Goal: Communication & Community: Ask a question

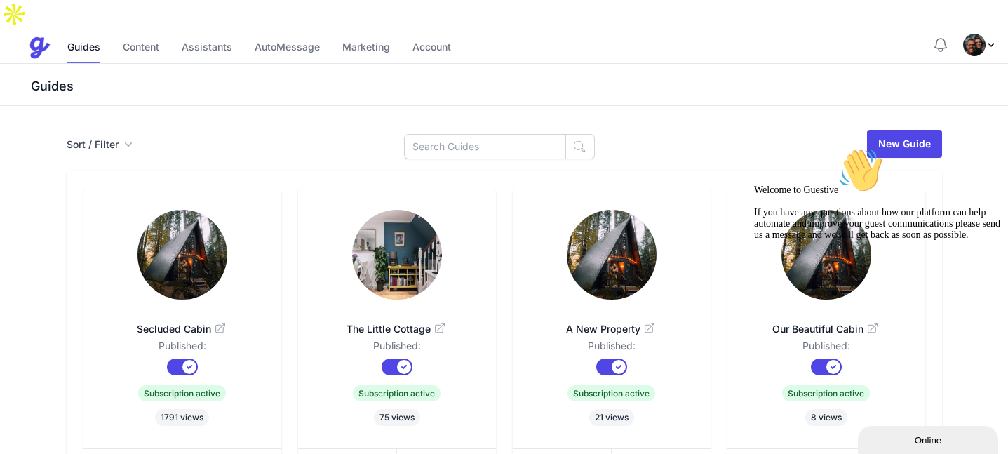
click at [754, 148] on icon "Chat attention grabber" at bounding box center [754, 148] width 0 height 0
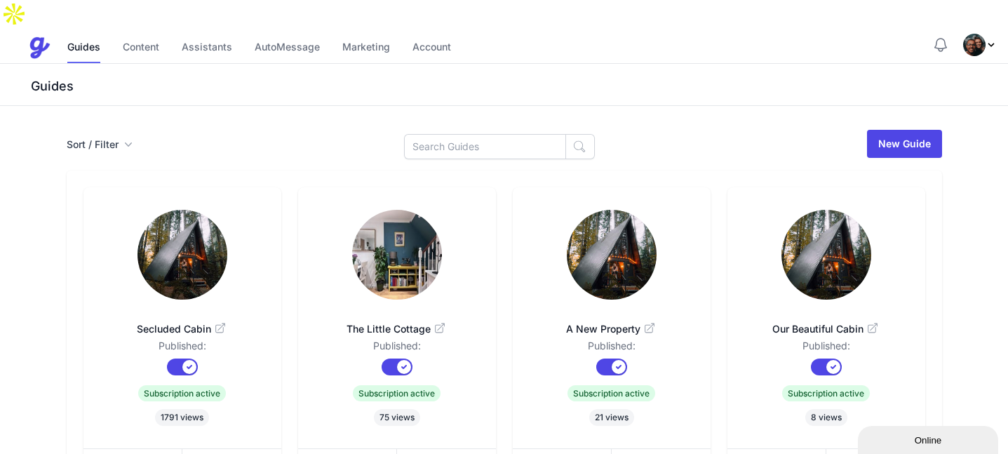
click at [175, 226] on img at bounding box center [182, 255] width 90 height 90
click at [201, 33] on link "Assistants" at bounding box center [207, 48] width 50 height 30
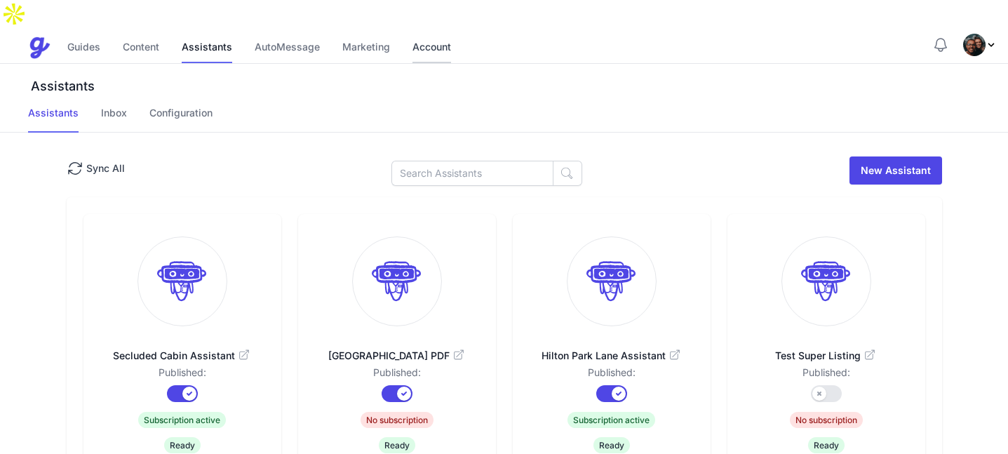
click at [428, 33] on link "Account" at bounding box center [431, 48] width 39 height 30
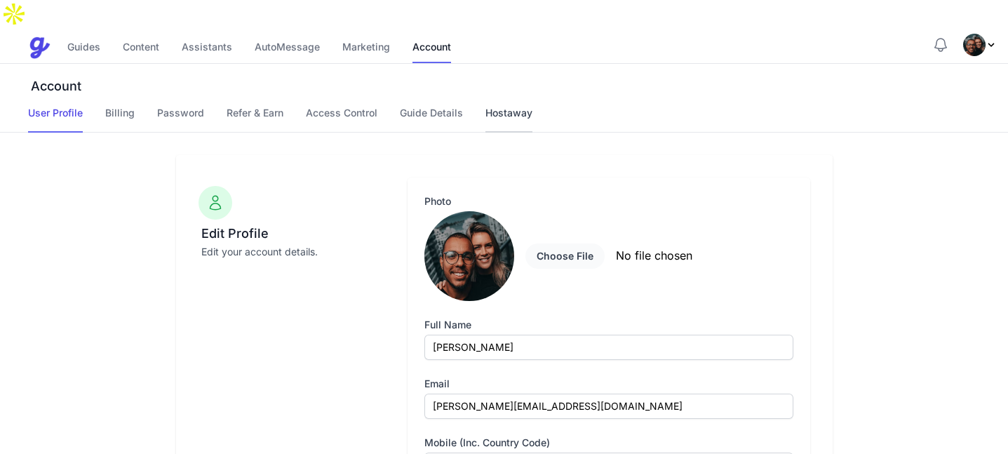
click at [513, 106] on link "Hostaway" at bounding box center [508, 119] width 47 height 27
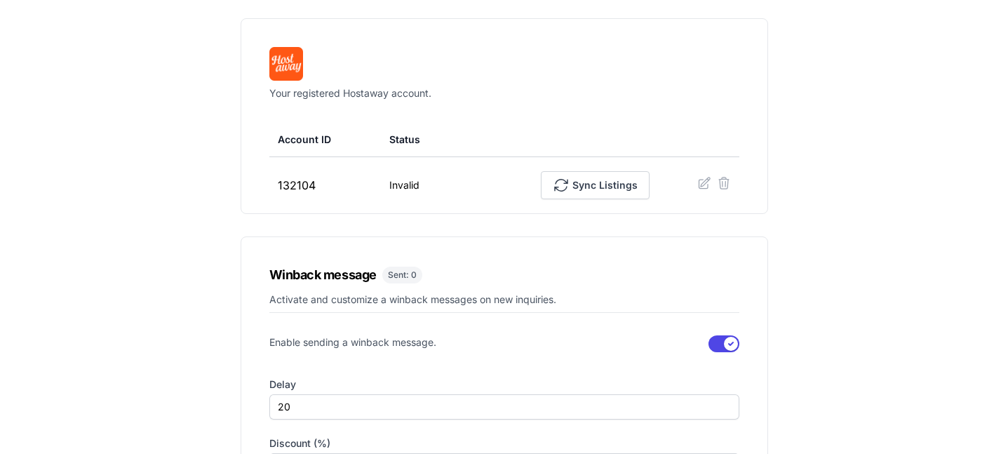
scroll to position [122, 0]
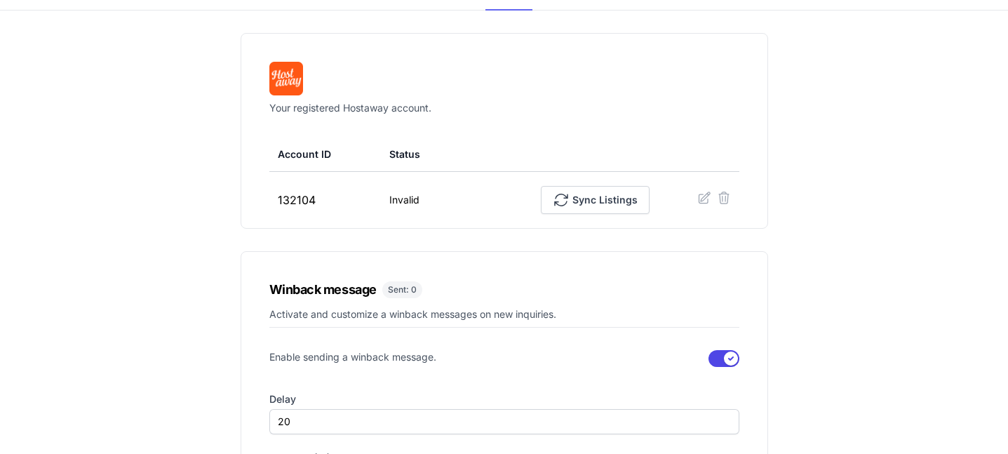
drag, startPoint x: 374, startPoint y: 176, endPoint x: 430, endPoint y: 172, distance: 56.2
click at [430, 172] on tr "132104 Invalid Sync Listings" at bounding box center [504, 200] width 470 height 57
click at [433, 194] on td "Invalid" at bounding box center [419, 200] width 76 height 57
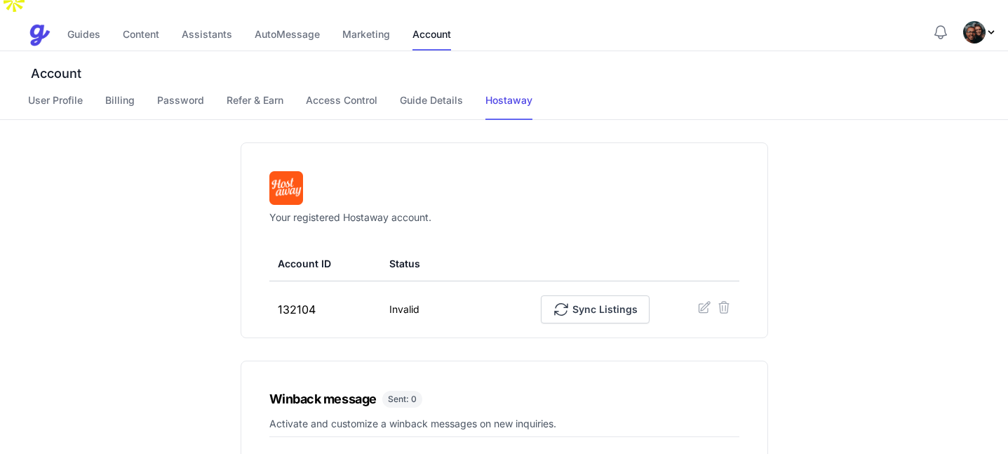
scroll to position [10, 0]
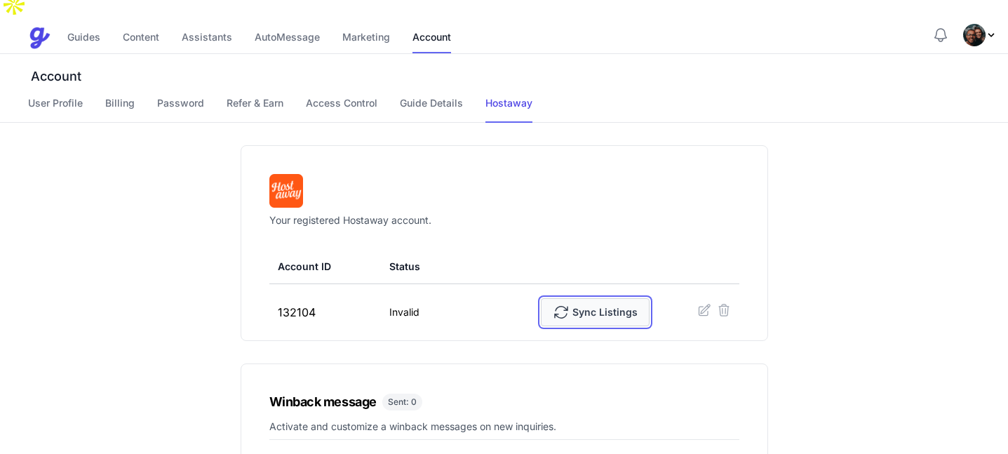
click at [602, 298] on span "Sync Listings" at bounding box center [595, 312] width 85 height 28
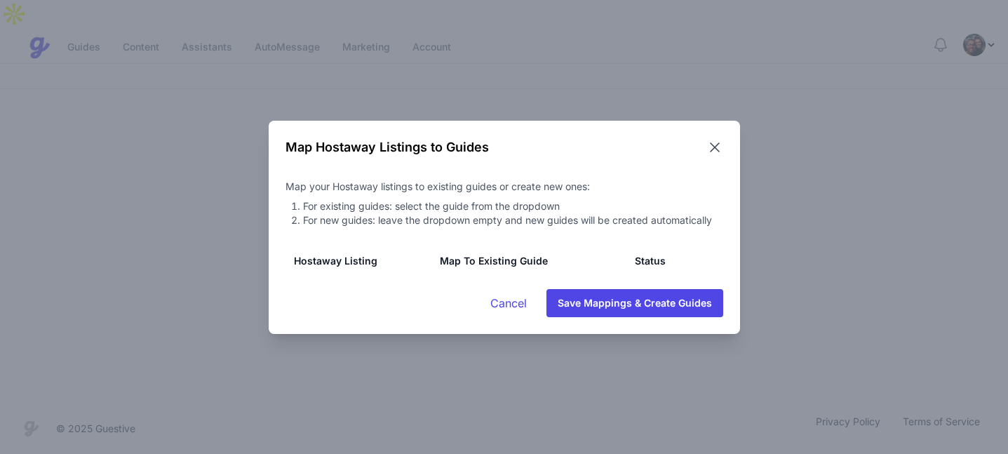
click at [719, 146] on icon at bounding box center [714, 147] width 17 height 17
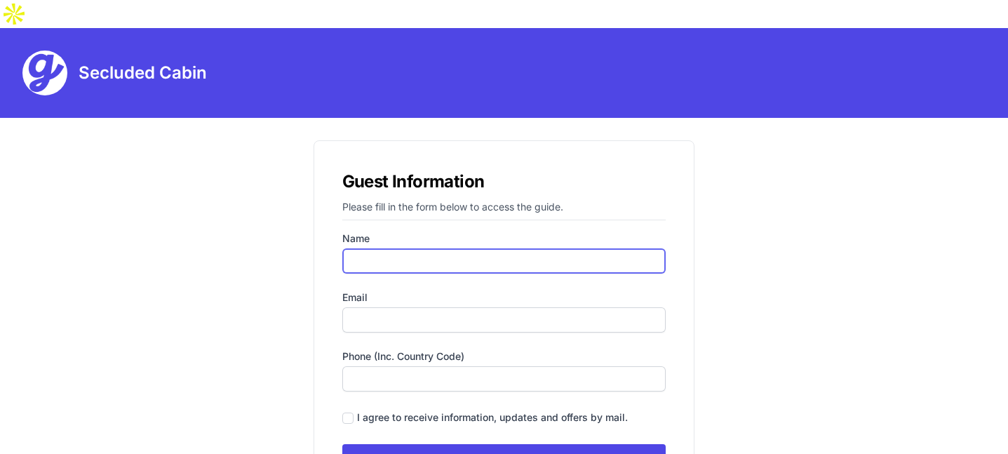
click at [373, 248] on input "Name" at bounding box center [504, 260] width 324 height 25
type input "Gareth Phillips"
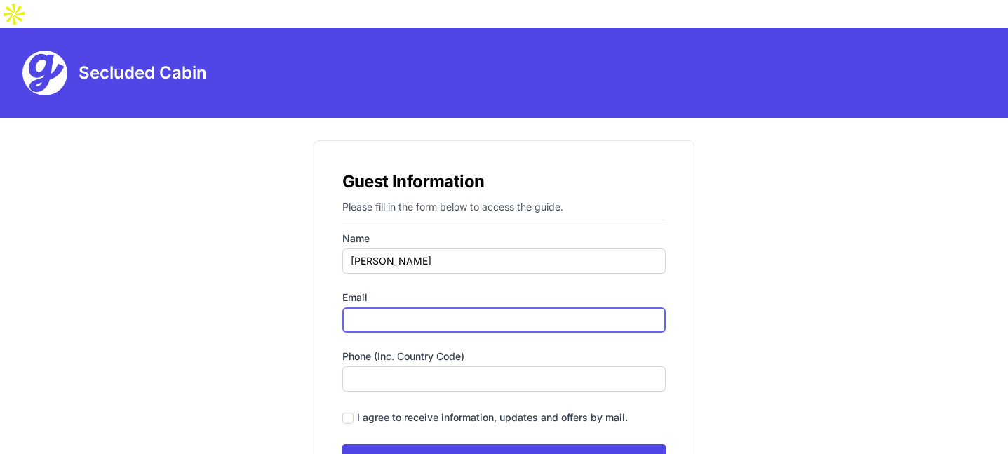
click at [399, 307] on input "Email" at bounding box center [504, 319] width 324 height 25
type input "test@test.com"
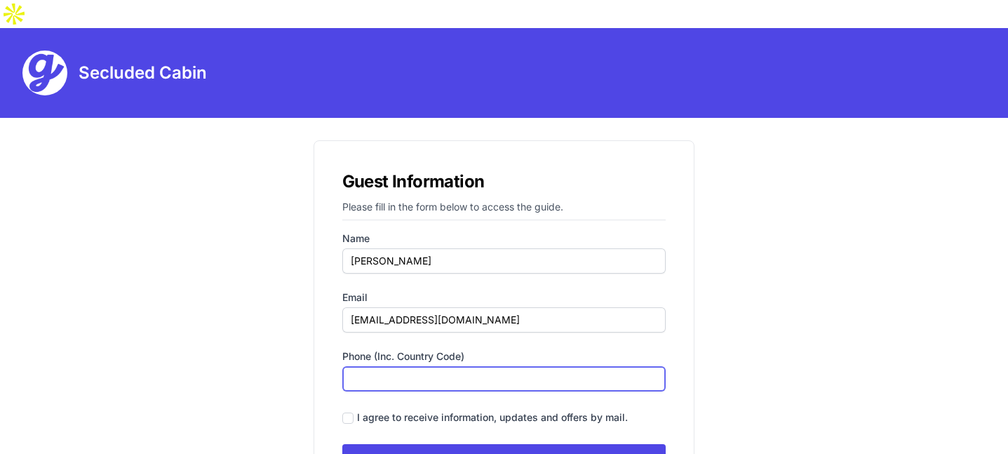
click at [405, 366] on input "Phone (inc. country code)" at bounding box center [504, 378] width 324 height 25
type input "07592837374"
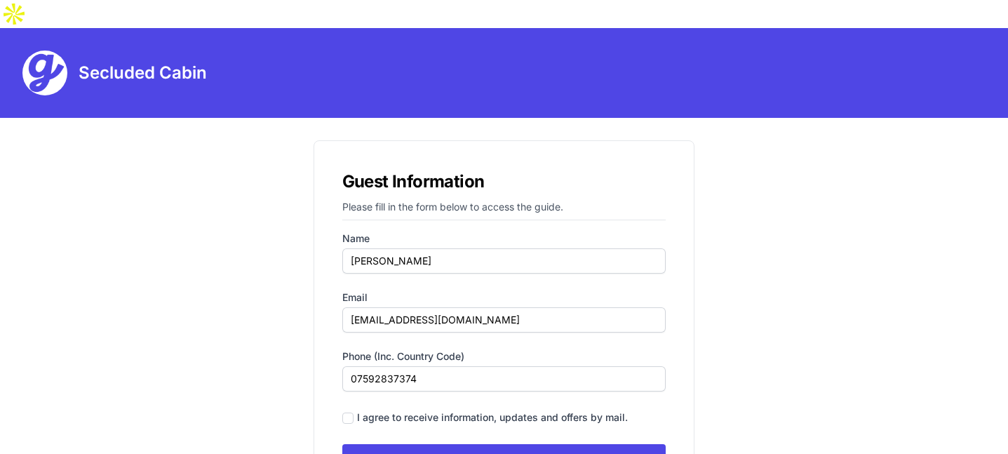
click at [345, 408] on div "I agree to receive information, updates and offers by mail." at bounding box center [504, 417] width 324 height 19
click at [345, 412] on input "checkbox" at bounding box center [347, 417] width 11 height 11
checkbox input "true"
click at [425, 444] on input "Submit" at bounding box center [504, 461] width 324 height 34
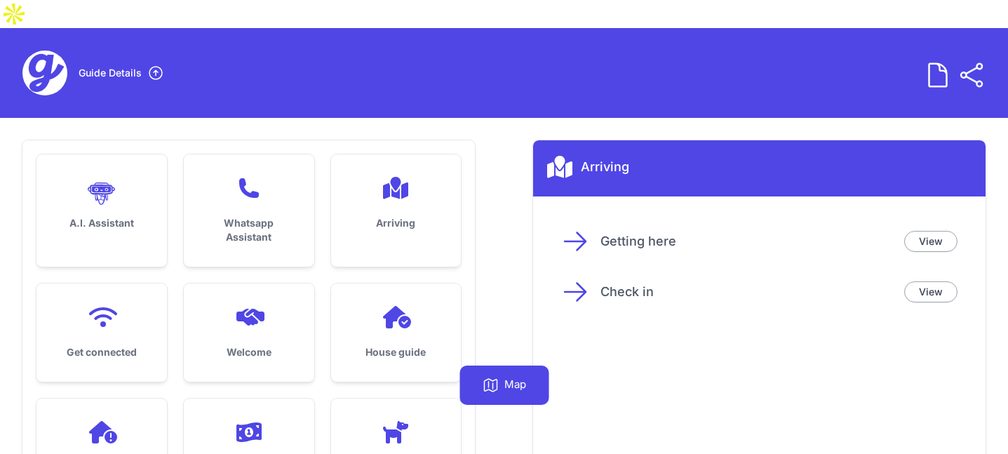
click at [385, 216] on h3 "Arriving" at bounding box center [396, 223] width 86 height 14
click at [941, 231] on link "View" at bounding box center [930, 241] width 53 height 21
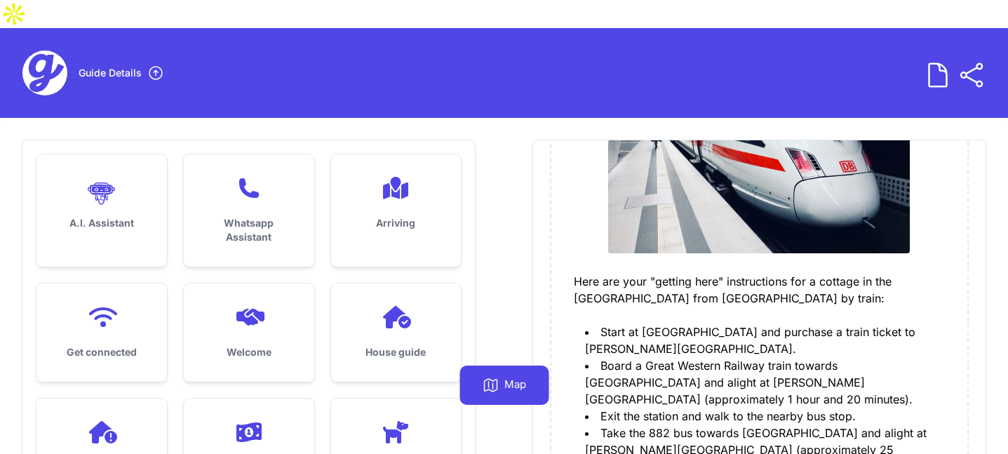
scroll to position [1102, 0]
click at [421, 306] on div at bounding box center [396, 317] width 86 height 22
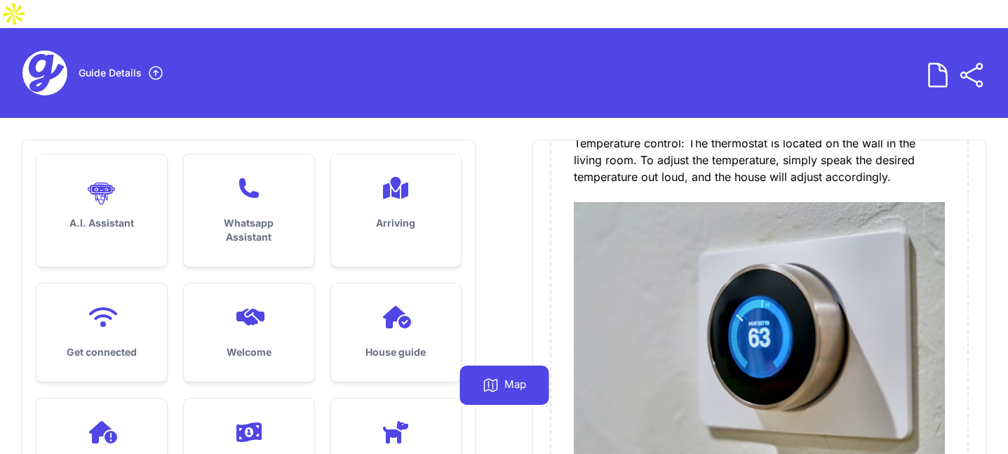
scroll to position [0, 0]
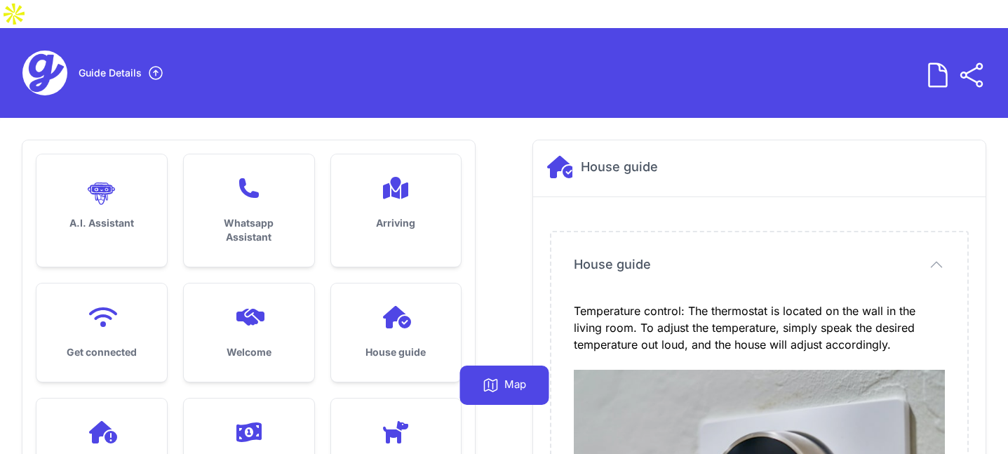
click at [241, 184] on div "Whatsapp Assistant" at bounding box center [249, 210] width 130 height 112
click at [501, 377] on div "Map" at bounding box center [503, 384] width 89 height 39
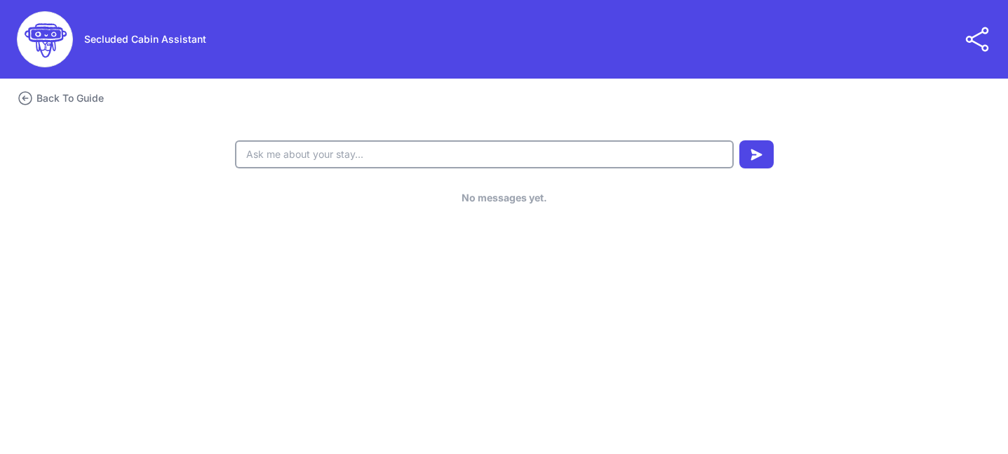
click at [479, 154] on input "text" at bounding box center [484, 154] width 499 height 28
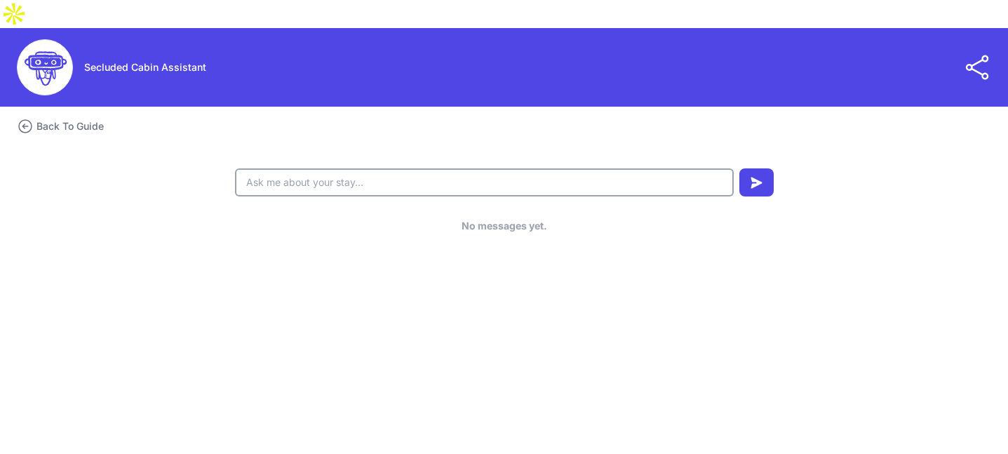
type input "whats the checkin time?"
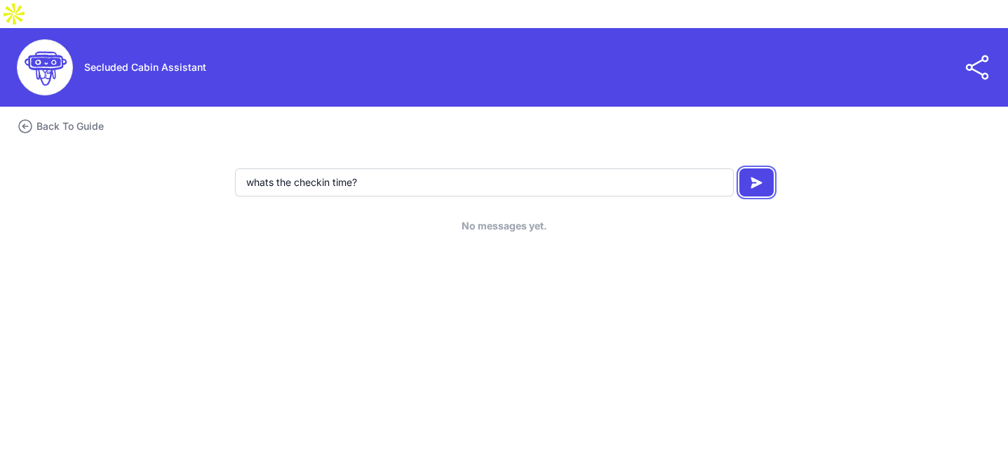
click at [754, 177] on icon "submit" at bounding box center [756, 183] width 12 height 12
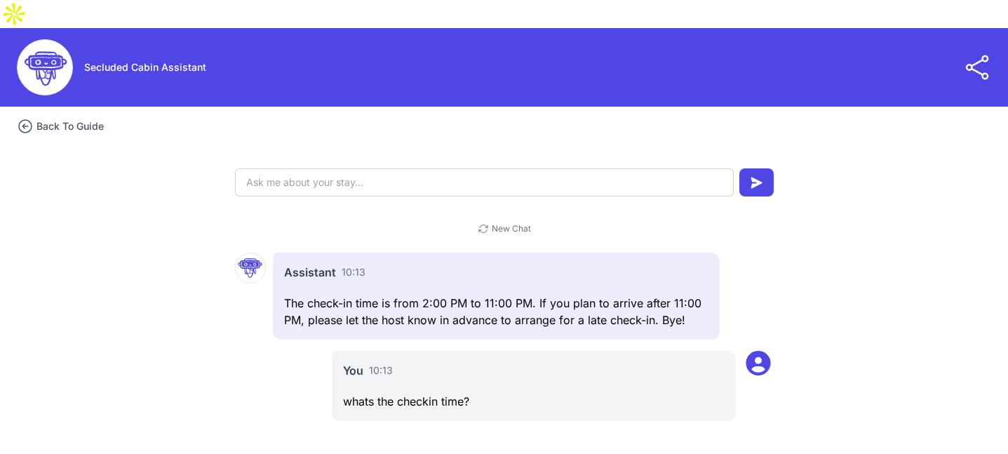
click at [76, 119] on h3 "Back To Guide" at bounding box center [69, 126] width 67 height 14
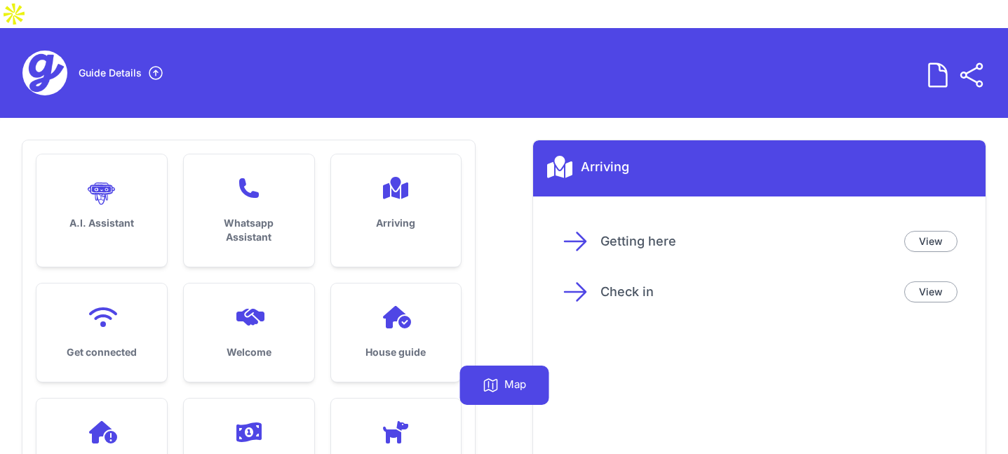
click at [135, 177] on div ".cls-1 { stroke-width: 0px; }" at bounding box center [102, 194] width 86 height 34
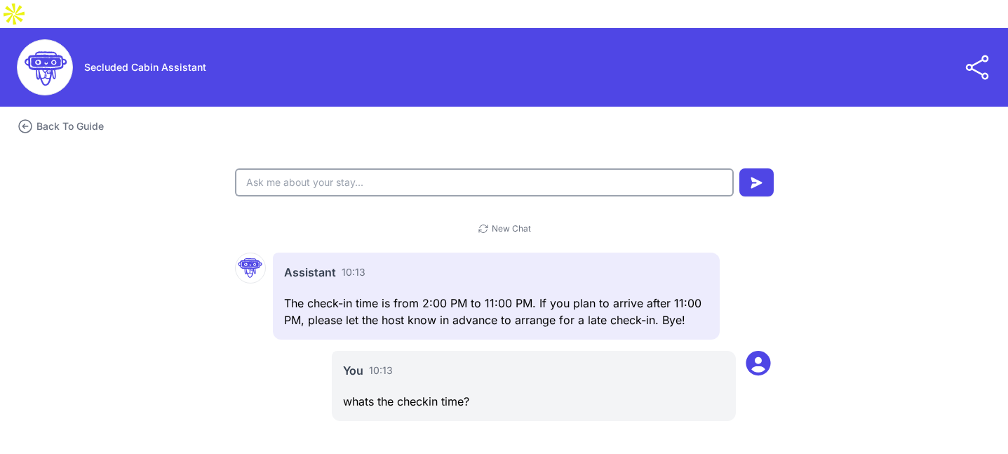
click at [545, 168] on input "text" at bounding box center [484, 182] width 499 height 28
type input "whats the weather like tomorrow?"
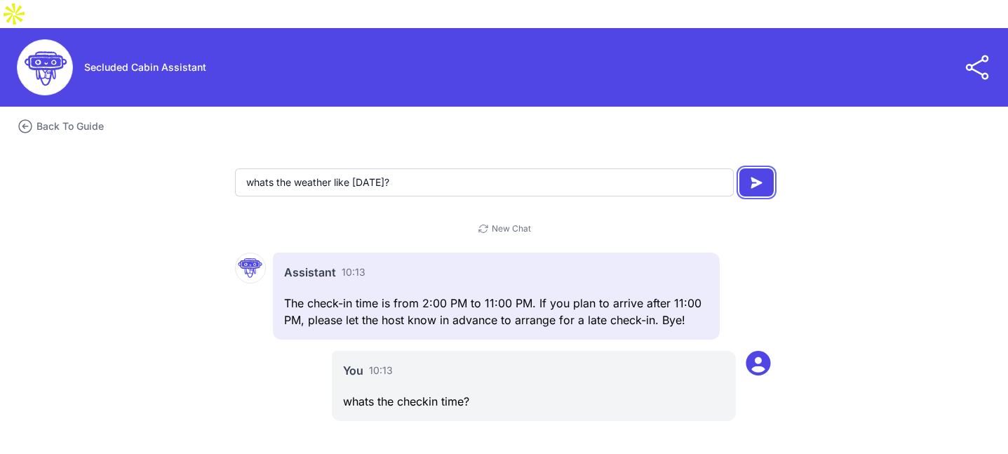
click at [755, 177] on icon "submit" at bounding box center [756, 183] width 12 height 12
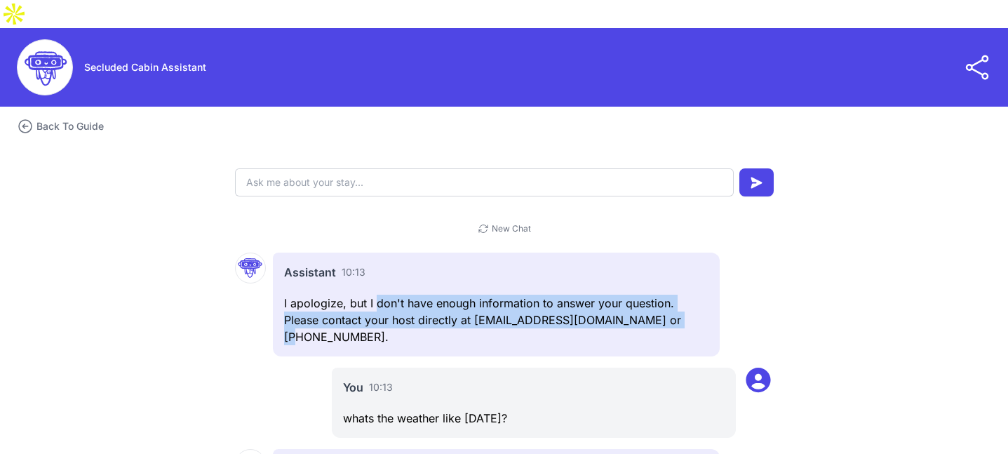
drag, startPoint x: 684, startPoint y: 287, endPoint x: 377, endPoint y: 275, distance: 308.1
click at [374, 295] on p "I apologize, but I don't have enough information to answer your question. Pleas…" at bounding box center [496, 320] width 424 height 50
click at [377, 295] on p "I apologize, but I don't have enough information to answer your question. Pleas…" at bounding box center [496, 320] width 424 height 50
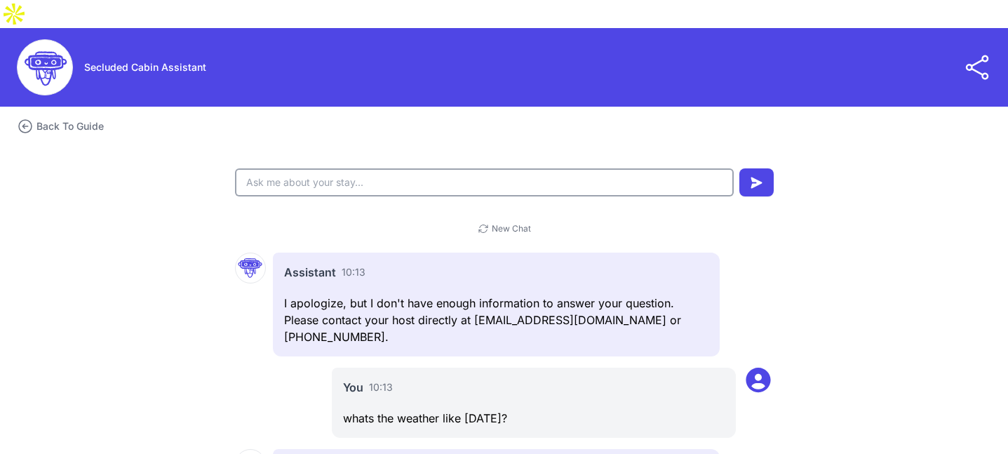
click at [320, 168] on input "text" at bounding box center [484, 182] width 499 height 28
click at [183, 123] on div ".cls-1 { stroke-width: 0px; } Secluded Cabin Assistant Assistant Link Copy the …" at bounding box center [504, 322] width 1008 height 589
click at [302, 168] on input "text" at bounding box center [484, 182] width 499 height 28
type input "is there a hairdryer in the property?"
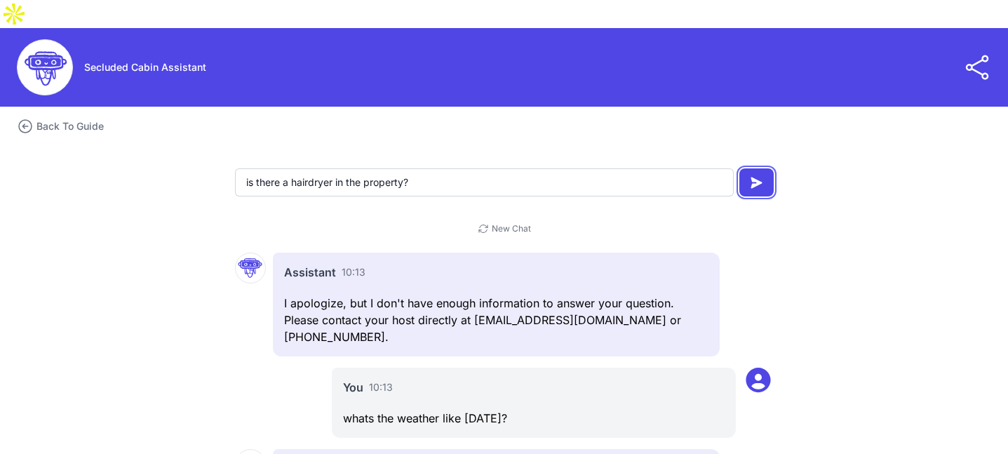
click at [739, 168] on button "submit" at bounding box center [756, 182] width 34 height 28
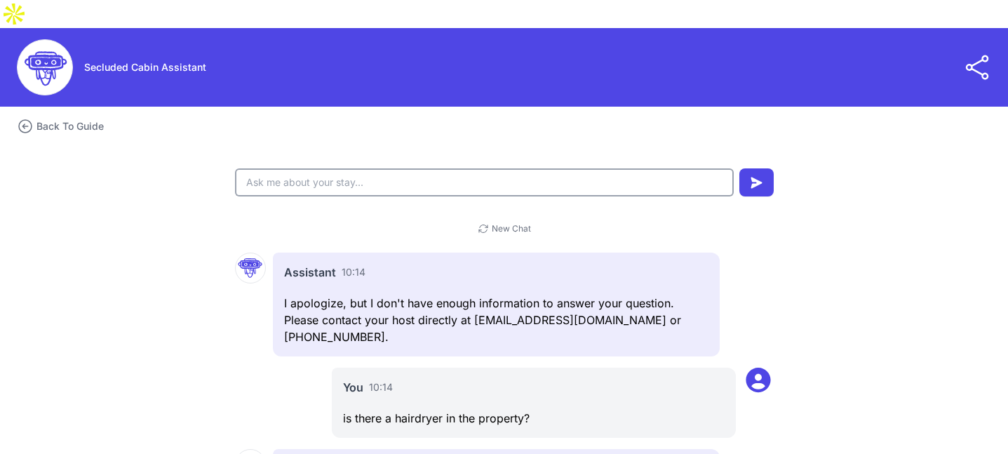
click at [335, 168] on input "text" at bounding box center [484, 182] width 499 height 28
type input "what are the top 3 things to do?"
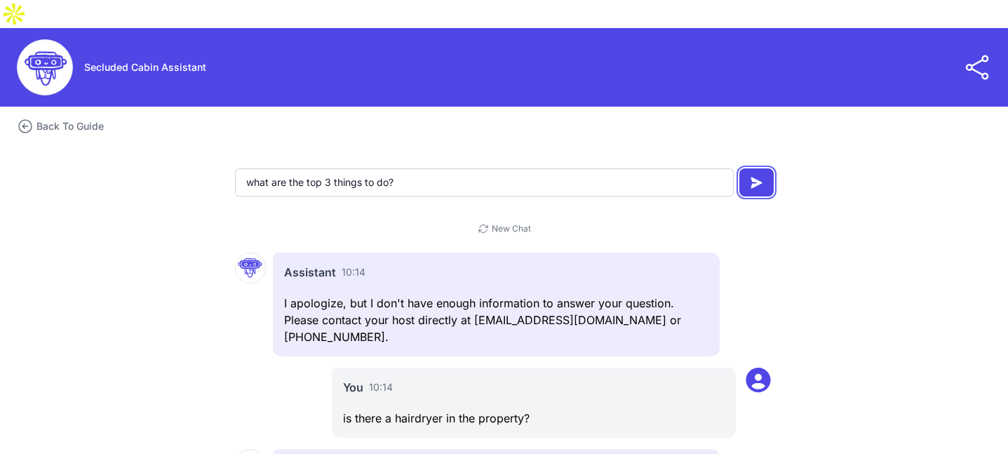
click at [759, 177] on icon "submit" at bounding box center [756, 183] width 12 height 12
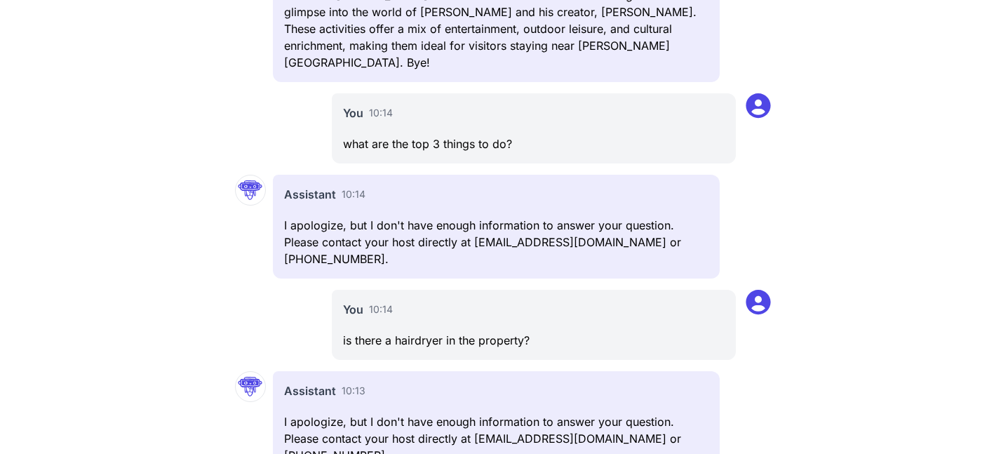
scroll to position [508, 0]
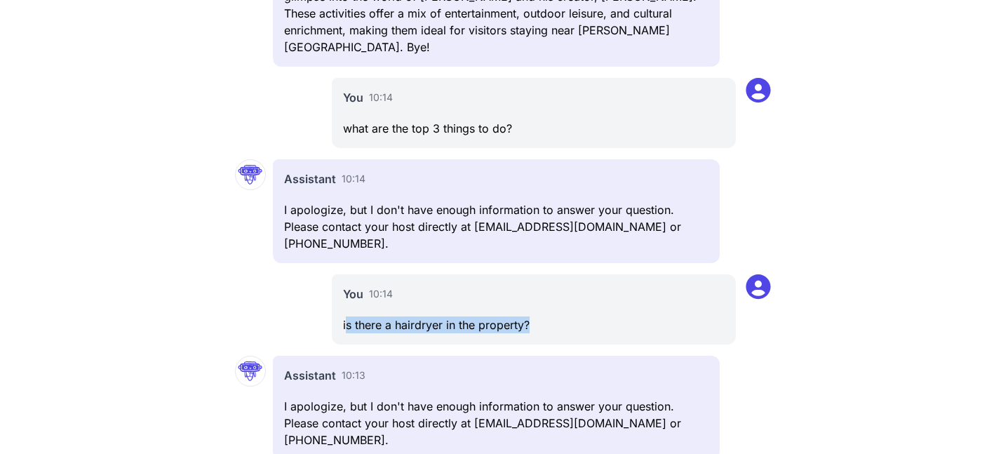
drag, startPoint x: 344, startPoint y: 231, endPoint x: 604, endPoint y: 224, distance: 259.5
click at [604, 316] on p "is there a hairdryer in the property?" at bounding box center [533, 324] width 381 height 17
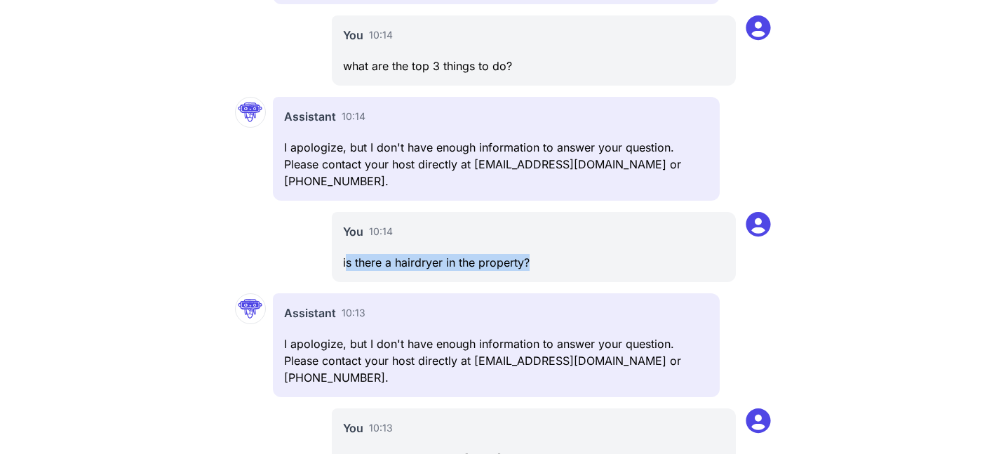
scroll to position [578, 0]
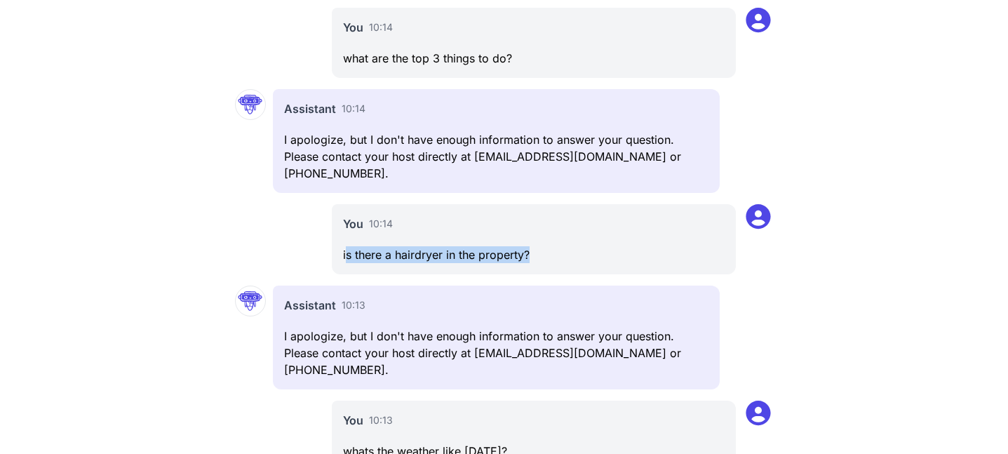
drag, startPoint x: 358, startPoint y: 339, endPoint x: 551, endPoint y: 337, distance: 192.8
click at [551, 442] on p "whats the weather like tomorrow?" at bounding box center [533, 450] width 381 height 17
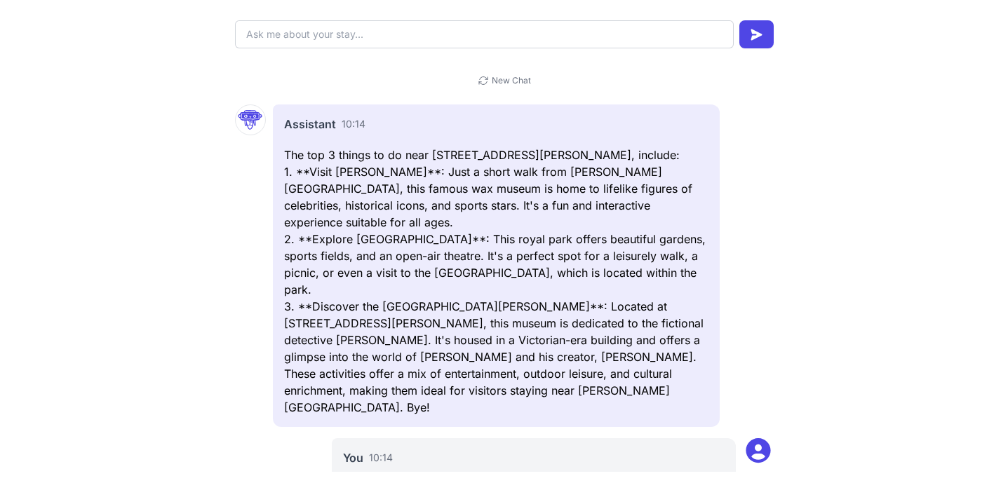
scroll to position [0, 0]
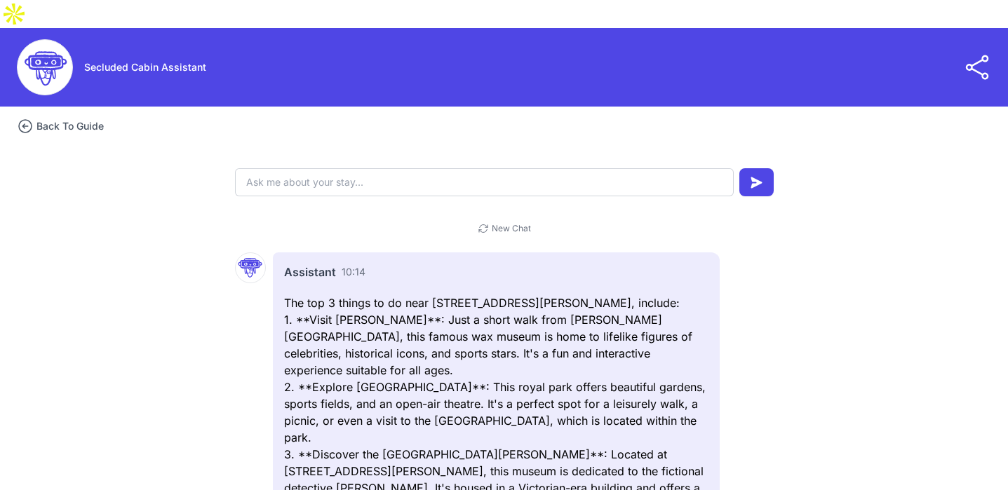
click at [95, 119] on h3 "Back To Guide" at bounding box center [69, 126] width 67 height 14
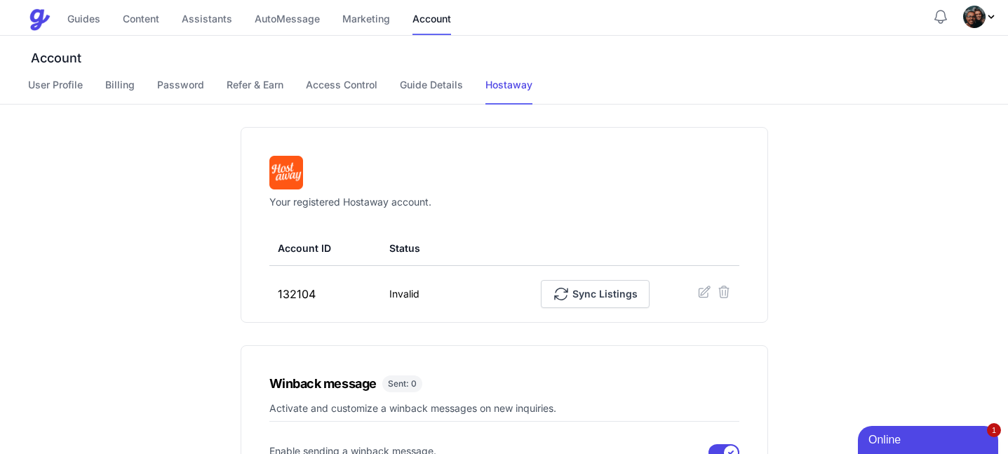
scroll to position [80, 0]
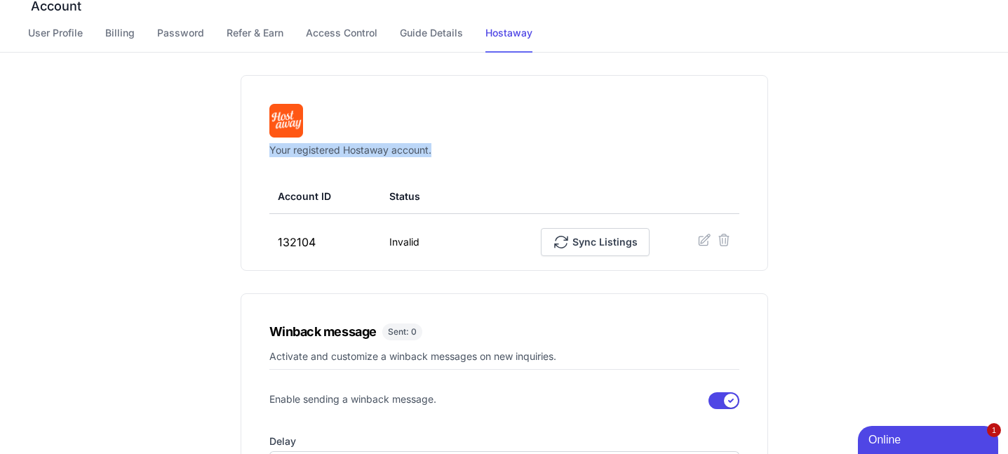
drag, startPoint x: 448, startPoint y: 123, endPoint x: 255, endPoint y: 123, distance: 193.5
click at [255, 123] on div "Your registered Hostaway account. Account ID Status 132104 Invalid Sync Listings" at bounding box center [504, 173] width 527 height 196
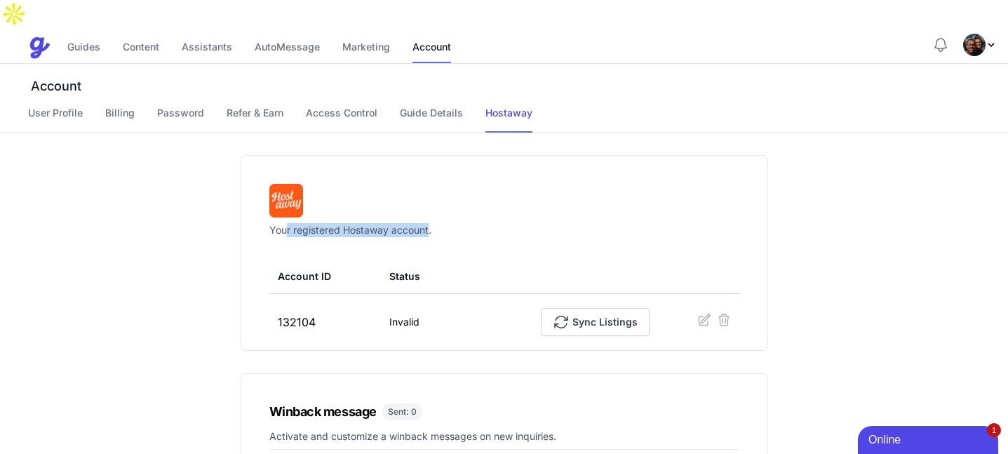
drag, startPoint x: 429, startPoint y: 205, endPoint x: 284, endPoint y: 200, distance: 145.3
click at [284, 223] on p "Your registered Hostaway account." at bounding box center [350, 230] width 162 height 14
click at [283, 223] on p "Your registered Hostaway account." at bounding box center [350, 230] width 162 height 14
drag, startPoint x: 264, startPoint y: 201, endPoint x: 414, endPoint y: 201, distance: 150.8
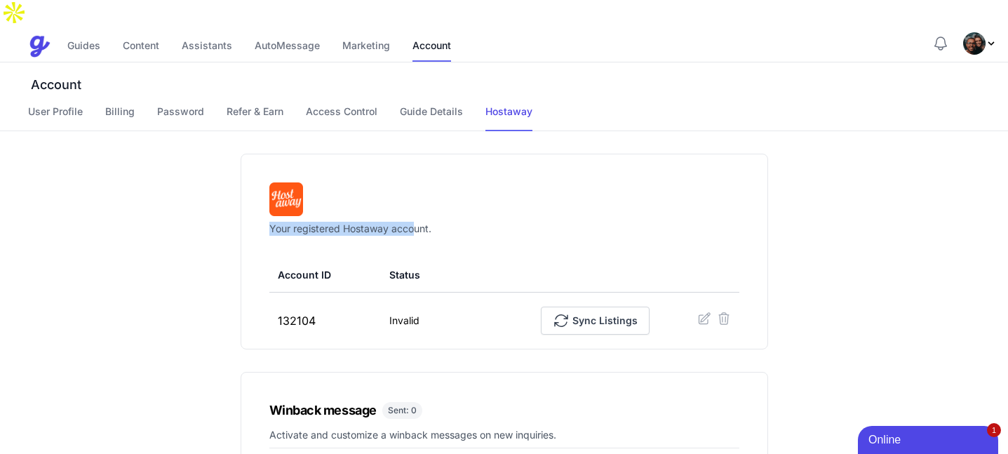
click at [414, 201] on div "Your registered Hostaway account. Account ID Status 132104 Invalid Sync Listings" at bounding box center [504, 252] width 527 height 196
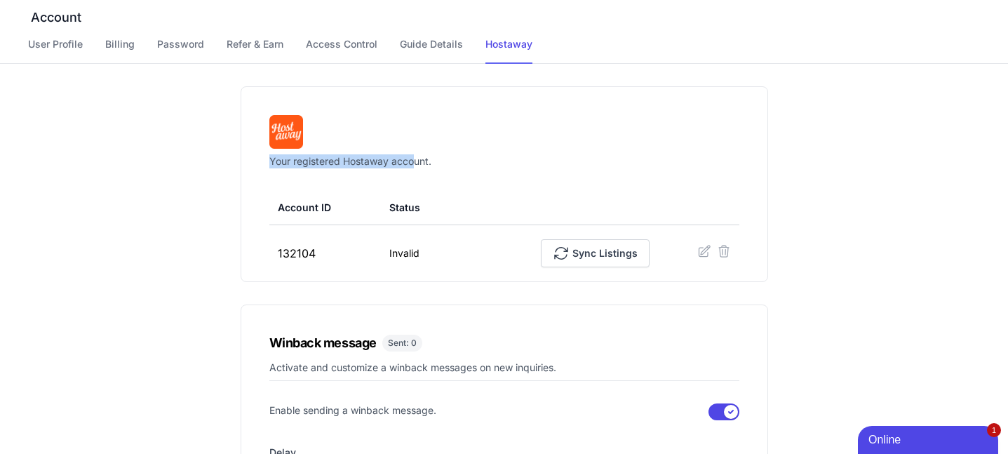
scroll to position [0, 0]
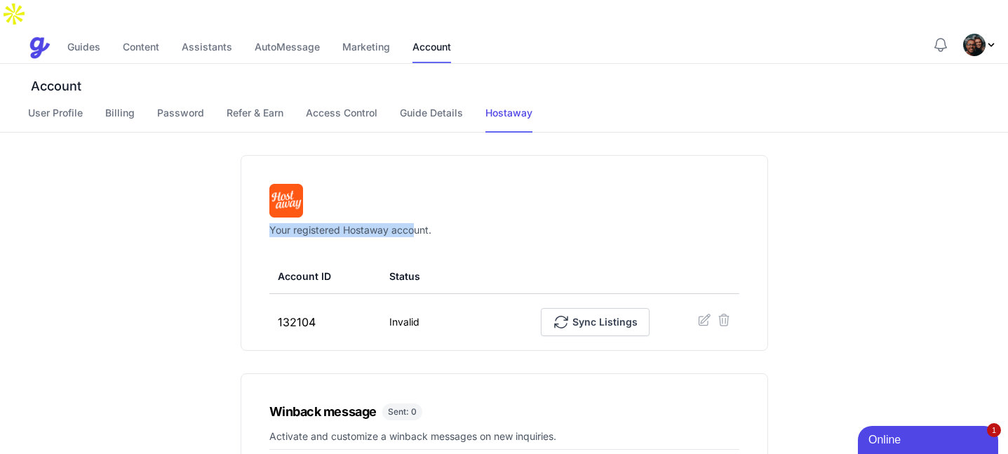
click at [270, 194] on div "Your registered Hostaway account." at bounding box center [350, 210] width 162 height 53
drag, startPoint x: 264, startPoint y: 205, endPoint x: 433, endPoint y: 205, distance: 169.7
click at [433, 205] on div "Your registered Hostaway account. Account ID Status 132104 Invalid Sync Listings" at bounding box center [504, 253] width 527 height 196
click at [434, 205] on div "Your registered Hostaway account." at bounding box center [504, 210] width 470 height 53
drag, startPoint x: 426, startPoint y: 203, endPoint x: 304, endPoint y: 205, distance: 122.0
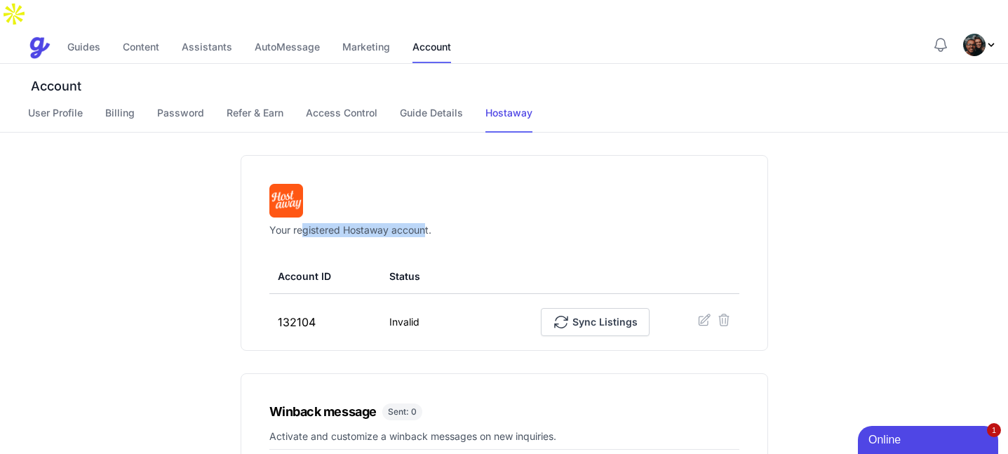
click at [302, 223] on p "Your registered Hostaway account." at bounding box center [350, 230] width 162 height 14
click at [304, 223] on p "Your registered Hostaway account." at bounding box center [350, 230] width 162 height 14
drag, startPoint x: 440, startPoint y: 197, endPoint x: 271, endPoint y: 201, distance: 169.0
click at [271, 201] on div "Your registered Hostaway account." at bounding box center [504, 210] width 470 height 53
click at [271, 223] on p "Your registered Hostaway account." at bounding box center [350, 230] width 162 height 14
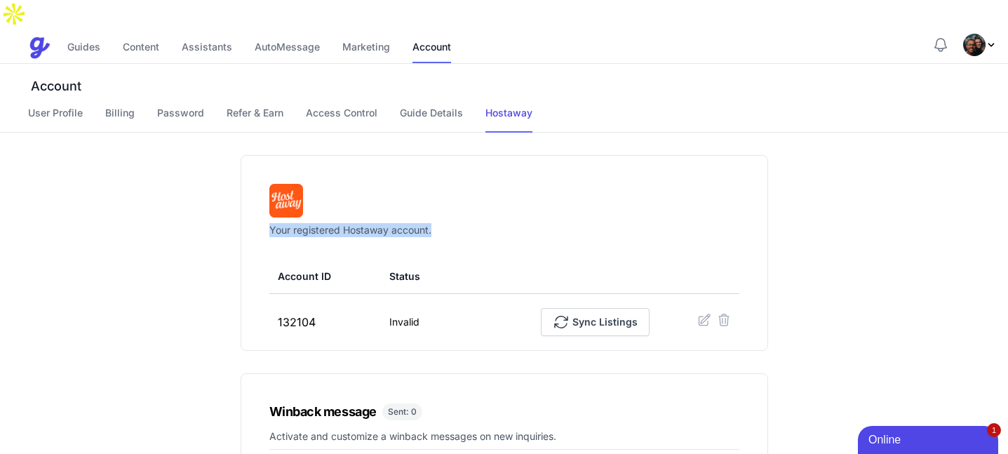
drag, startPoint x: 438, startPoint y: 198, endPoint x: 266, endPoint y: 199, distance: 171.8
click at [264, 198] on div "Your registered Hostaway account. Account ID Status 132104 Invalid Sync Listings" at bounding box center [504, 253] width 527 height 196
click at [266, 199] on div "Your registered Hostaway account. Account ID Status 132104 Invalid Sync Listings" at bounding box center [504, 253] width 527 height 196
click at [93, 33] on link "Guides" at bounding box center [83, 48] width 33 height 30
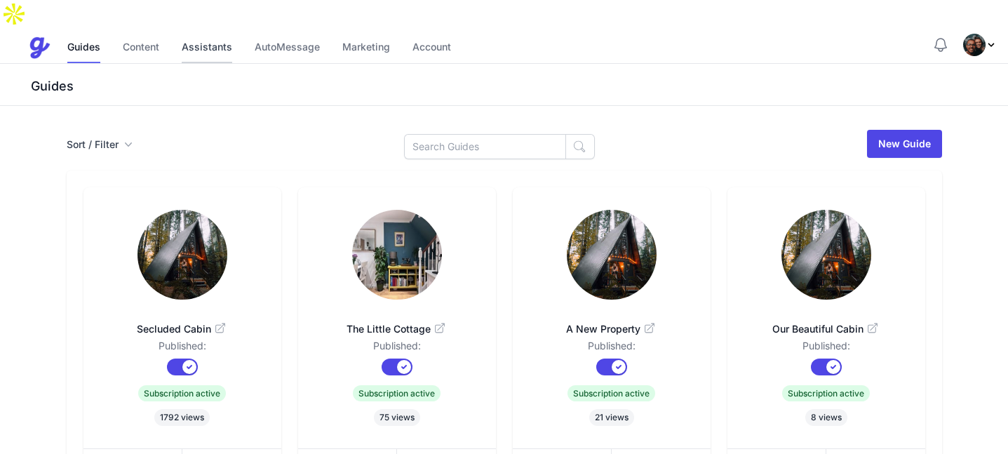
click at [196, 33] on link "Assistants" at bounding box center [207, 48] width 50 height 30
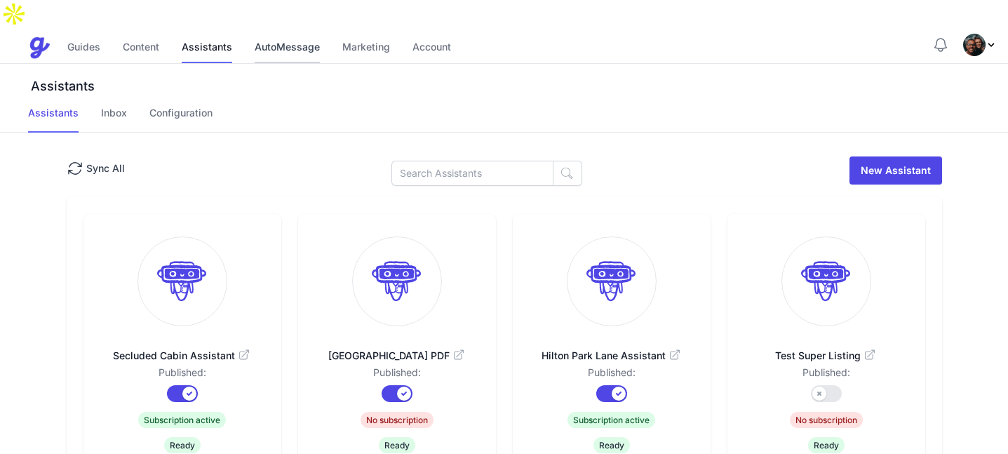
click at [287, 33] on link "AutoMessage" at bounding box center [287, 48] width 65 height 30
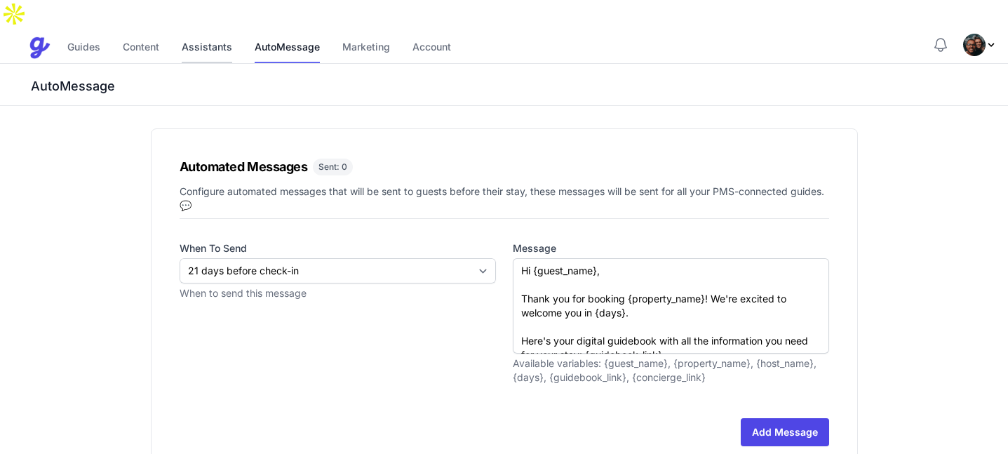
click at [219, 33] on link "Assistants" at bounding box center [207, 48] width 50 height 30
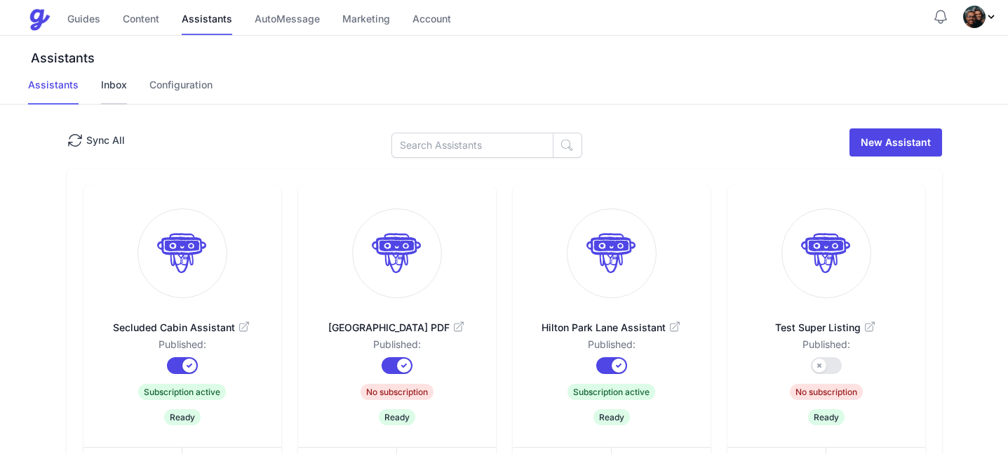
click at [110, 90] on link "Inbox" at bounding box center [114, 91] width 26 height 27
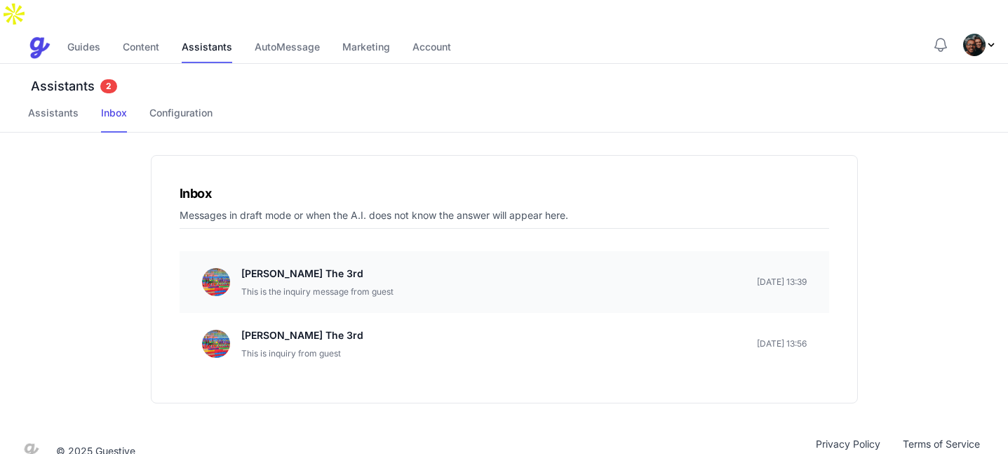
click at [294, 265] on p "James Smith The 3rd" at bounding box center [317, 273] width 152 height 17
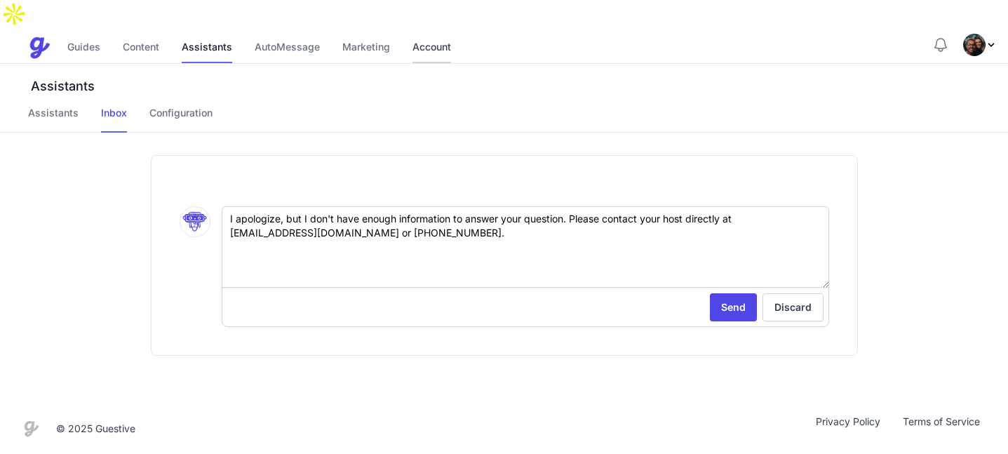
click at [423, 33] on link "Account" at bounding box center [431, 48] width 39 height 30
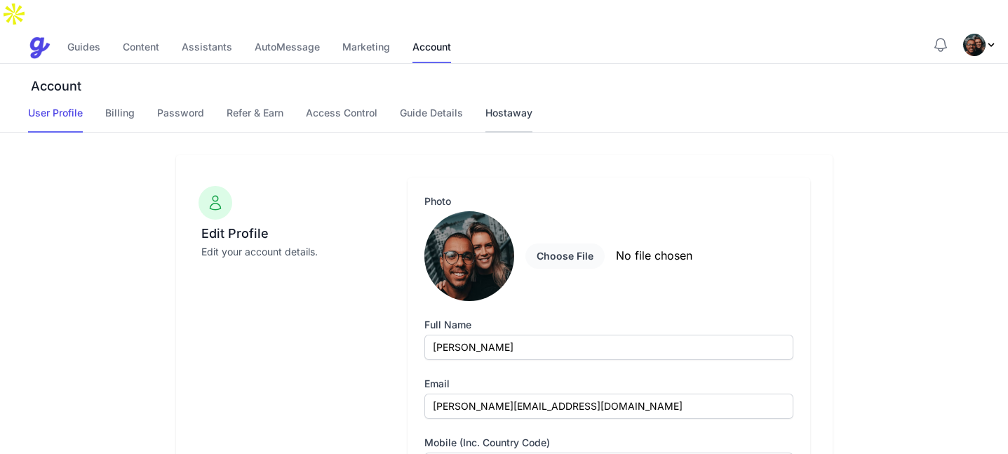
click at [496, 106] on link "Hostaway" at bounding box center [508, 119] width 47 height 27
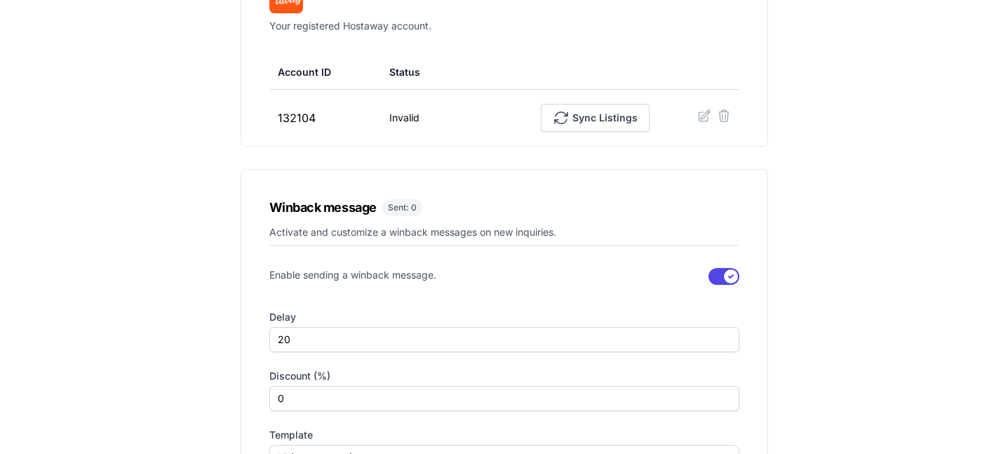
scroll to position [175, 0]
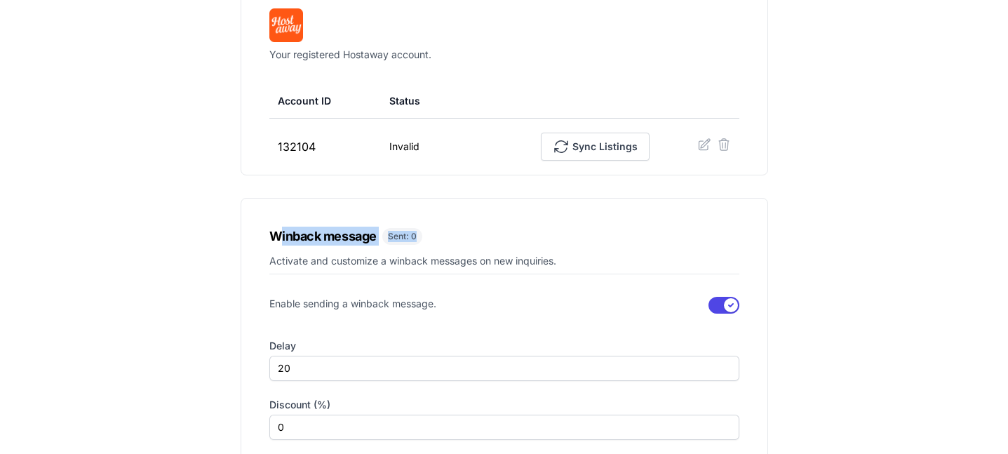
drag, startPoint x: 279, startPoint y: 198, endPoint x: 433, endPoint y: 203, distance: 153.6
click at [433, 203] on div "Winback message Sent: 0 Activate and customize a winback messages on new inquir…" at bounding box center [504, 423] width 527 height 450
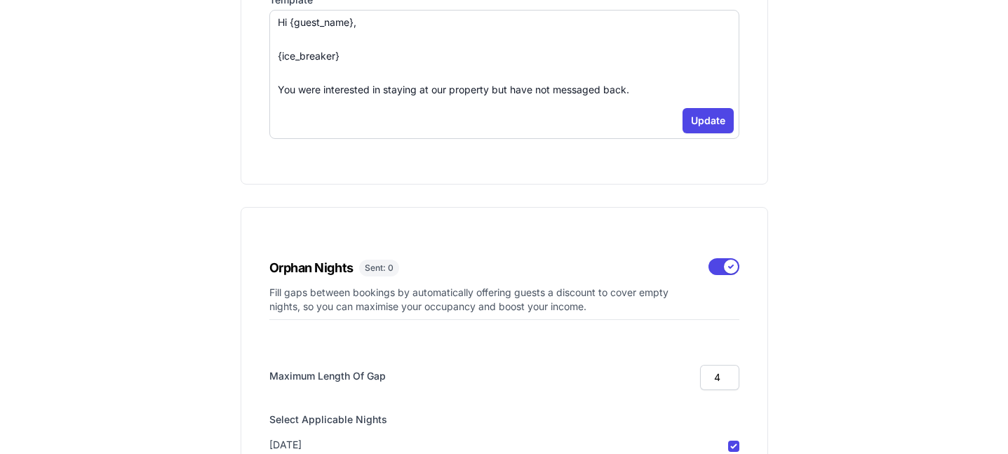
scroll to position [640, 0]
drag, startPoint x: 305, startPoint y: 241, endPoint x: 535, endPoint y: 251, distance: 230.2
click at [535, 257] on div "Orphan Nights Sent: 0 Fill gaps between bookings by automatically offering gues…" at bounding box center [483, 284] width 428 height 55
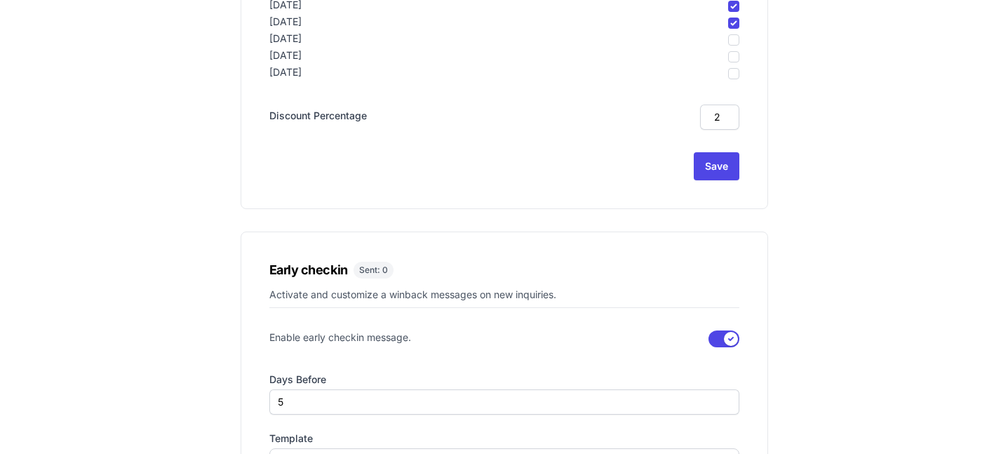
scroll to position [1160, 0]
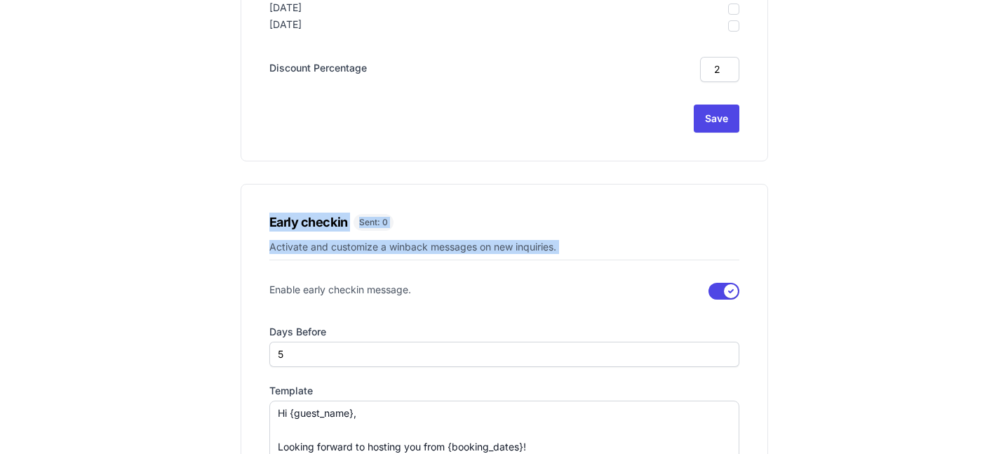
drag, startPoint x: 259, startPoint y: 191, endPoint x: 502, endPoint y: 238, distance: 247.1
click at [502, 238] on div "Early checkin Sent: 0 Activate and customize a winback messages on new inquirie…" at bounding box center [504, 379] width 527 height 391
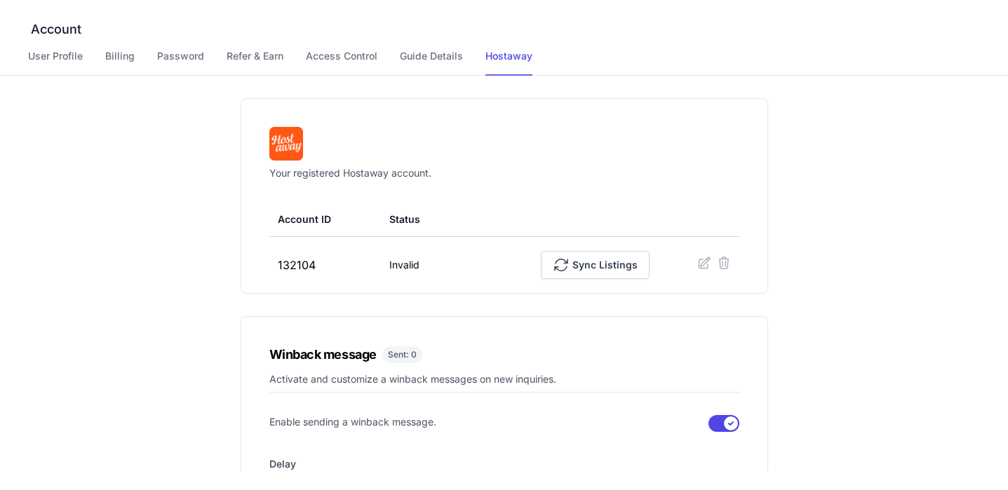
scroll to position [0, 0]
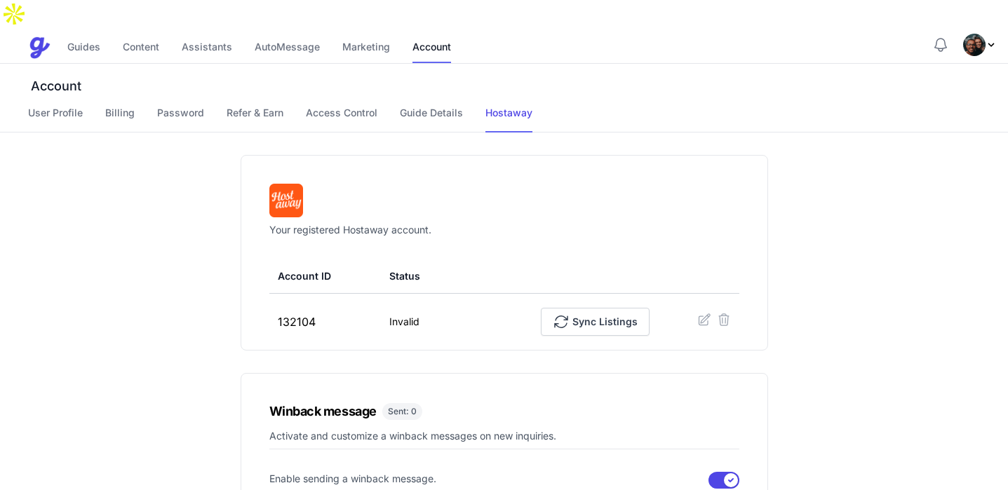
click at [980, 34] on img "Profile Menu" at bounding box center [974, 45] width 22 height 22
click at [891, 146] on link "Dashboard" at bounding box center [926, 159] width 139 height 27
click at [985, 34] on div "Help Blog Admin Dashboard Sidekiq Blog Sign Out" at bounding box center [980, 46] width 34 height 24
click at [985, 34] on span "Profile Menu" at bounding box center [980, 45] width 34 height 22
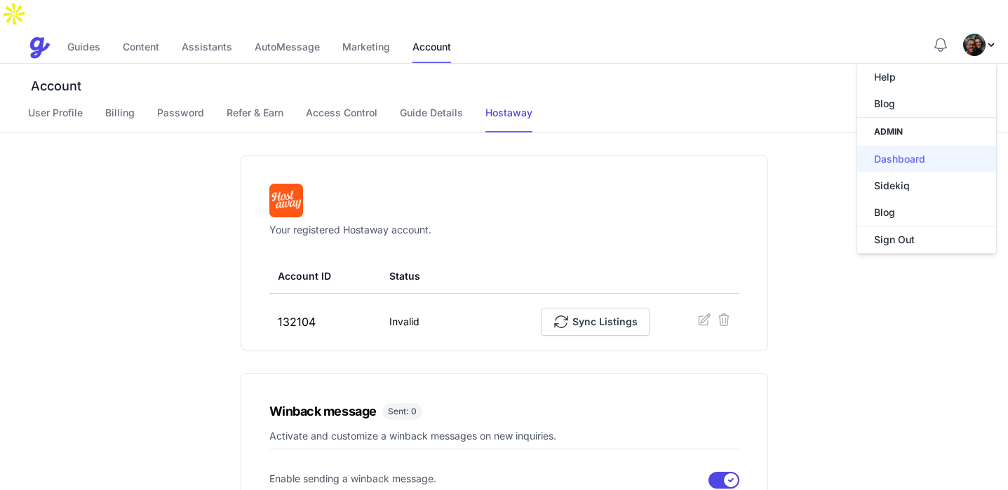
click at [938, 146] on link "Dashboard" at bounding box center [926, 159] width 139 height 27
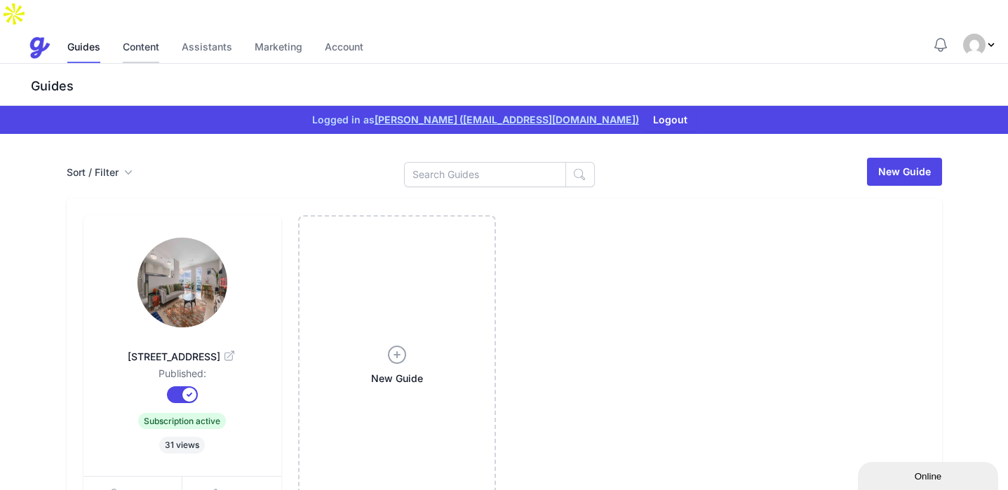
click at [137, 33] on link "Content" at bounding box center [141, 48] width 36 height 30
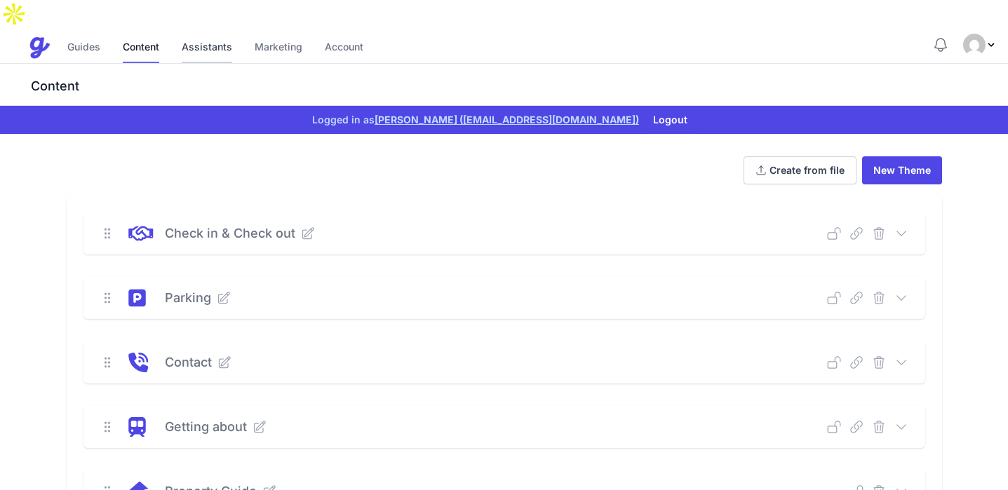
click at [197, 33] on link "Assistants" at bounding box center [207, 48] width 50 height 30
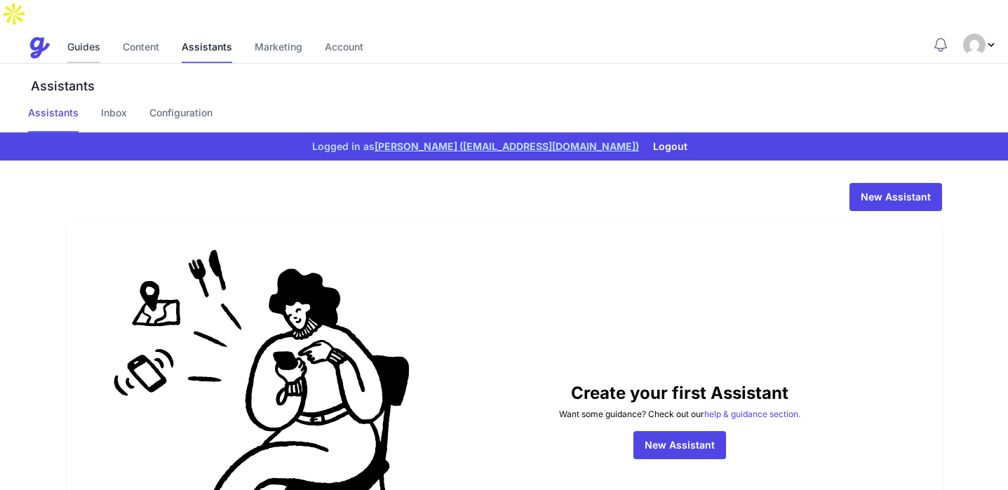
click at [79, 33] on link "Guides" at bounding box center [83, 48] width 33 height 30
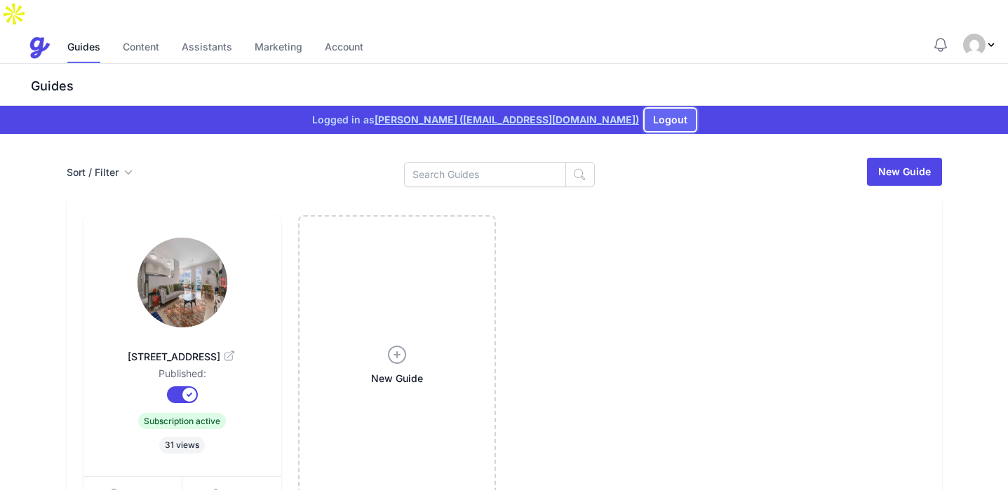
click at [644, 109] on button "Logout" at bounding box center [669, 120] width 51 height 22
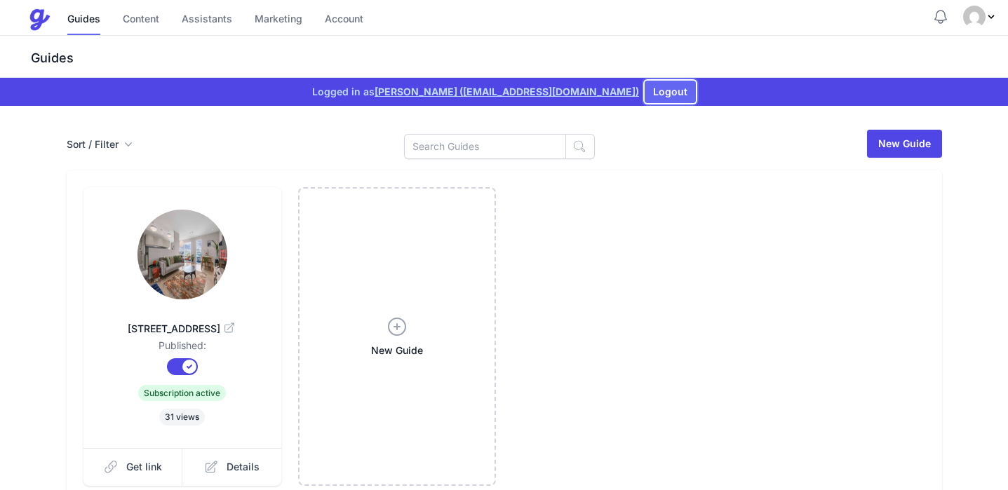
click at [644, 88] on button "Logout" at bounding box center [669, 92] width 51 height 22
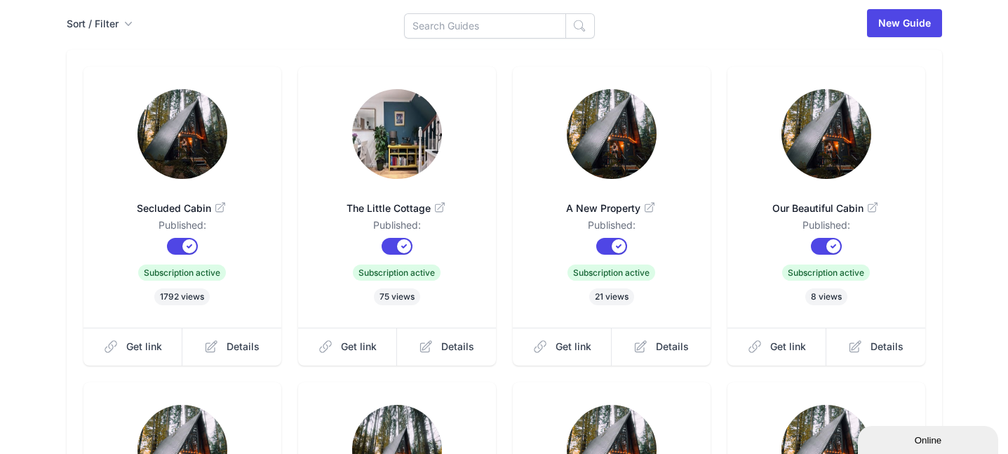
scroll to position [84, 0]
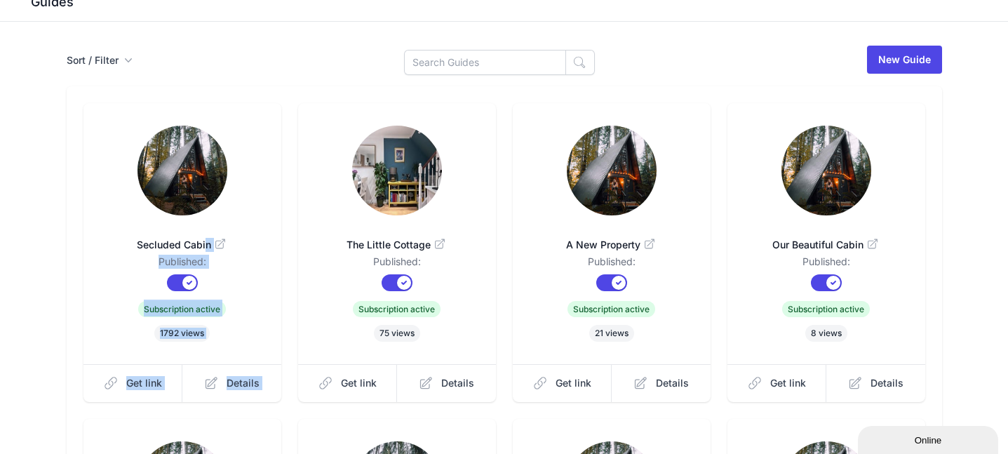
drag, startPoint x: 172, startPoint y: 214, endPoint x: 463, endPoint y: 80, distance: 319.7
click at [462, 103] on ul "Secluded Cabin Published: Published? Subscription? Subscription active 1792 vie…" at bounding box center [503, 410] width 841 height 614
click at [265, 364] on link "Details" at bounding box center [231, 383] width 99 height 38
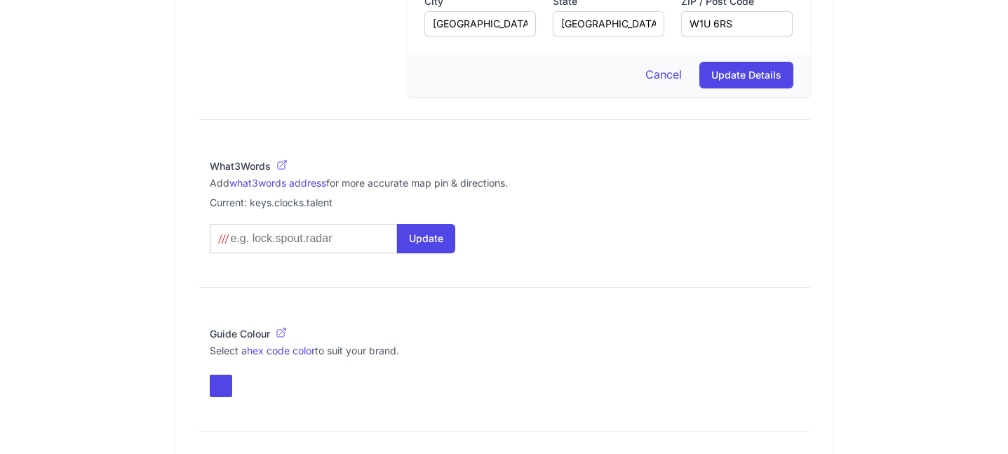
scroll to position [1010, 0]
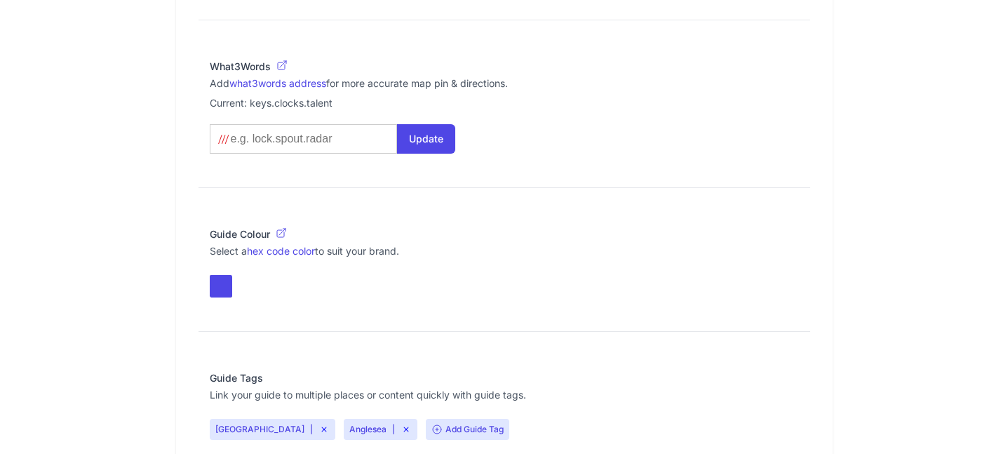
click at [259, 132] on input at bounding box center [300, 139] width 143 height 14
click at [478, 271] on fieldset "Guide Colour Select a hex code color to suit your brand." at bounding box center [503, 262] width 611 height 93
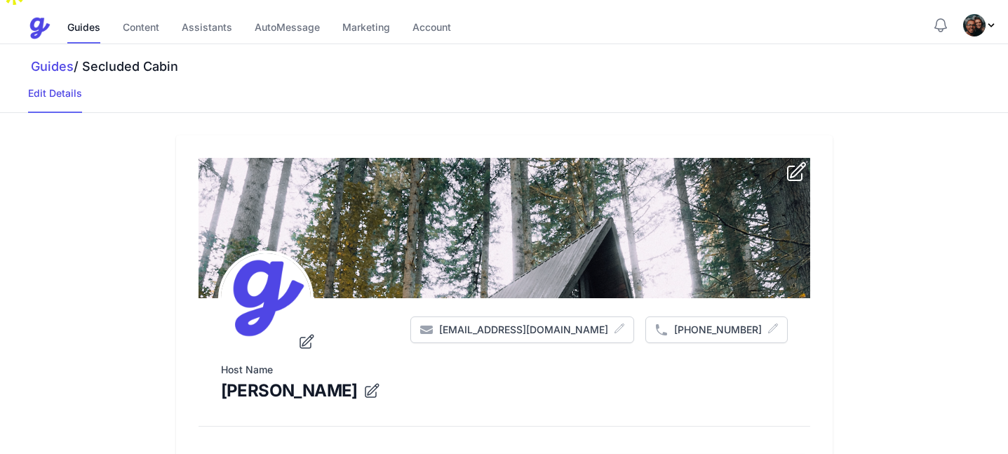
scroll to position [0, 0]
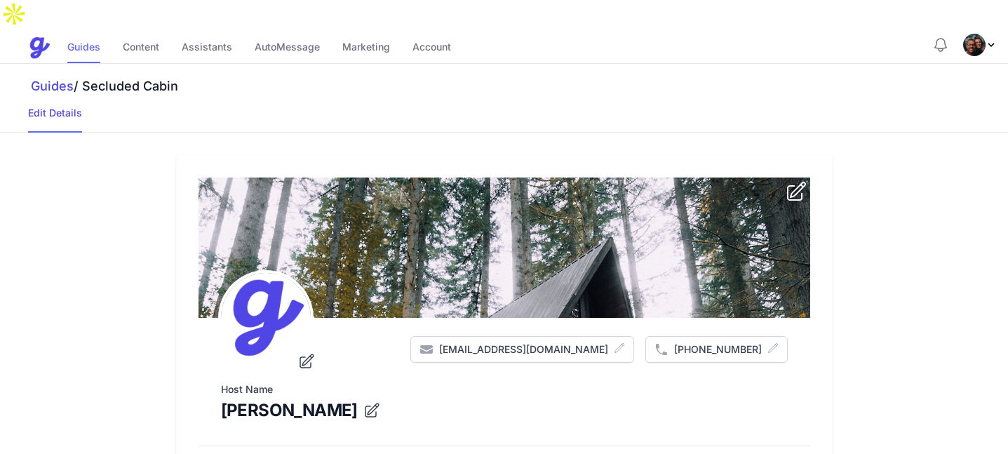
click at [83, 33] on link "Guides" at bounding box center [83, 48] width 33 height 30
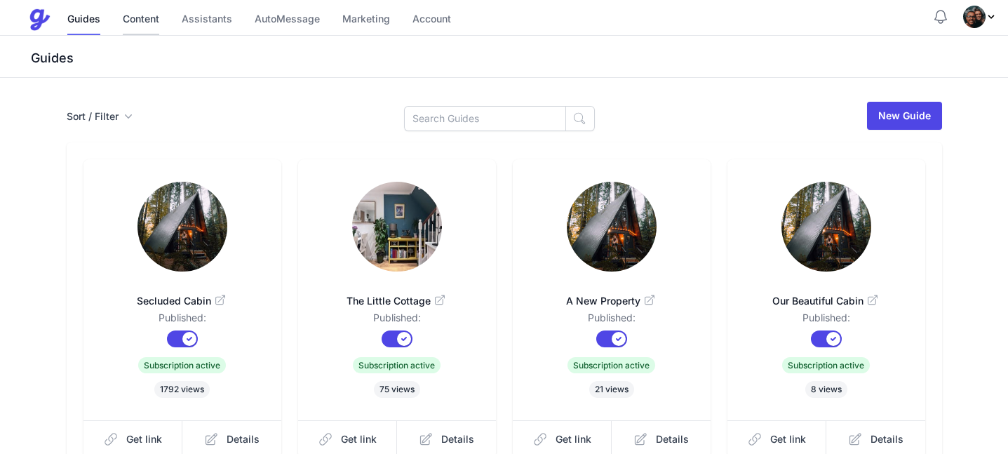
drag, startPoint x: 108, startPoint y: 20, endPoint x: 142, endPoint y: 21, distance: 34.4
click at [142, 21] on link "Content" at bounding box center [141, 20] width 36 height 30
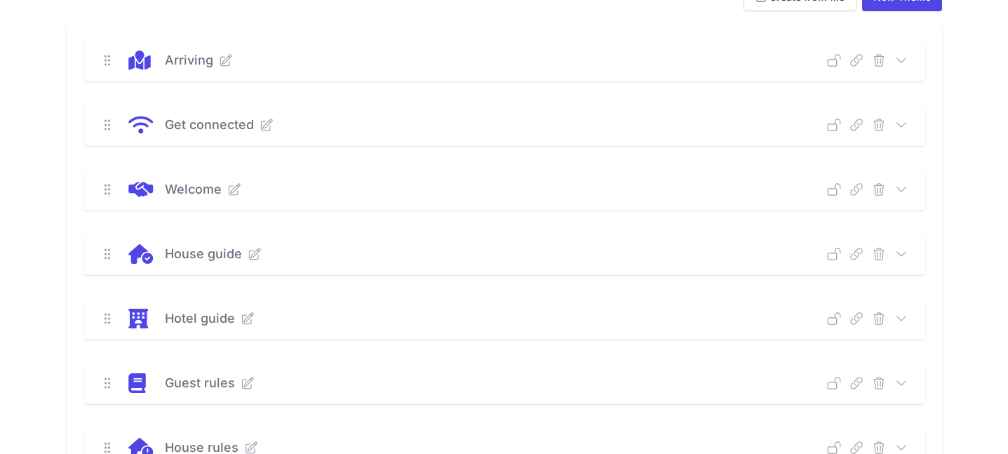
scroll to position [148, 0]
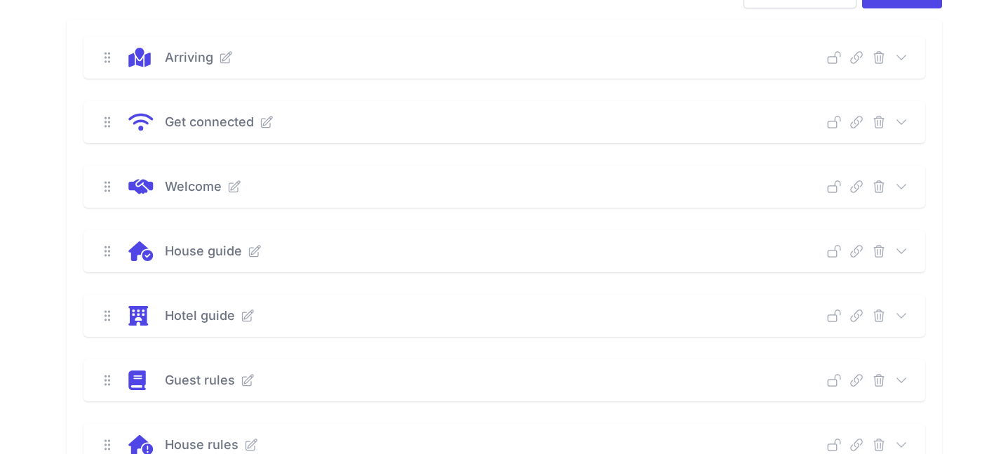
click at [900, 119] on icon at bounding box center [900, 121] width 9 height 4
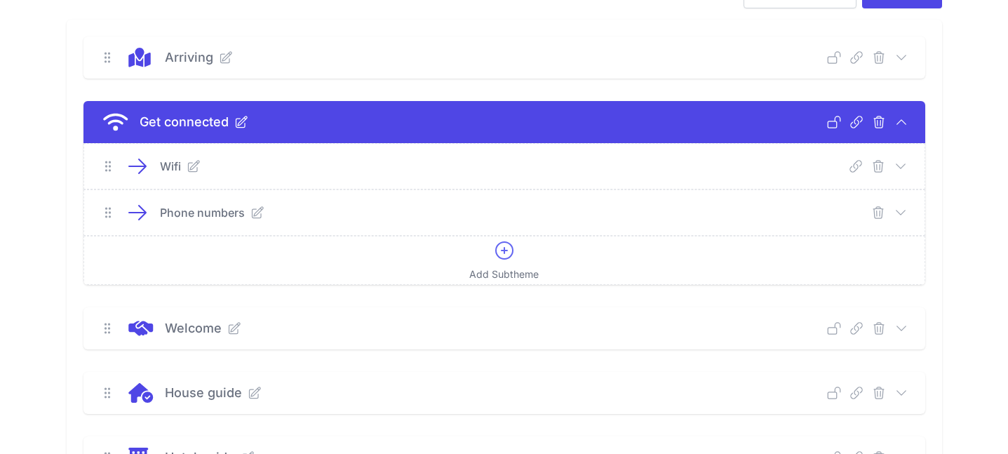
click at [903, 159] on icon at bounding box center [900, 166] width 14 height 14
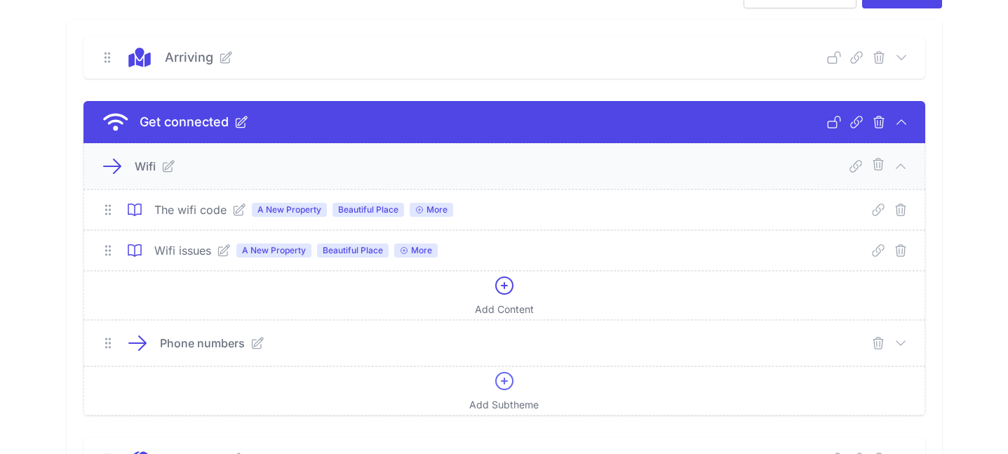
click at [235, 204] on icon at bounding box center [238, 209] width 11 height 11
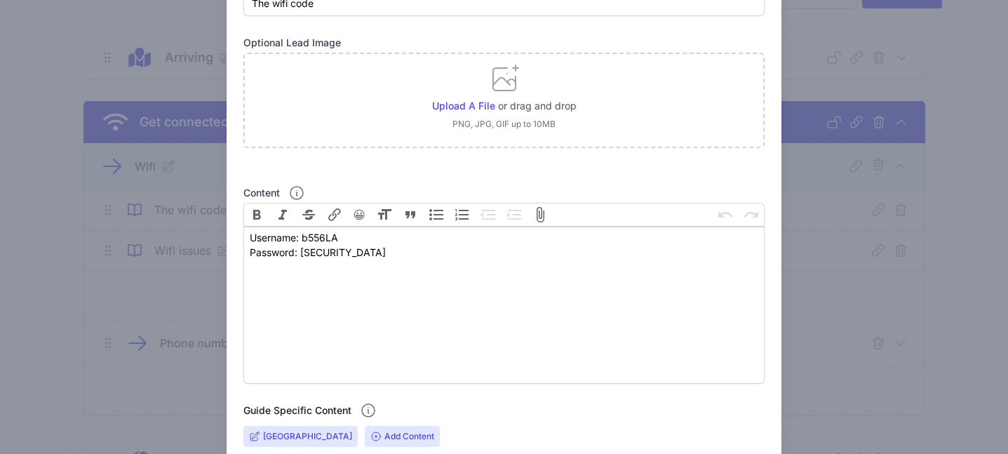
scroll to position [0, 0]
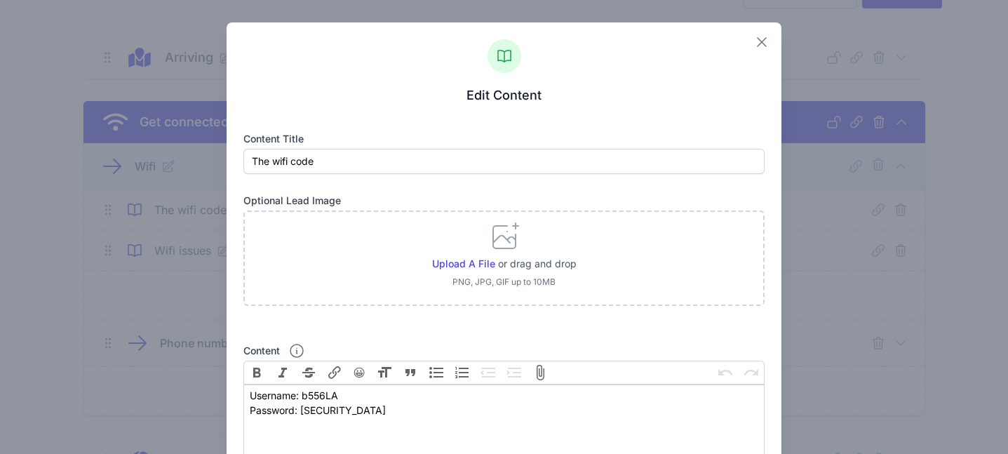
click at [762, 43] on icon "button" at bounding box center [761, 42] width 8 height 8
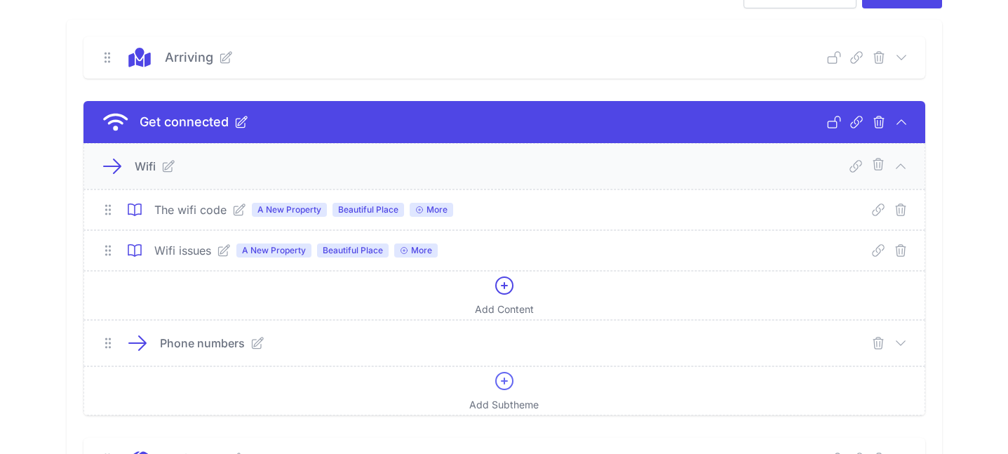
click at [900, 115] on icon at bounding box center [901, 122] width 14 height 14
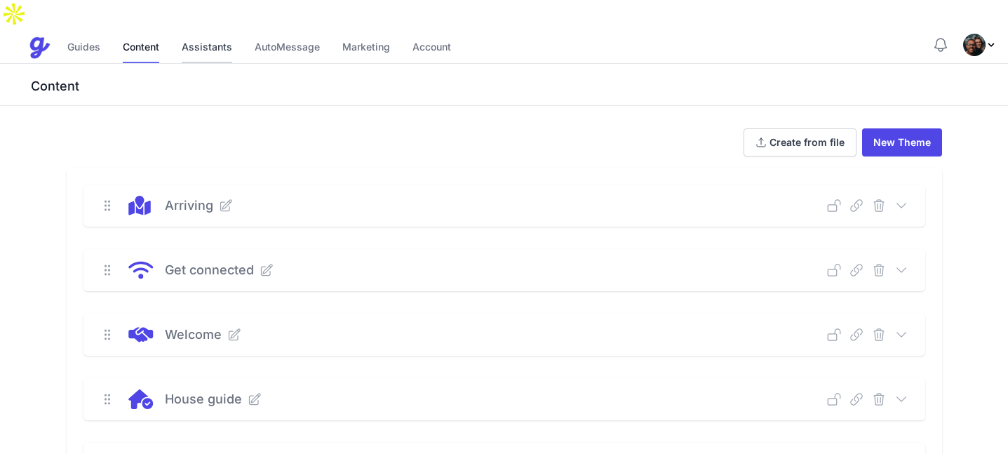
click at [196, 33] on link "Assistants" at bounding box center [207, 48] width 50 height 30
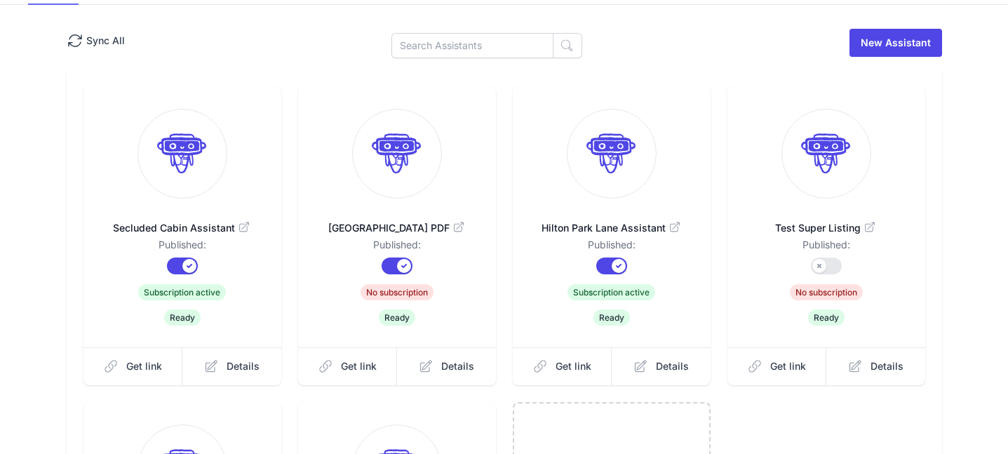
scroll to position [129, 0]
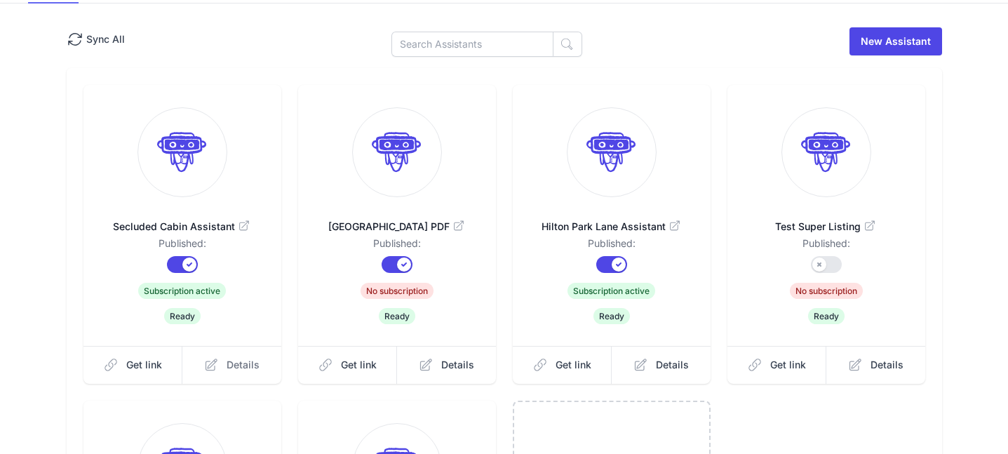
click at [219, 346] on link "Details" at bounding box center [231, 365] width 99 height 38
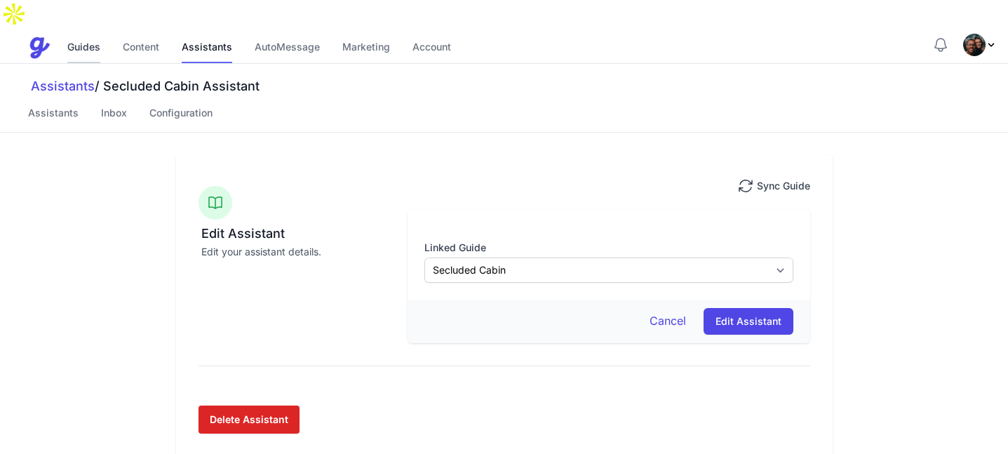
click at [87, 33] on link "Guides" at bounding box center [83, 48] width 33 height 30
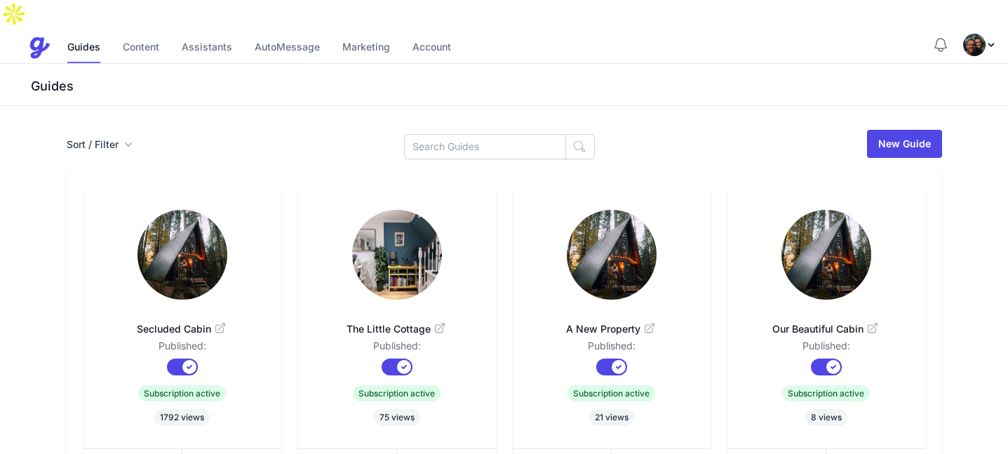
click at [194, 230] on img at bounding box center [182, 255] width 90 height 90
click at [444, 33] on link "Account" at bounding box center [431, 48] width 39 height 30
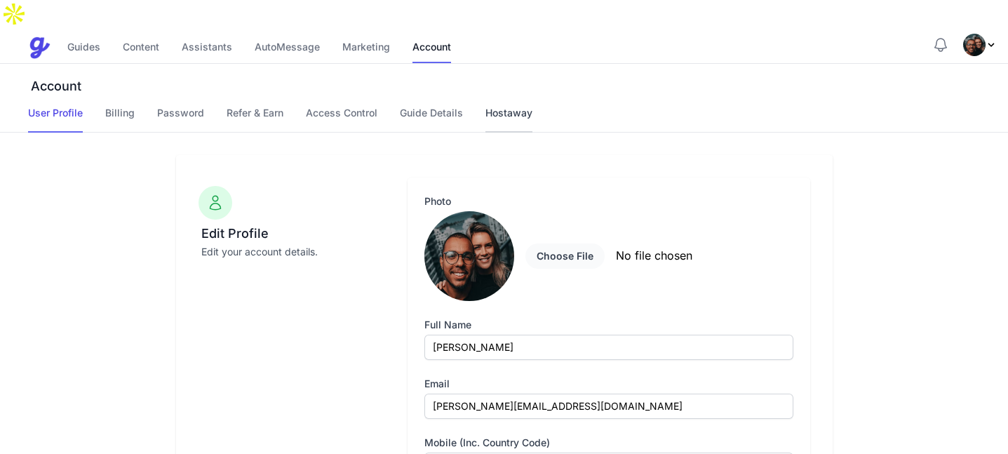
click at [490, 106] on link "Hostaway" at bounding box center [508, 119] width 47 height 27
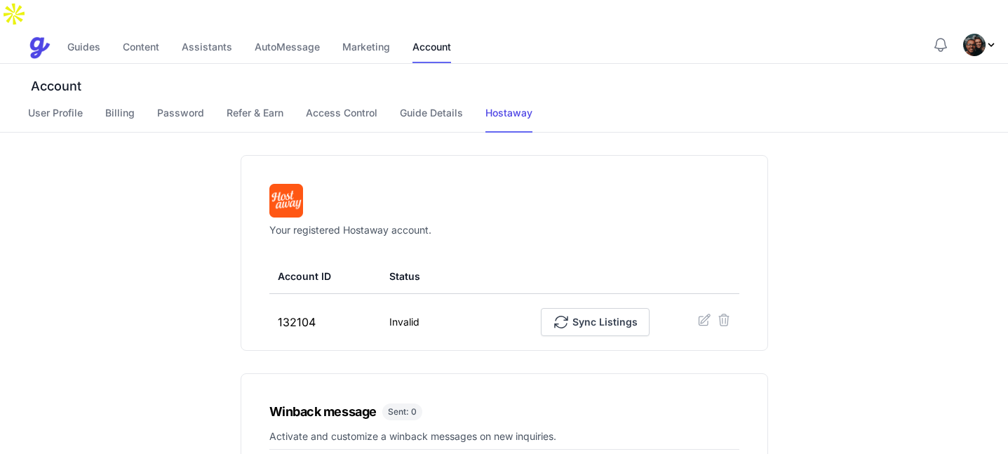
drag, startPoint x: 440, startPoint y: 198, endPoint x: 385, endPoint y: 216, distance: 57.4
click at [385, 216] on div "Your registered Hostaway account. Account ID Status 132104 Invalid Sync Listings" at bounding box center [504, 253] width 527 height 196
click at [386, 217] on div "Your registered Hostaway account. Account ID Status 132104 Invalid Sync Listings" at bounding box center [504, 253] width 527 height 196
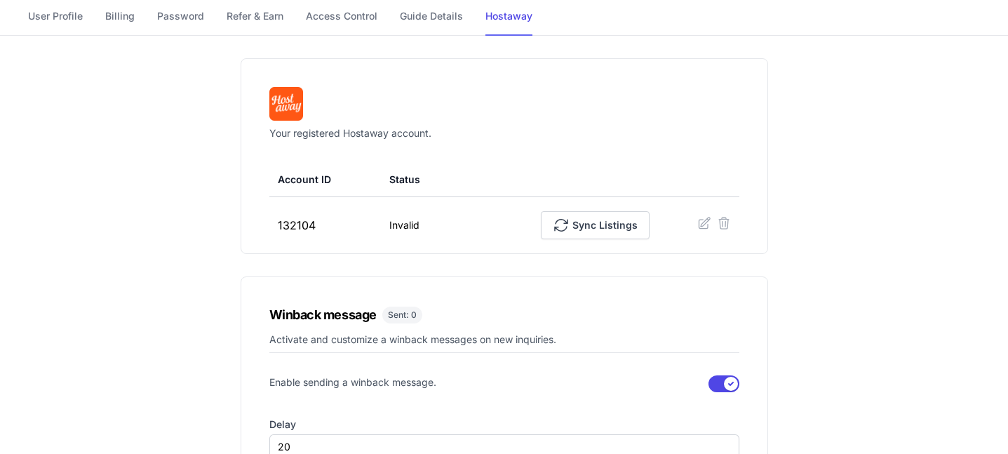
scroll to position [87, 0]
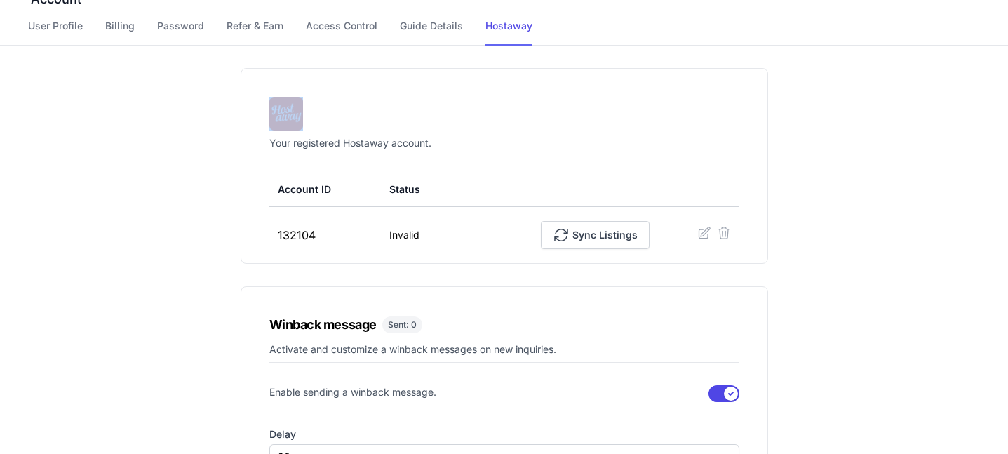
drag, startPoint x: 470, startPoint y: 108, endPoint x: 219, endPoint y: 101, distance: 251.1
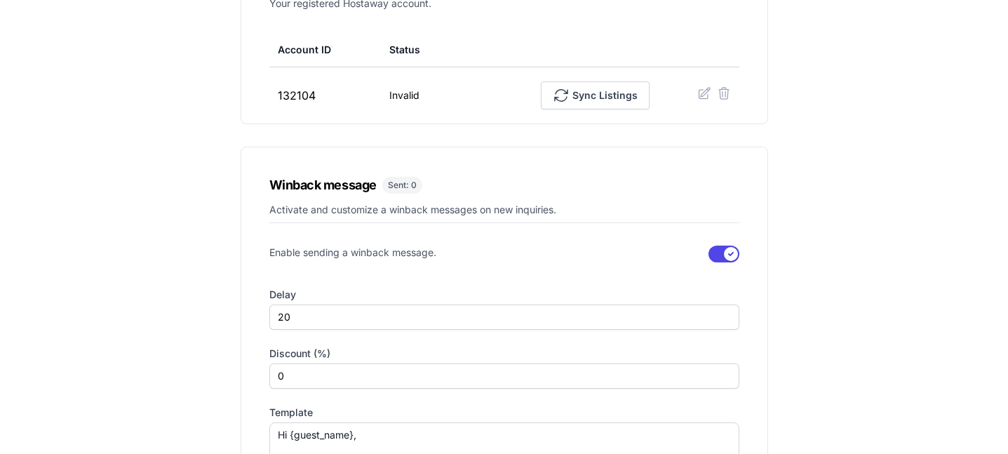
scroll to position [0, 0]
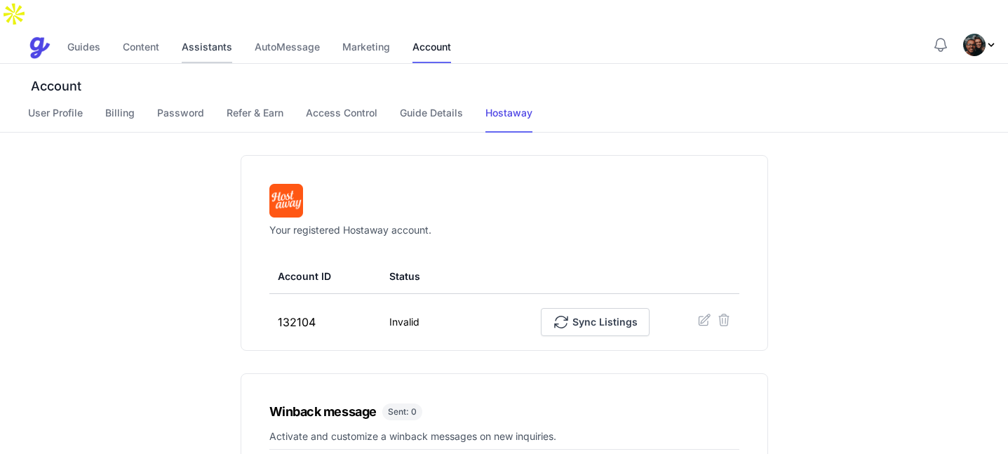
click at [198, 33] on link "Assistants" at bounding box center [207, 48] width 50 height 30
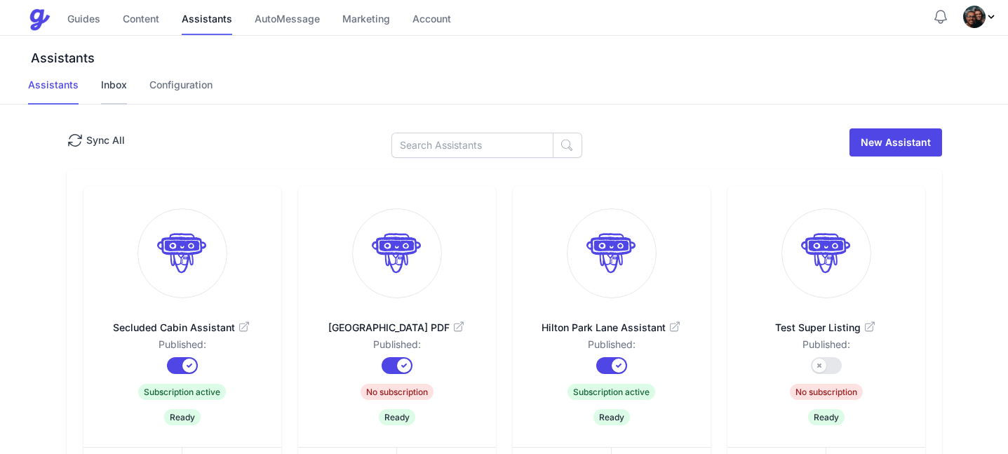
click at [114, 80] on link "Inbox" at bounding box center [114, 91] width 26 height 27
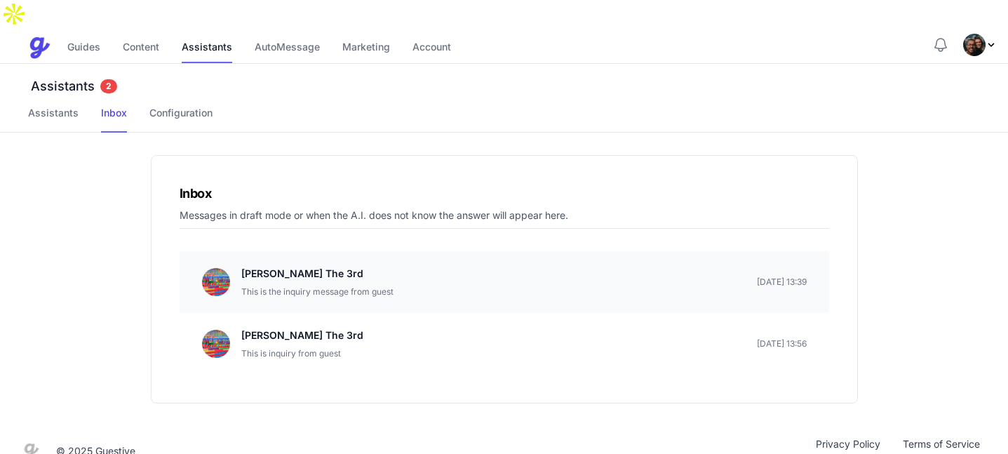
click at [340, 285] on p "This is the inquiry message from guest" at bounding box center [317, 292] width 152 height 14
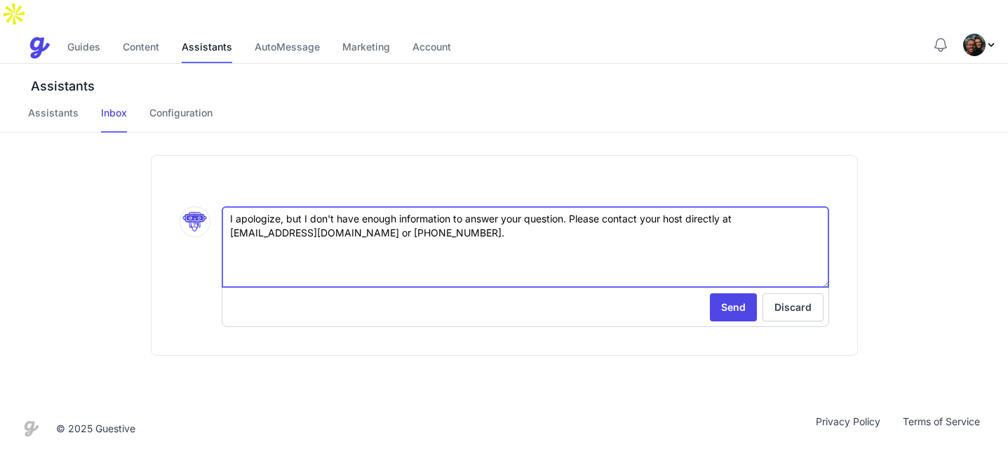
drag, startPoint x: 369, startPoint y: 222, endPoint x: 149, endPoint y: 151, distance: 231.1
click at [149, 155] on div ".cls-1 { stroke-width: 0px; } I apologize, but I don't have enough information …" at bounding box center [504, 255] width 718 height 201
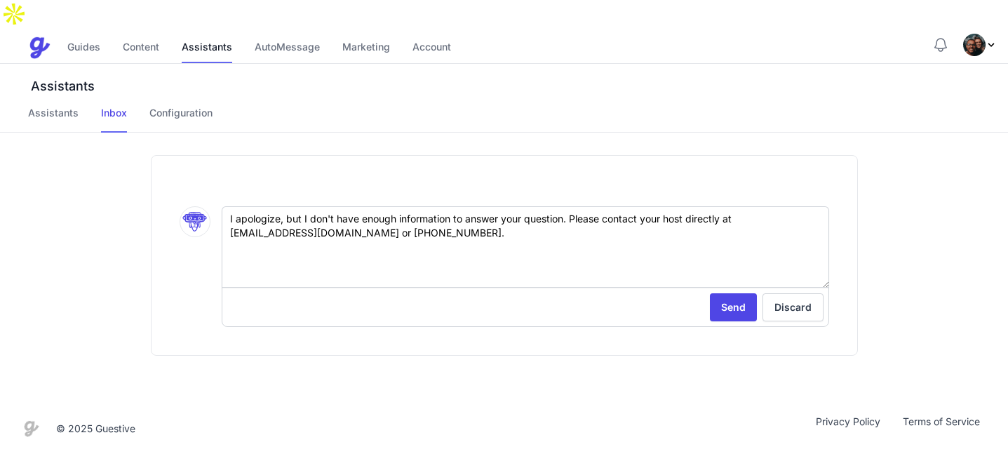
click at [145, 155] on div ".cls-1 { stroke-width: 0px; } I apologize, but I don't have enough information …" at bounding box center [504, 255] width 718 height 201
click at [57, 106] on link "Assistants" at bounding box center [53, 119] width 50 height 27
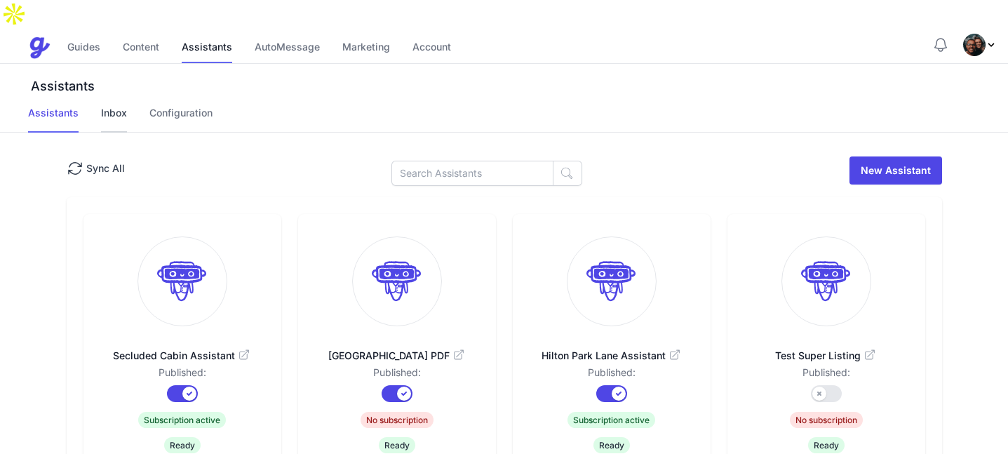
click at [119, 106] on link "Inbox" at bounding box center [114, 119] width 26 height 27
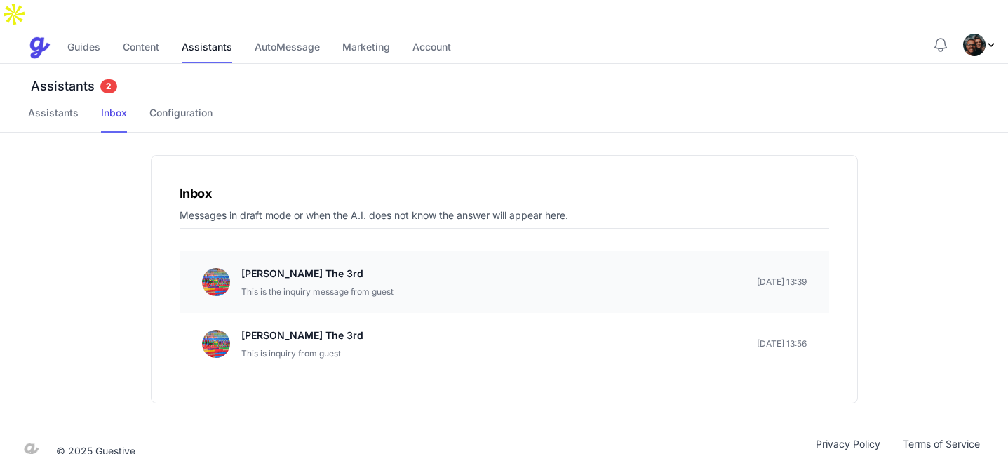
click at [417, 265] on div "James Smith The 3rd This is the inquiry message from guest March 16, 2025 13:39" at bounding box center [504, 282] width 604 height 34
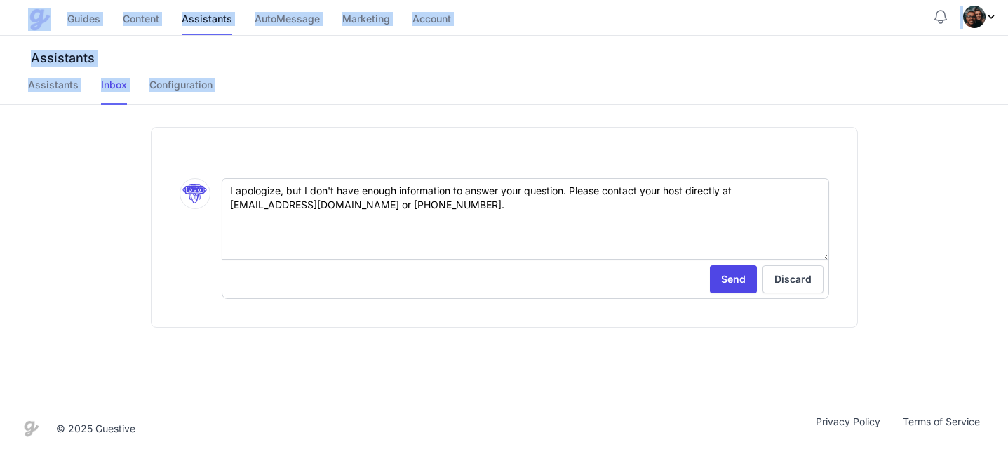
drag, startPoint x: 445, startPoint y: 214, endPoint x: 233, endPoint y: 202, distance: 212.1
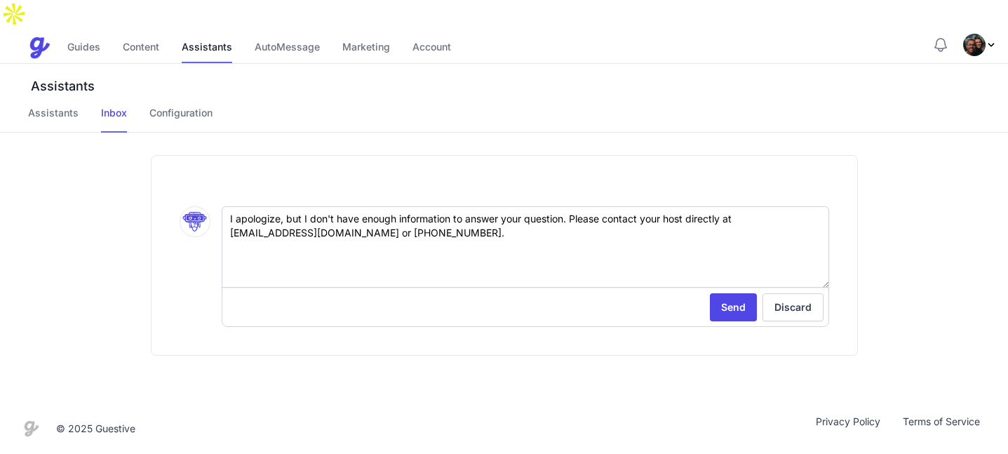
click at [100, 164] on div ".cls-1 { stroke-width: 0px; } I apologize, but I don't have enough information …" at bounding box center [504, 268] width 1008 height 271
click at [299, 33] on link "AutoMessage" at bounding box center [287, 48] width 65 height 30
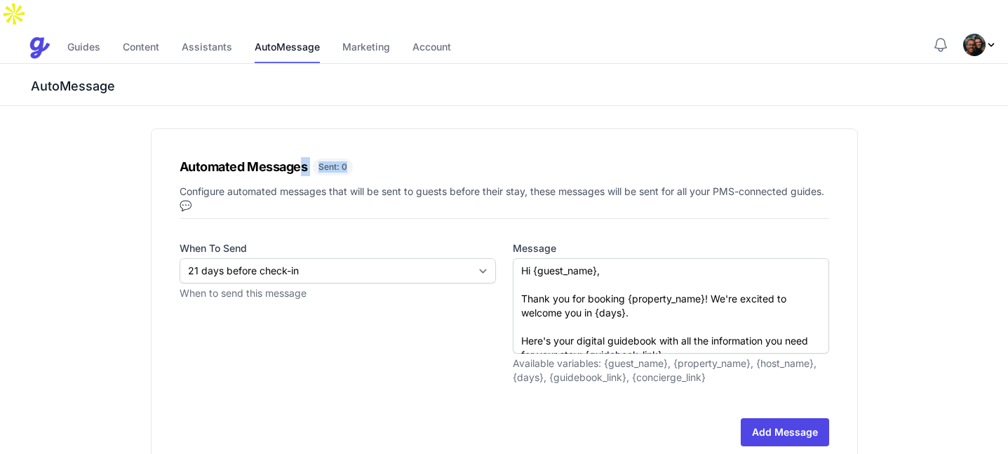
drag, startPoint x: 368, startPoint y: 135, endPoint x: 302, endPoint y: 135, distance: 65.9
click at [420, 33] on link "Account" at bounding box center [431, 48] width 39 height 30
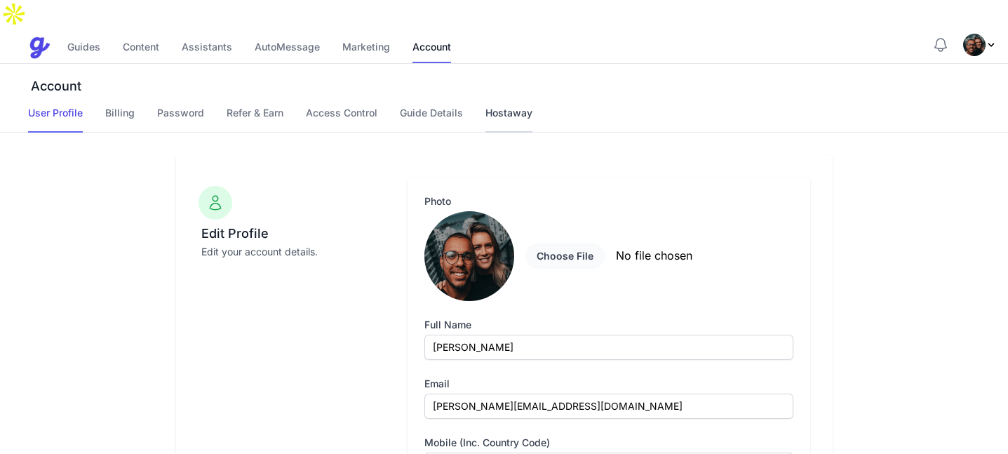
click at [492, 106] on link "Hostaway" at bounding box center [508, 119] width 47 height 27
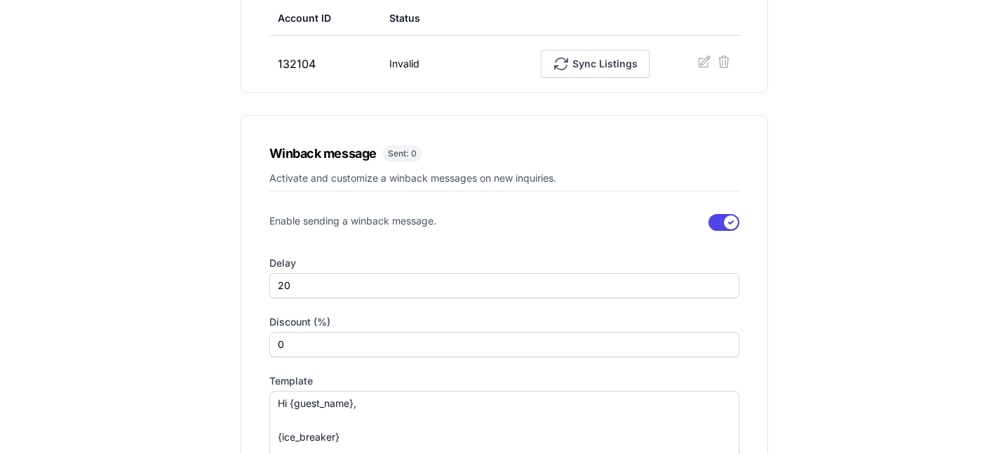
scroll to position [256, 0]
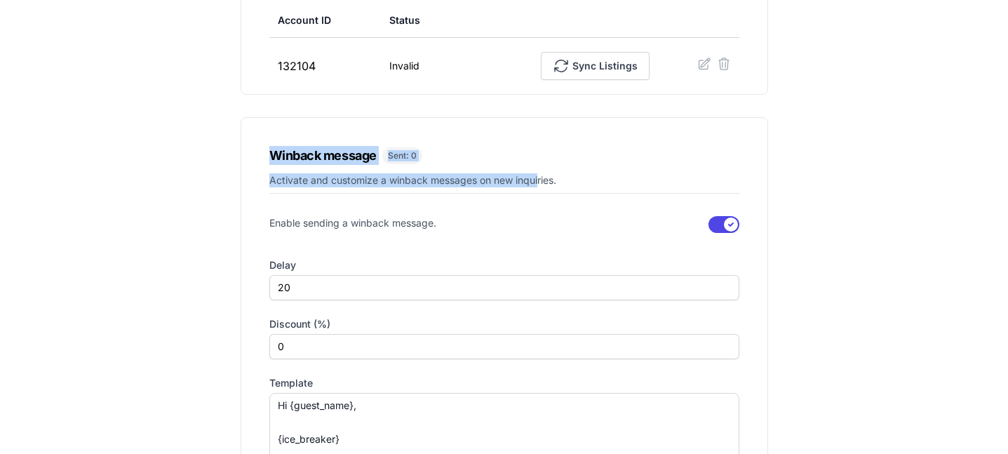
drag, startPoint x: 297, startPoint y: 119, endPoint x: 540, endPoint y: 152, distance: 244.9
click at [540, 152] on div "Winback message Sent: 0 Activate and customize a winback messages on new inquir…" at bounding box center [504, 342] width 527 height 450
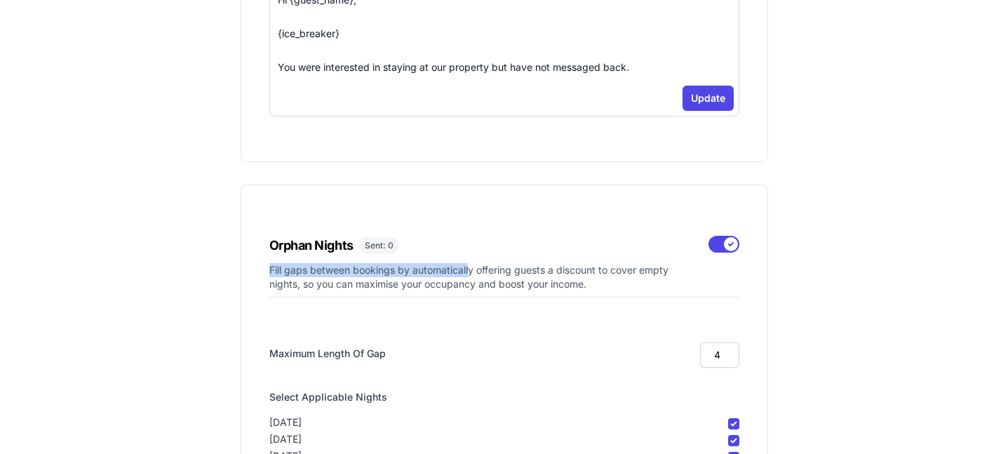
drag, startPoint x: 253, startPoint y: 248, endPoint x: 473, endPoint y: 238, distance: 219.7
click at [469, 238] on div "Orphan Nights Sent: 0 Fill gaps between bookings by automatically offering gues…" at bounding box center [504, 421] width 527 height 475
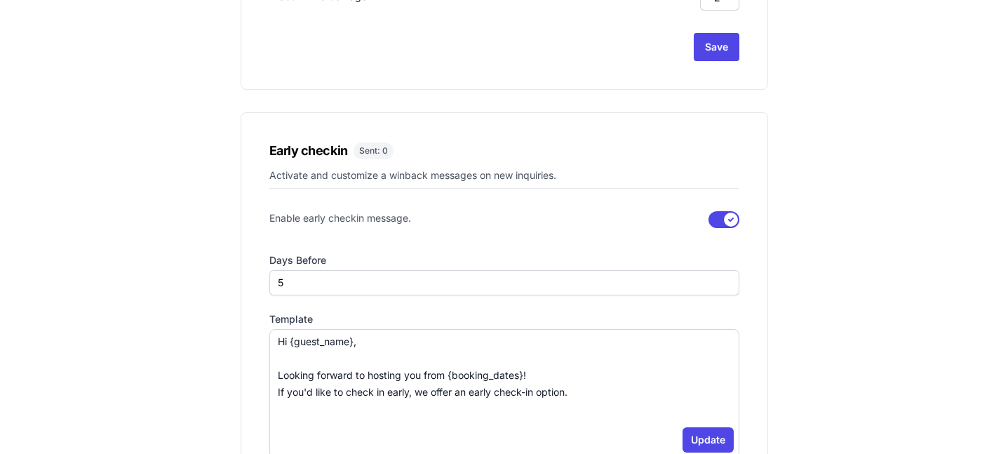
scroll to position [1233, 0]
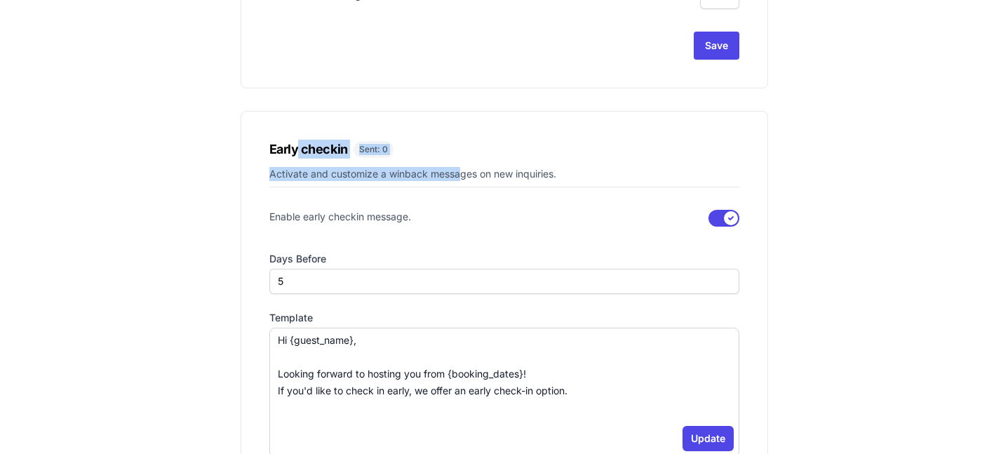
drag, startPoint x: 295, startPoint y: 125, endPoint x: 463, endPoint y: 151, distance: 169.7
click at [460, 151] on div "Early checkin Sent: 0 Activate and customize a winback messages on new inquirie…" at bounding box center [504, 306] width 527 height 391
click at [463, 167] on p "Activate and customize a winback messages on new inquiries." at bounding box center [504, 177] width 470 height 20
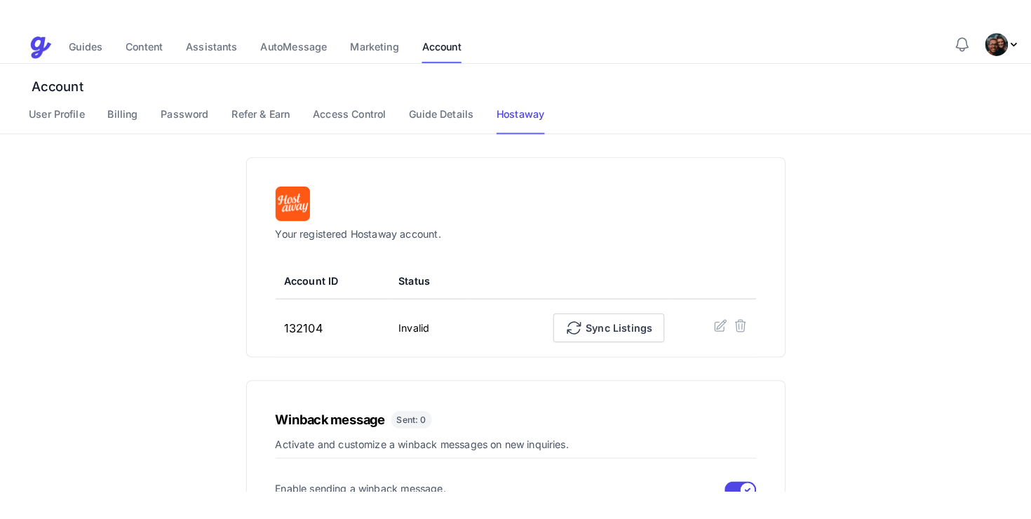
scroll to position [0, 0]
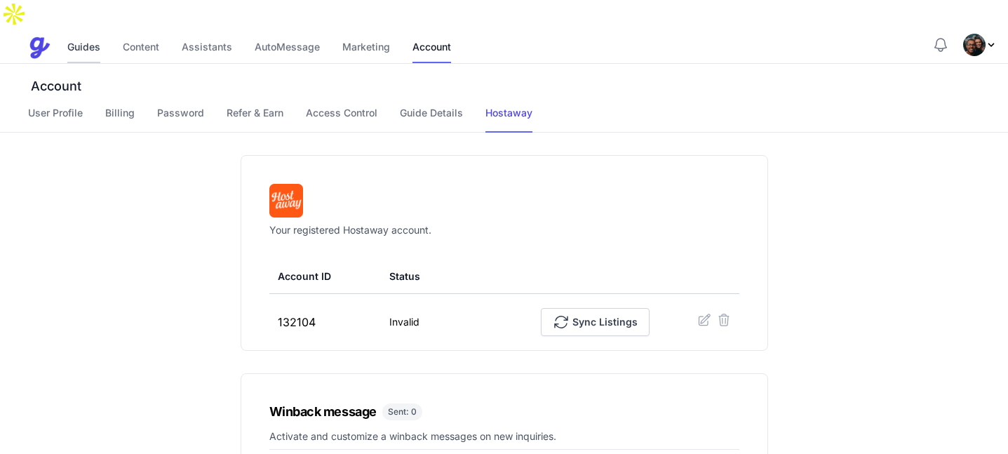
click at [92, 33] on link "Guides" at bounding box center [83, 48] width 33 height 30
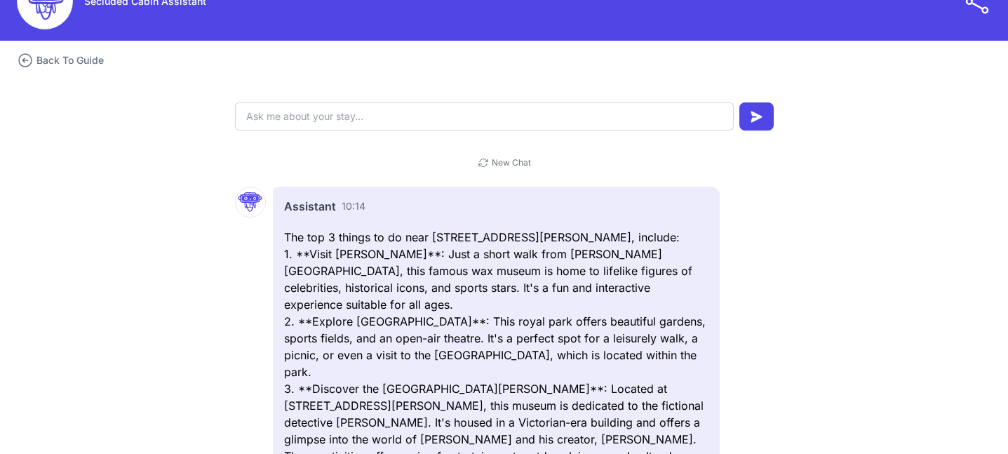
scroll to position [63, 0]
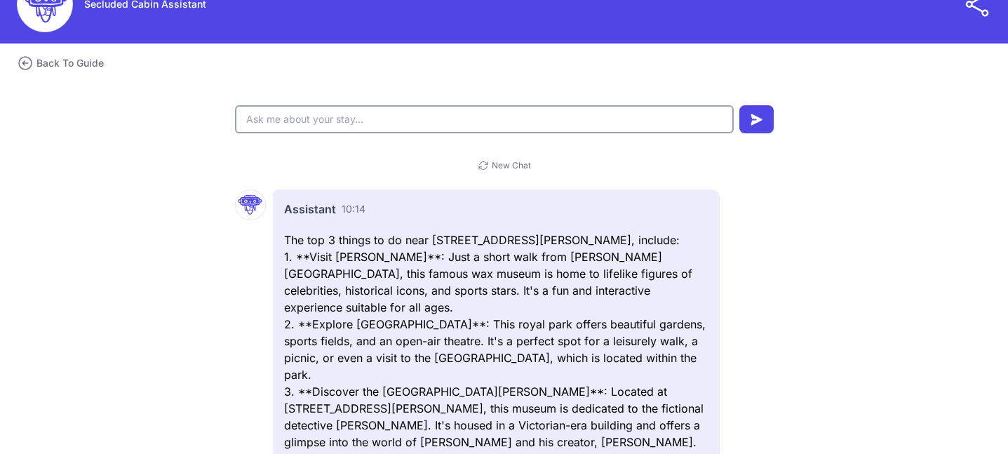
click at [269, 105] on input "text" at bounding box center [484, 119] width 499 height 28
type input "whats the checkin time?"
click at [759, 105] on button "submit" at bounding box center [756, 119] width 34 height 28
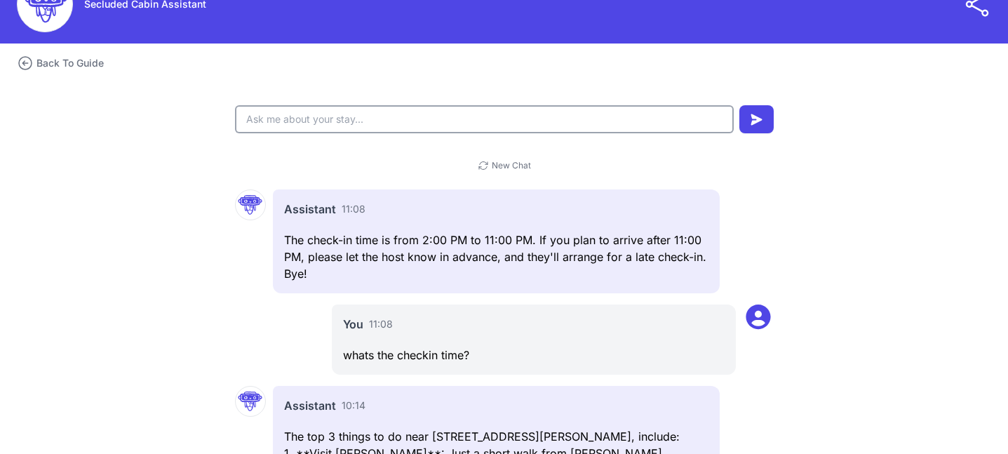
click at [290, 105] on input "text" at bounding box center [484, 119] width 499 height 28
type input "whats the wifi code?"
click at [762, 105] on button "submit" at bounding box center [756, 119] width 34 height 28
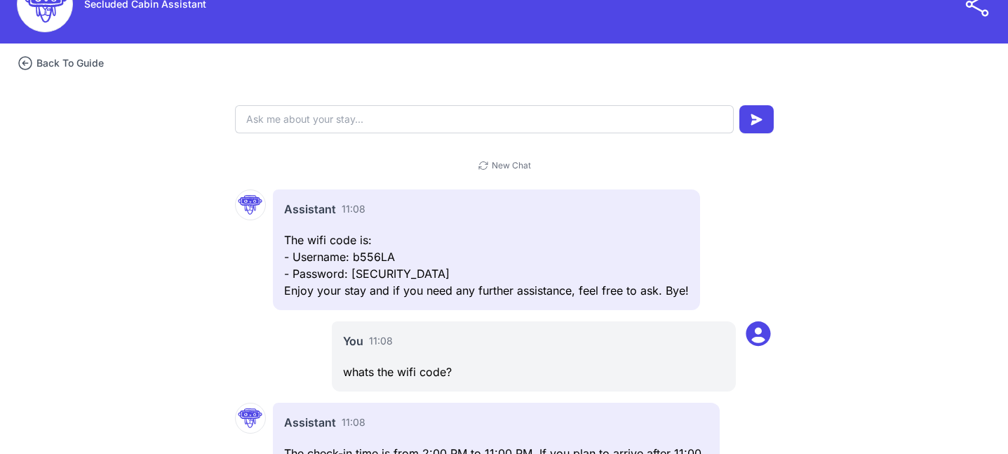
click at [87, 56] on h3 "Back To Guide" at bounding box center [69, 63] width 67 height 14
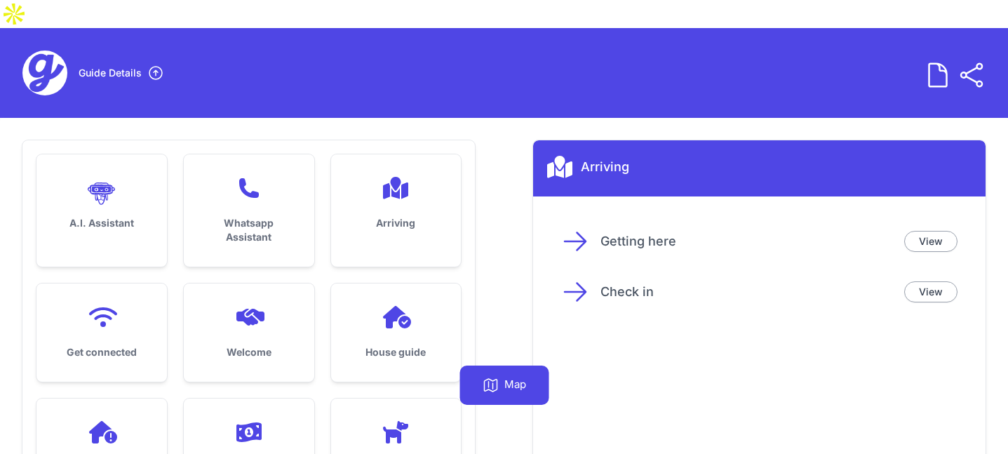
click at [255, 182] on div "Whatsapp Assistant" at bounding box center [249, 210] width 130 height 112
click at [124, 216] on h3 "A.I. Assistant" at bounding box center [102, 223] width 86 height 14
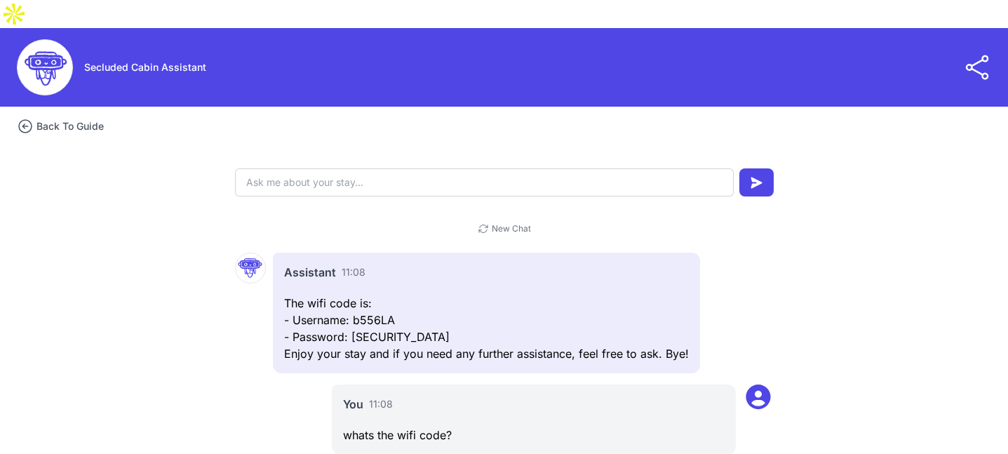
click at [95, 119] on h3 "Back To Guide" at bounding box center [69, 126] width 67 height 14
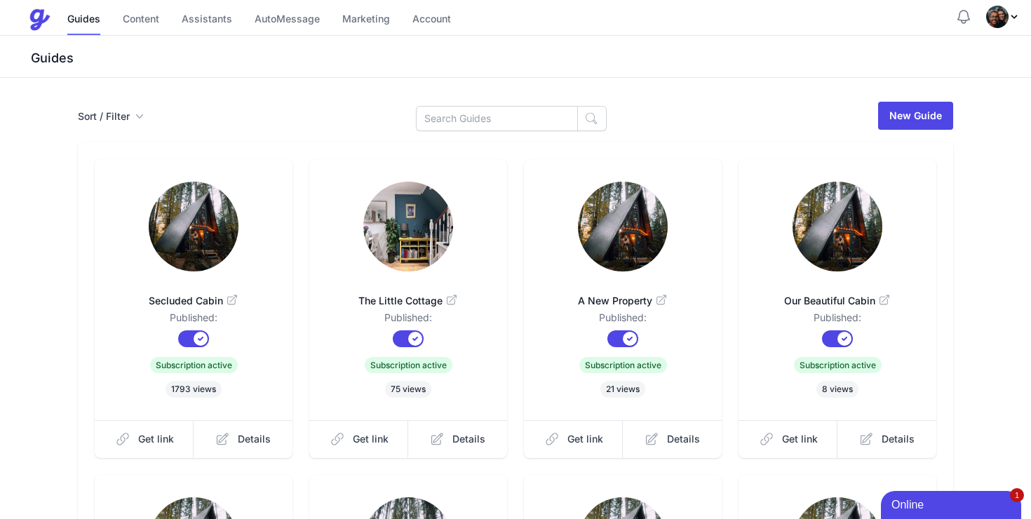
click at [1023, 18] on nav "Menu Guides Content Assistants AutoMessage Marketing Account Guides Content Ass…" at bounding box center [515, 18] width 1031 height 36
click at [1017, 18] on icon "Profile Menu" at bounding box center [1013, 16] width 11 height 11
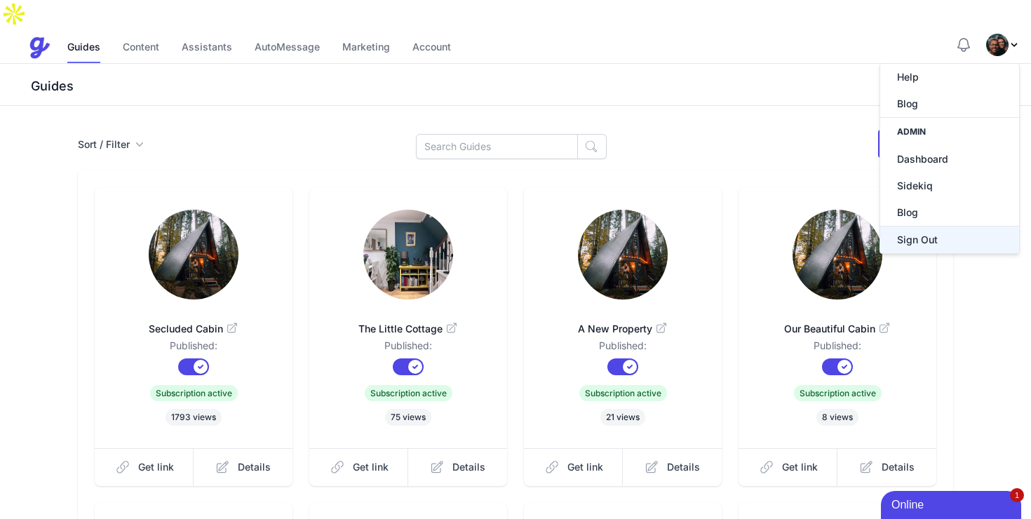
click at [910, 226] on button "Sign Out" at bounding box center [949, 239] width 139 height 27
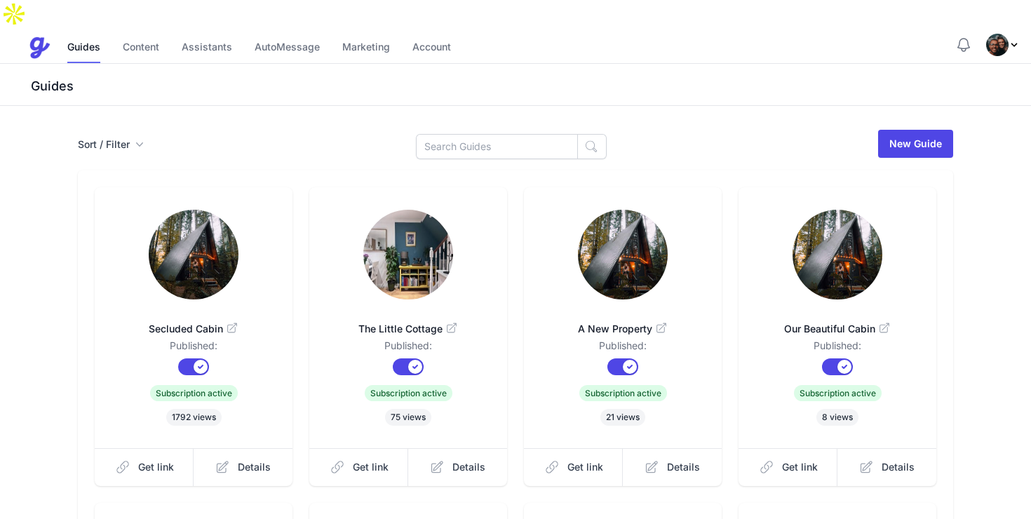
click at [995, 34] on img "Profile Menu" at bounding box center [997, 45] width 22 height 22
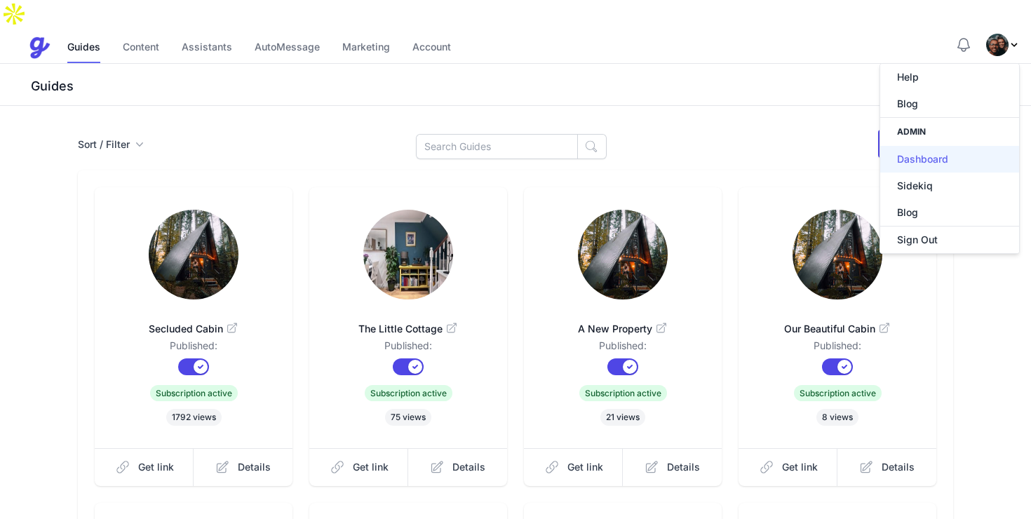
click at [909, 146] on link "Dashboard" at bounding box center [949, 159] width 139 height 27
click at [766, 78] on h3 "Guides" at bounding box center [529, 86] width 1003 height 17
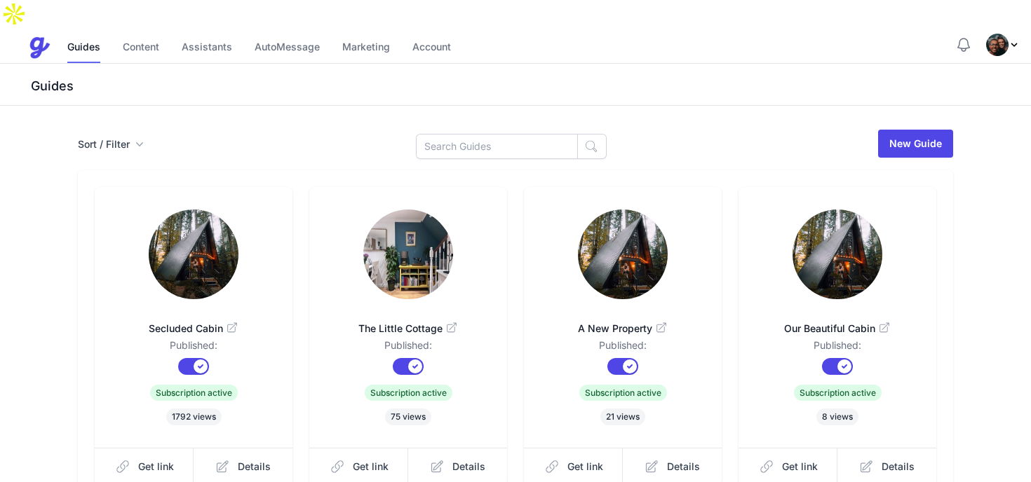
click at [194, 225] on img at bounding box center [194, 255] width 90 height 90
click at [198, 33] on link "Assistants" at bounding box center [207, 48] width 50 height 30
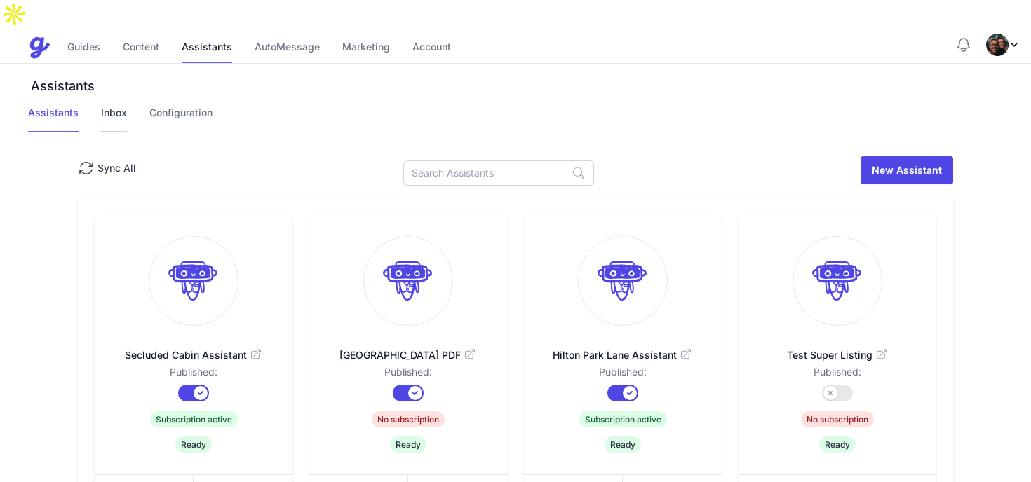
click at [114, 106] on link "Inbox" at bounding box center [114, 119] width 26 height 27
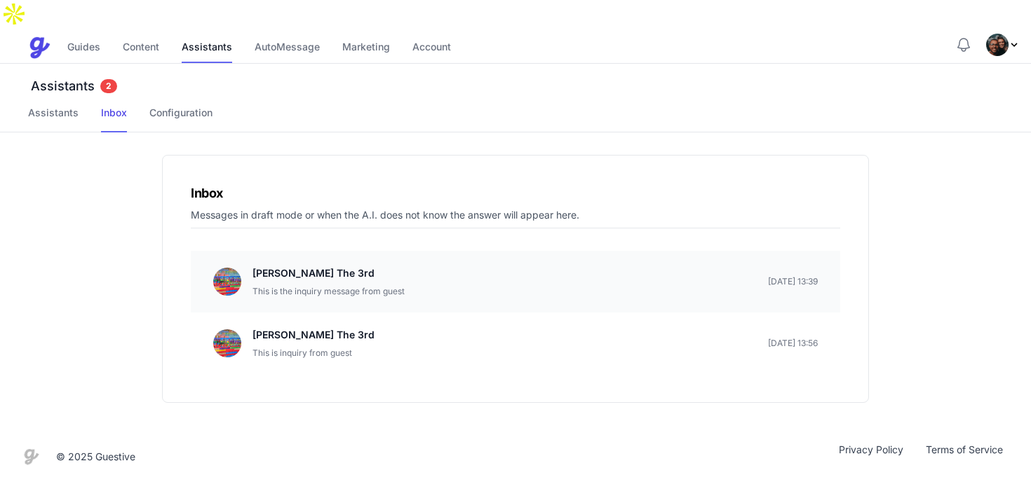
click at [402, 265] on div "James Smith The 3rd This is the inquiry message from guest" at bounding box center [328, 282] width 152 height 34
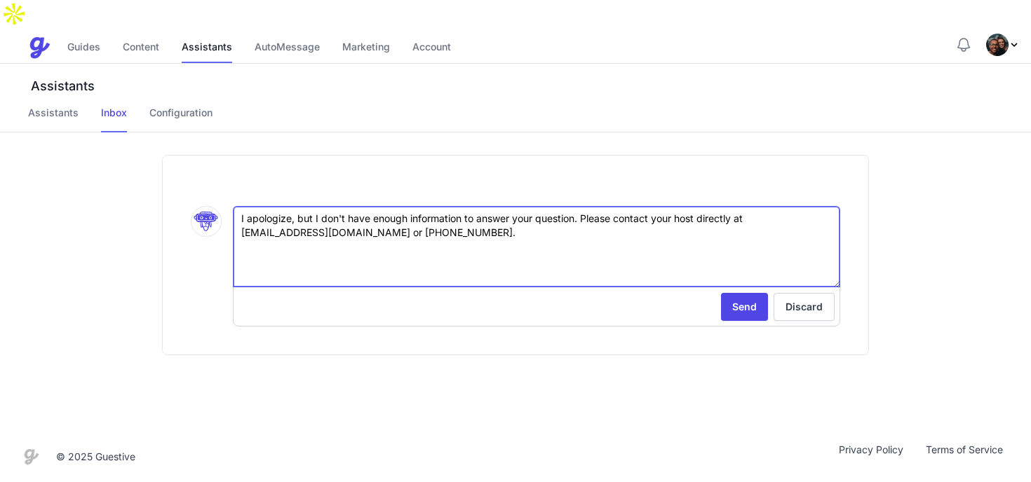
drag, startPoint x: 380, startPoint y: 221, endPoint x: 302, endPoint y: 167, distance: 95.3
click at [302, 167] on div ".cls-1 { stroke-width: 0px; } I apologize, but I don't have enough information …" at bounding box center [515, 255] width 707 height 201
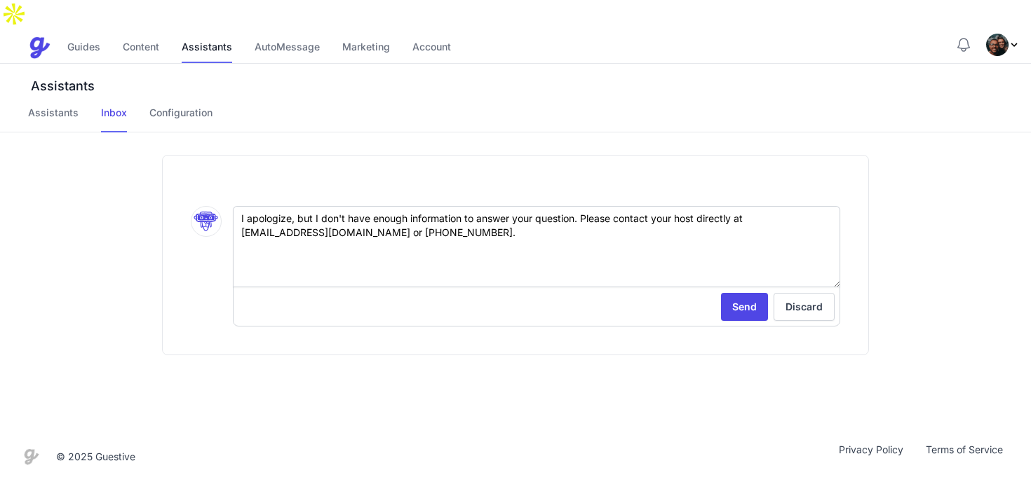
click at [270, 155] on div ".cls-1 { stroke-width: 0px; } I apologize, but I don't have enough information …" at bounding box center [515, 255] width 707 height 201
click at [121, 106] on link "Inbox" at bounding box center [114, 119] width 26 height 27
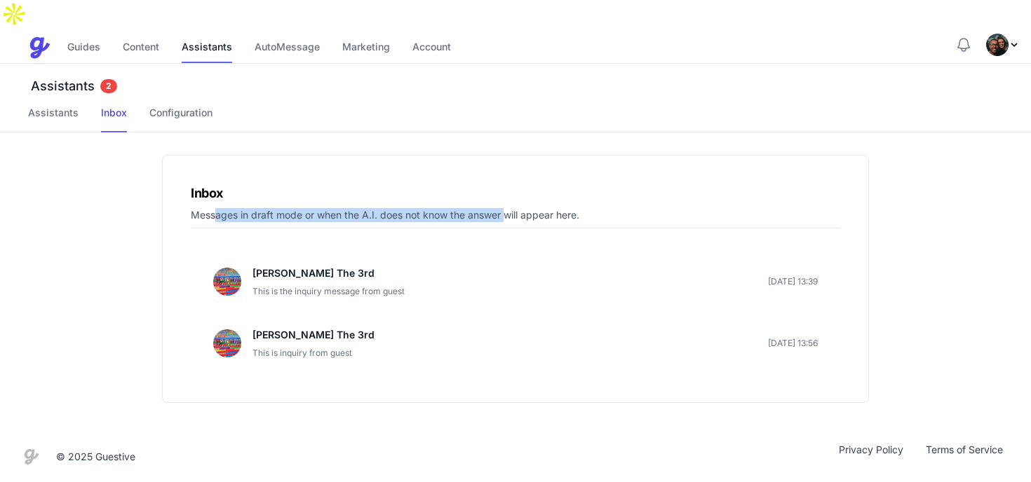
drag, startPoint x: 216, startPoint y: 191, endPoint x: 509, endPoint y: 191, distance: 293.1
click at [510, 208] on p "Messages in draft mode or when the A.I. does not know the answer will appear he…" at bounding box center [515, 218] width 649 height 20
click at [509, 208] on p "Messages in draft mode or when the A.I. does not know the answer will appear he…" at bounding box center [515, 218] width 649 height 20
drag, startPoint x: 635, startPoint y: 194, endPoint x: 253, endPoint y: 198, distance: 381.5
click at [253, 208] on p "Messages in draft mode or when the A.I. does not know the answer will appear he…" at bounding box center [515, 218] width 649 height 20
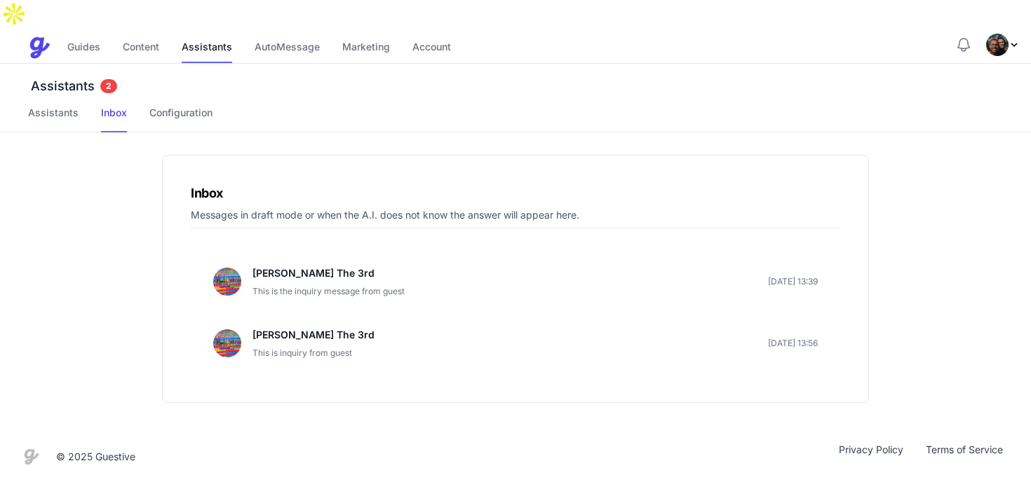
click at [253, 208] on p "Messages in draft mode or when the A.I. does not know the answer will appear he…" at bounding box center [515, 218] width 649 height 20
click at [316, 265] on p "James Smith The 3rd" at bounding box center [328, 273] width 152 height 17
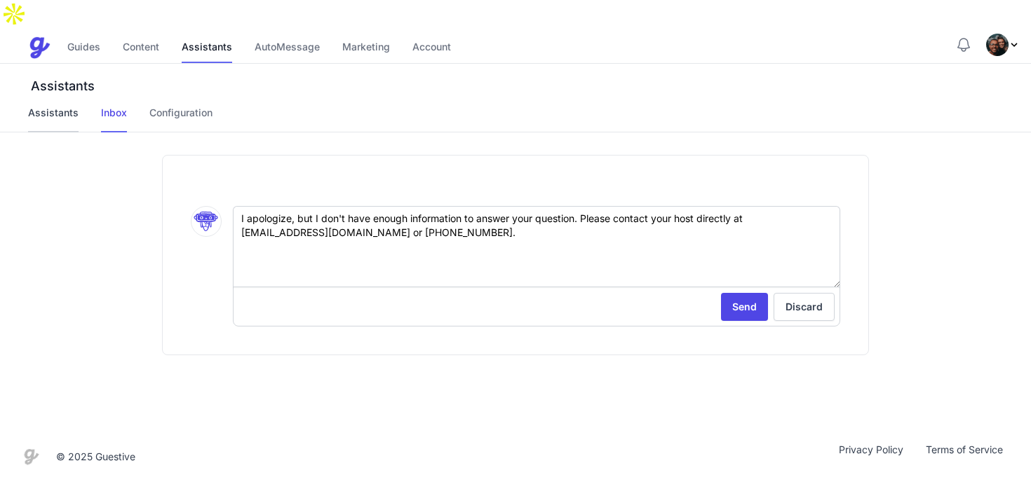
click at [62, 106] on link "Assistants" at bounding box center [53, 119] width 50 height 27
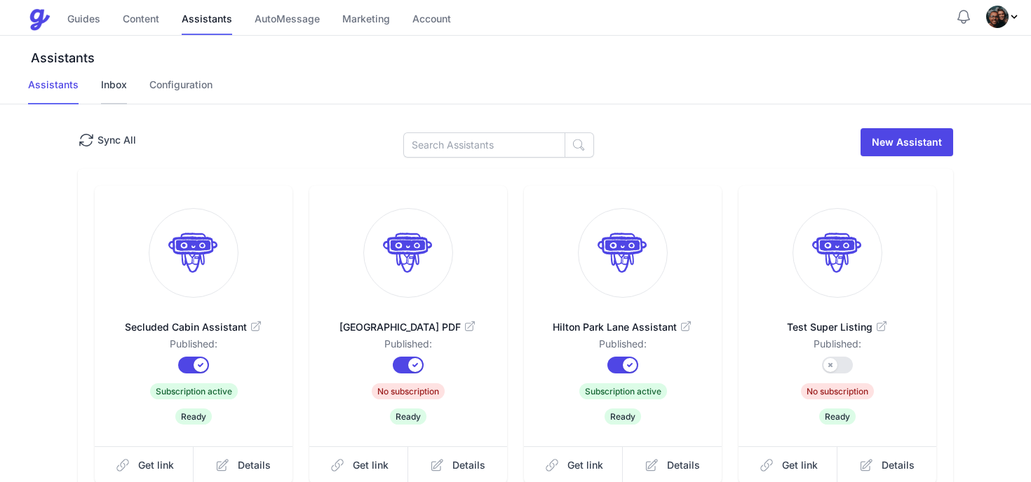
click at [104, 96] on link "Inbox" at bounding box center [114, 91] width 26 height 27
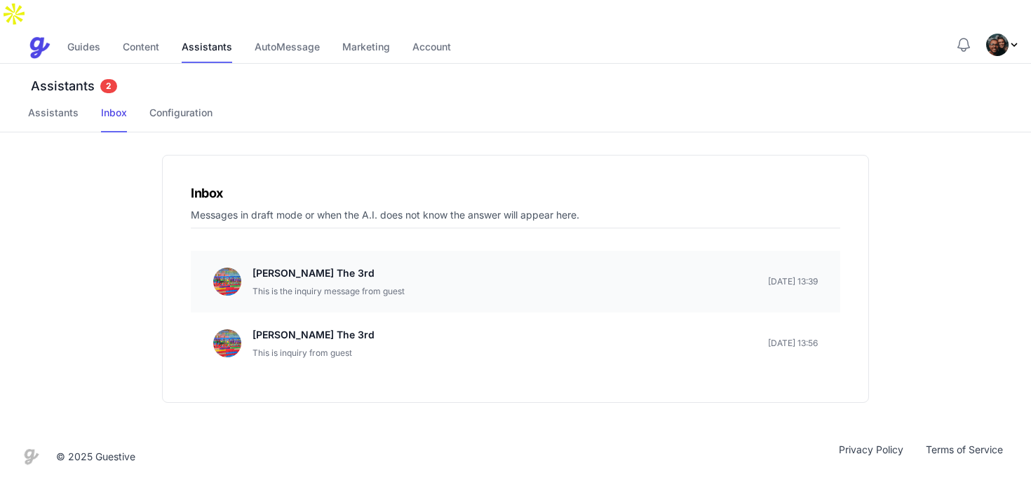
click at [700, 265] on div "James Smith The 3rd This is the inquiry message from guest March 16, 2025 13:39" at bounding box center [515, 282] width 604 height 34
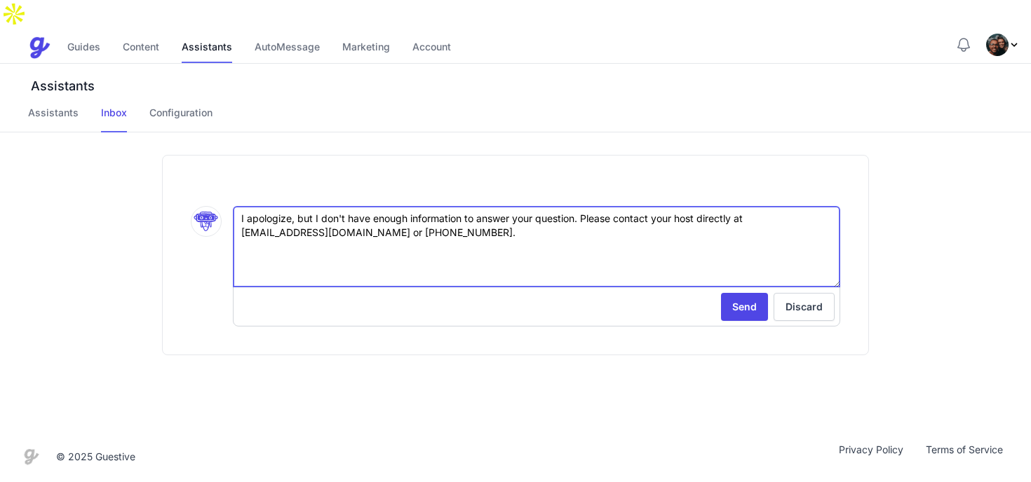
drag, startPoint x: 381, startPoint y: 205, endPoint x: 210, endPoint y: 182, distance: 172.7
click at [210, 206] on div ".cls-1 { stroke-width: 0px; } I apologize, but I don't have enough information …" at bounding box center [515, 266] width 649 height 121
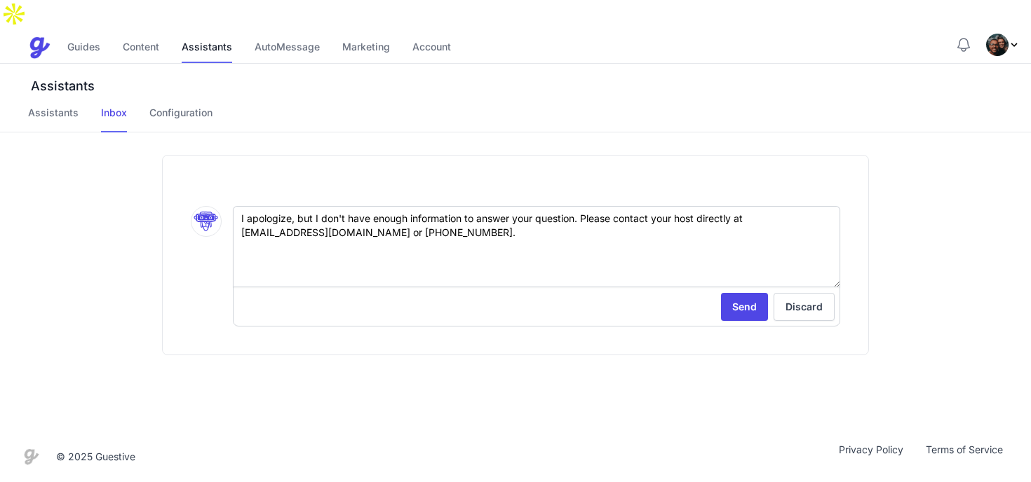
click at [128, 165] on div ".cls-1 { stroke-width: 0px; } I apologize, but I don't have enough information …" at bounding box center [515, 282] width 1031 height 299
click at [106, 106] on link "Inbox" at bounding box center [114, 119] width 26 height 27
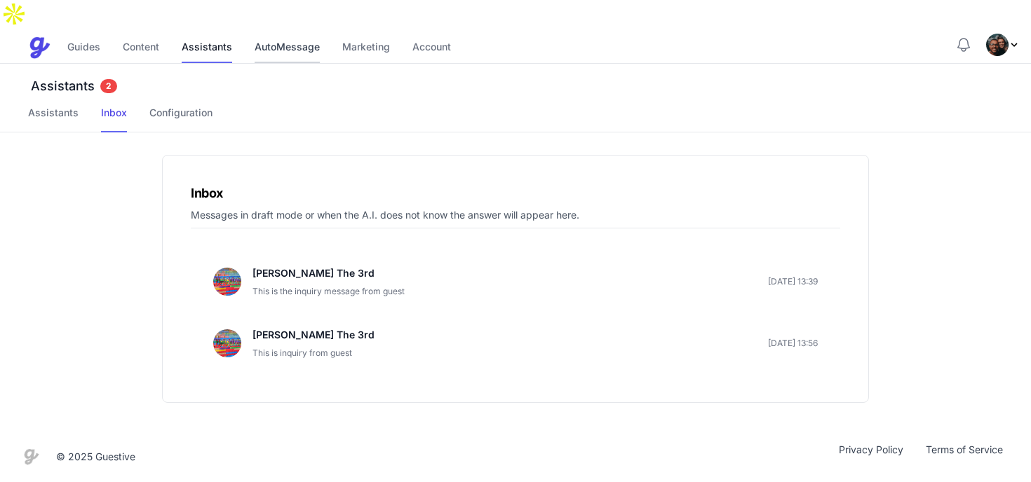
click at [286, 33] on link "AutoMessage" at bounding box center [287, 48] width 65 height 30
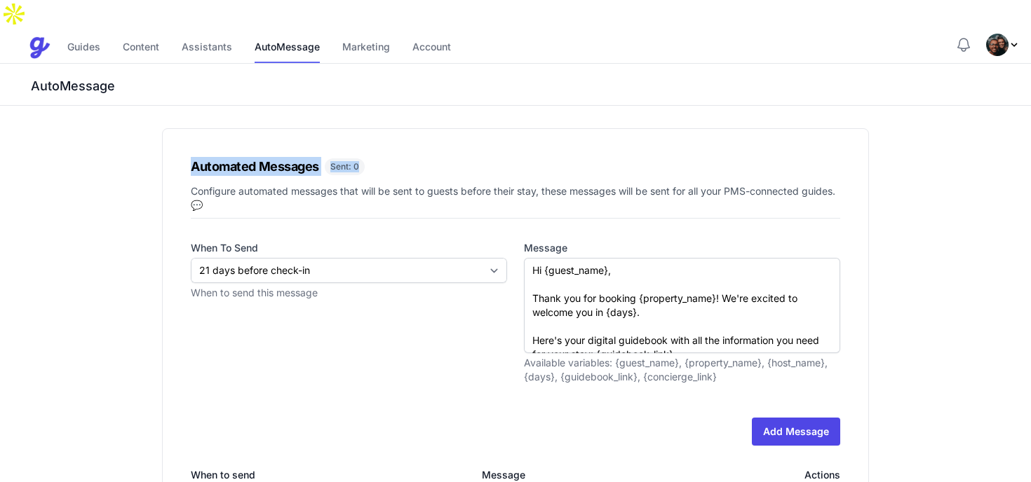
drag, startPoint x: 195, startPoint y: 137, endPoint x: 459, endPoint y: 140, distance: 263.7
click at [459, 140] on div "Automated Messages Sent: 0 Configure automated messages that will be sent to gu…" at bounding box center [515, 480] width 707 height 704
click at [431, 33] on link "Account" at bounding box center [431, 48] width 39 height 30
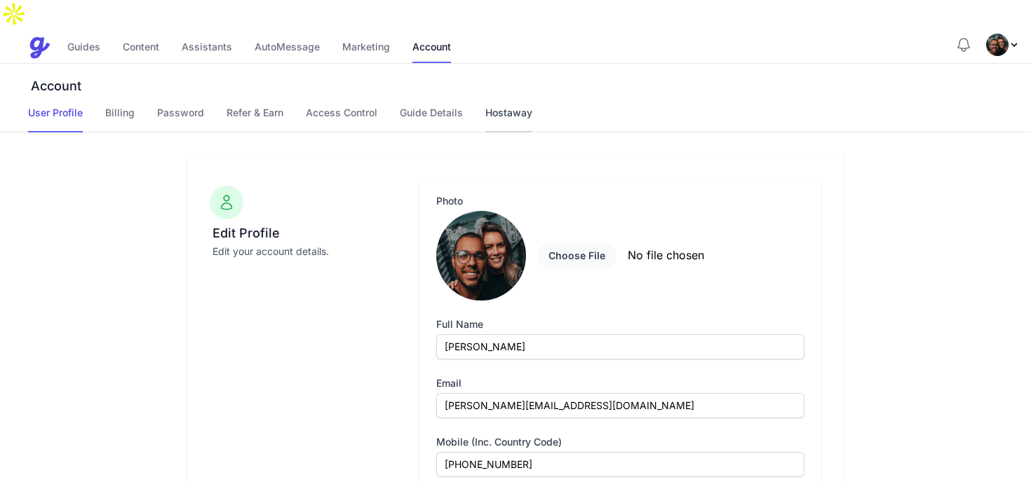
click at [502, 106] on link "Hostaway" at bounding box center [508, 119] width 47 height 27
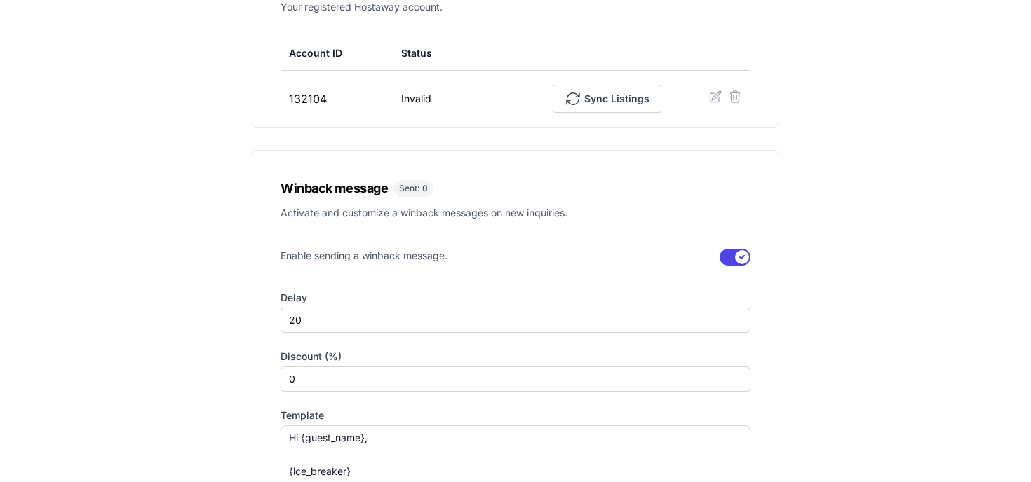
scroll to position [224, 0]
drag, startPoint x: 266, startPoint y: 155, endPoint x: 469, endPoint y: 156, distance: 203.3
click at [466, 156] on div "Winback message Sent: 0 Activate and customize a winback messages on new inquir…" at bounding box center [515, 374] width 527 height 450
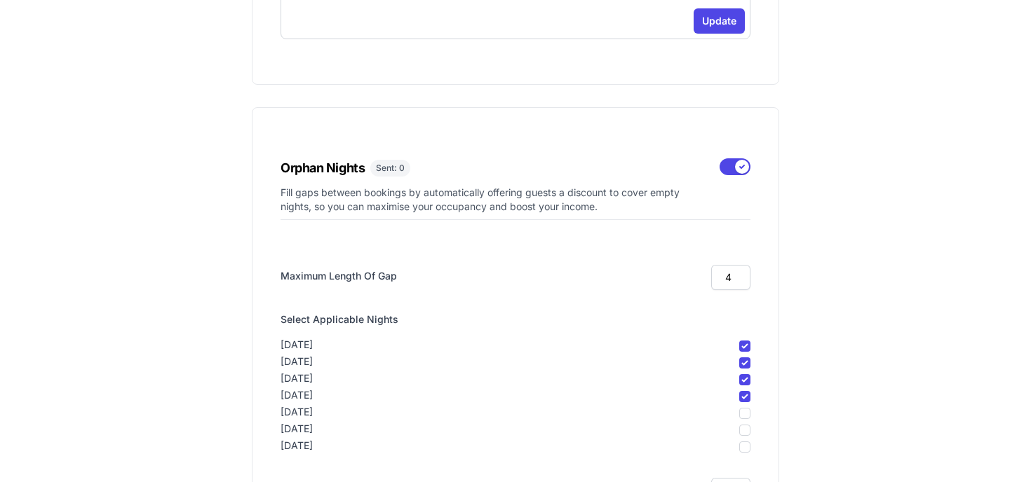
scroll to position [738, 0]
drag, startPoint x: 275, startPoint y: 140, endPoint x: 443, endPoint y: 145, distance: 168.4
click at [443, 145] on div "Orphan Nights Sent: 0 Fill gaps between bookings by automatically offering gues…" at bounding box center [515, 345] width 527 height 475
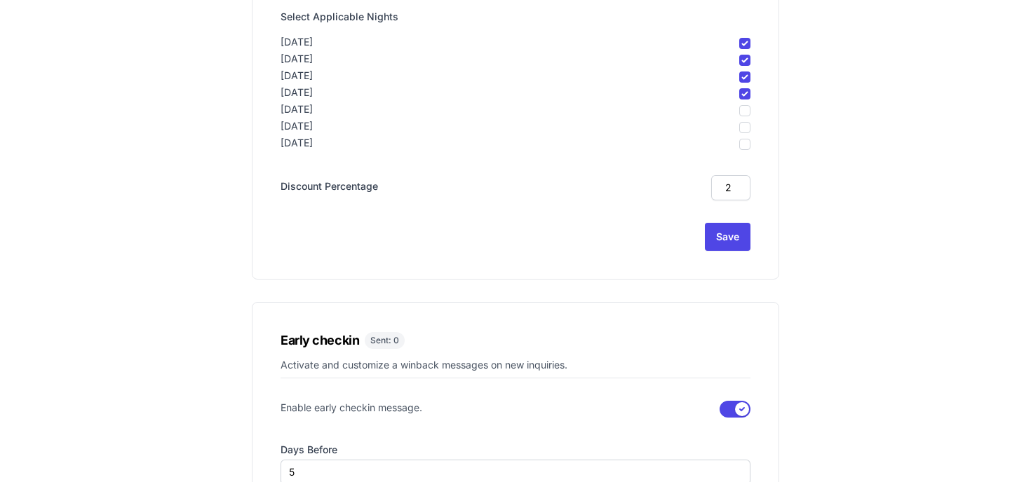
scroll to position [1222, 0]
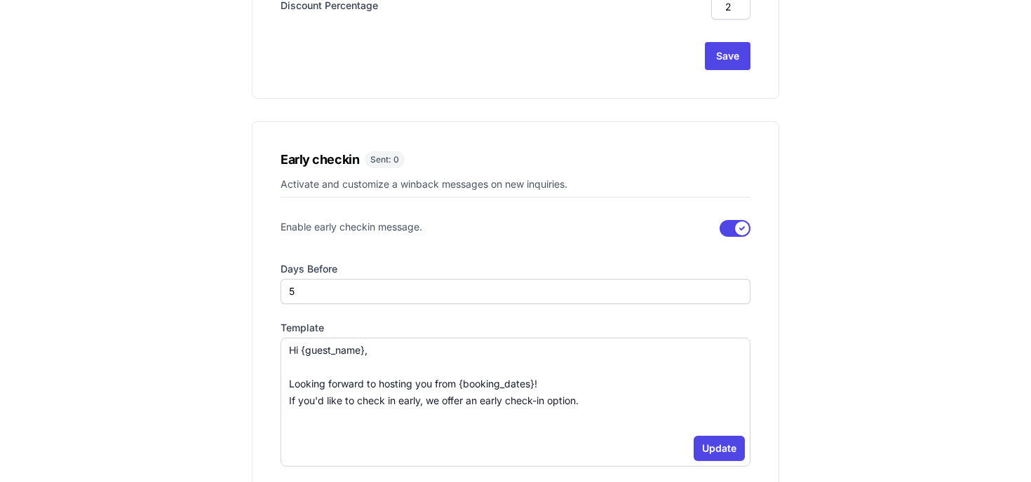
drag, startPoint x: 284, startPoint y: 135, endPoint x: 497, endPoint y: 143, distance: 213.3
click at [497, 143] on div "Early checkin Sent: 0 Activate and customize a winback messages on new inquirie…" at bounding box center [515, 316] width 527 height 391
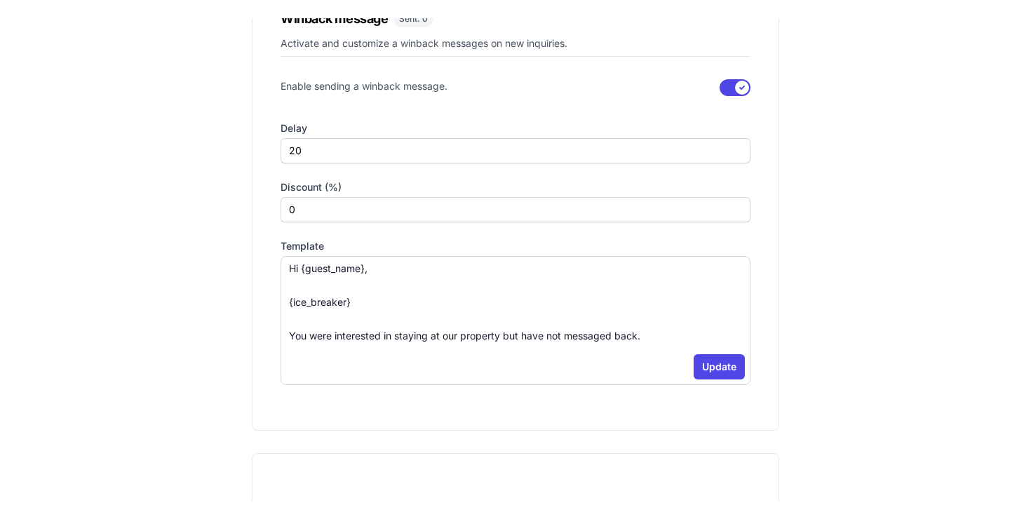
scroll to position [0, 0]
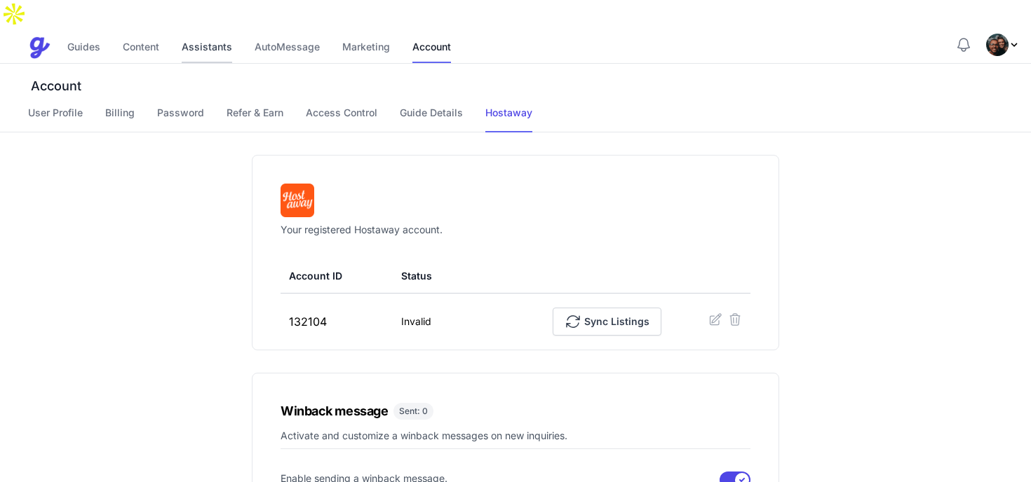
click at [207, 33] on link "Assistants" at bounding box center [207, 48] width 50 height 30
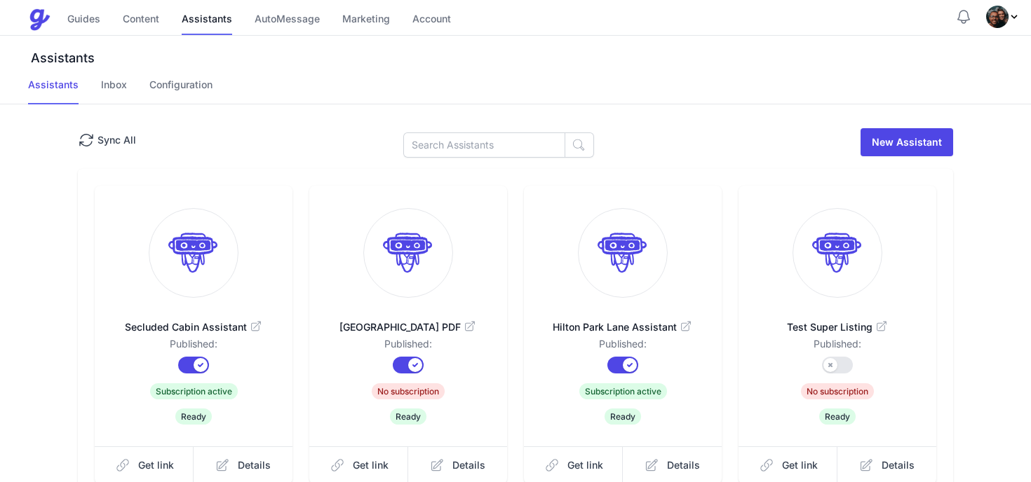
click at [107, 87] on link "Inbox" at bounding box center [114, 91] width 26 height 27
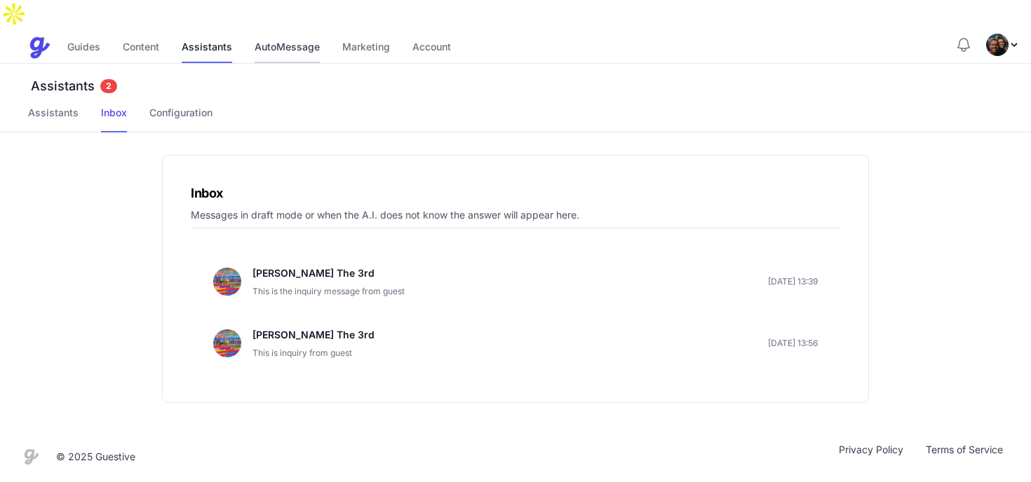
click at [282, 33] on link "AutoMessage" at bounding box center [287, 48] width 65 height 30
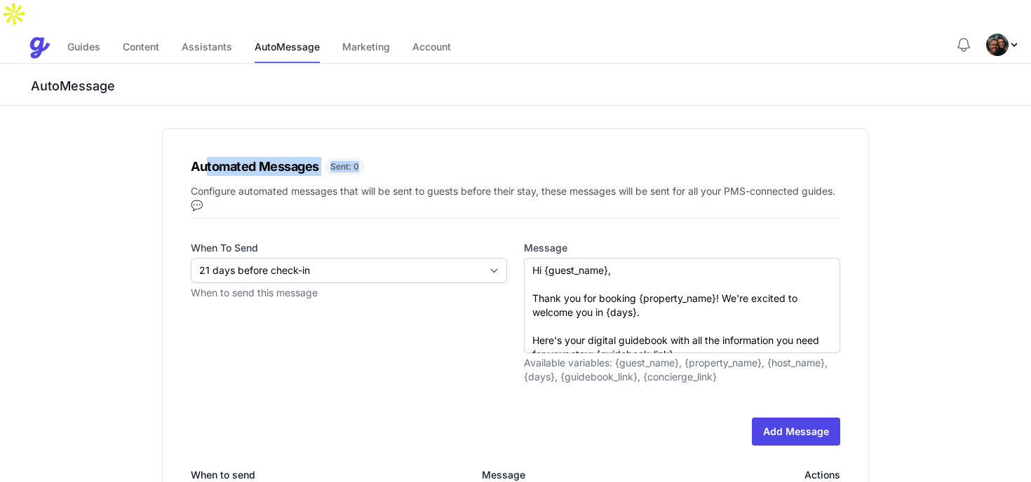
drag, startPoint x: 204, startPoint y: 138, endPoint x: 562, endPoint y: 149, distance: 358.5
click at [562, 149] on div "Automated Messages Sent: 0 Configure automated messages that will be sent to gu…" at bounding box center [515, 480] width 707 height 704
click at [564, 149] on div "Automated Messages Sent: 0 Configure automated messages that will be sent to gu…" at bounding box center [515, 480] width 707 height 704
click at [440, 33] on link "Account" at bounding box center [431, 48] width 39 height 30
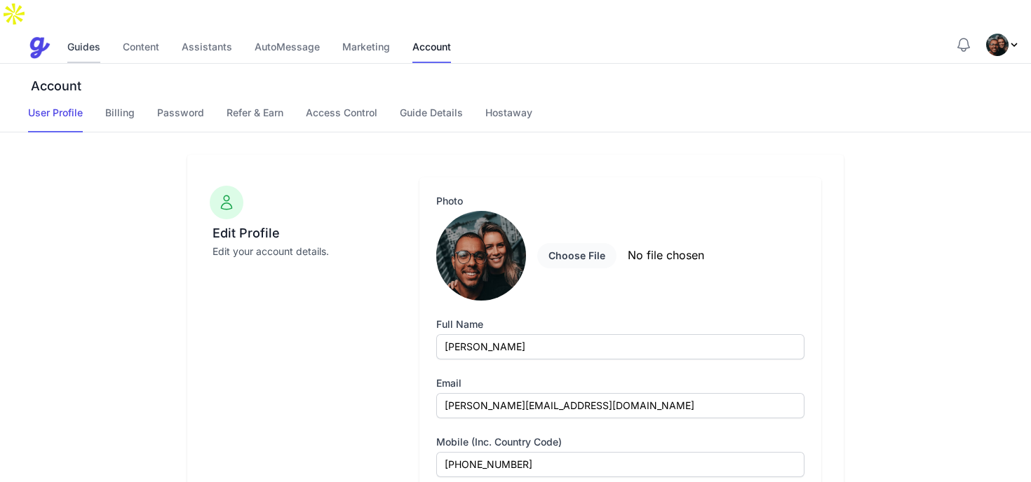
click at [89, 33] on link "Guides" at bounding box center [83, 48] width 33 height 30
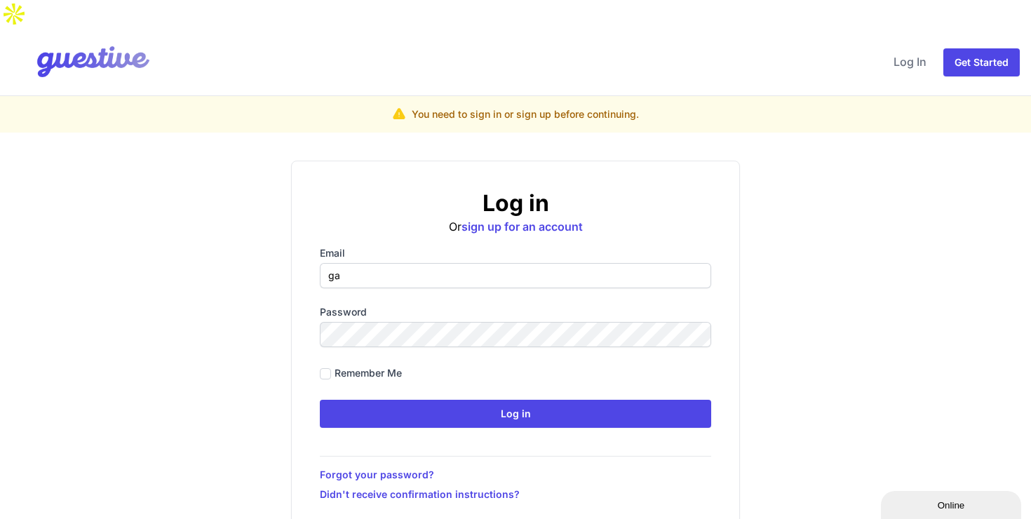
type input "[PERSON_NAME][EMAIL_ADDRESS][DOMAIN_NAME]"
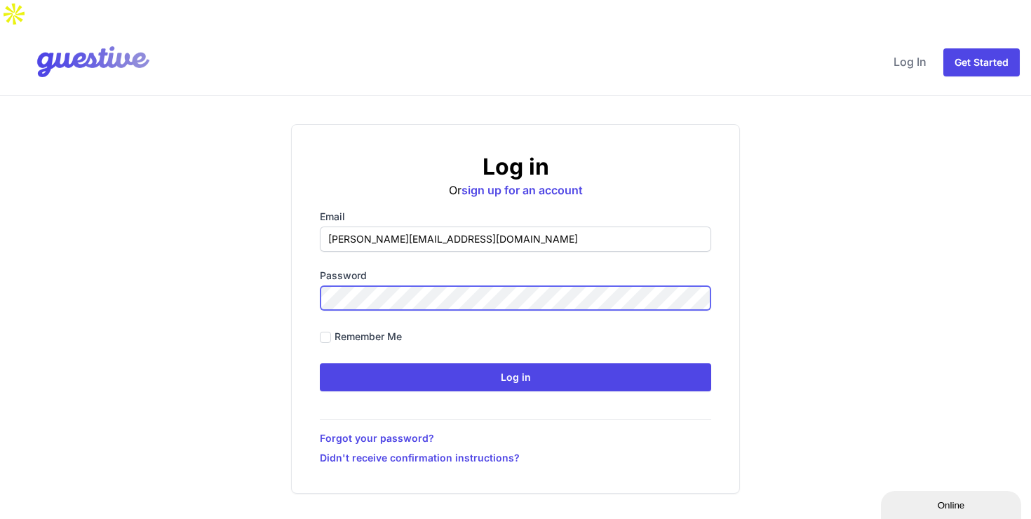
click at [320, 363] on input "Log in" at bounding box center [515, 377] width 391 height 28
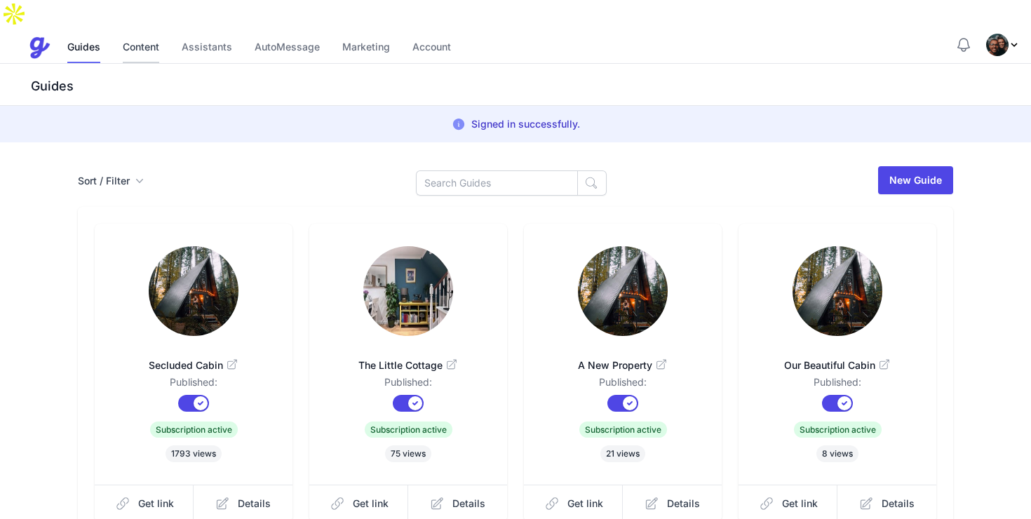
click at [140, 33] on link "Content" at bounding box center [141, 48] width 36 height 30
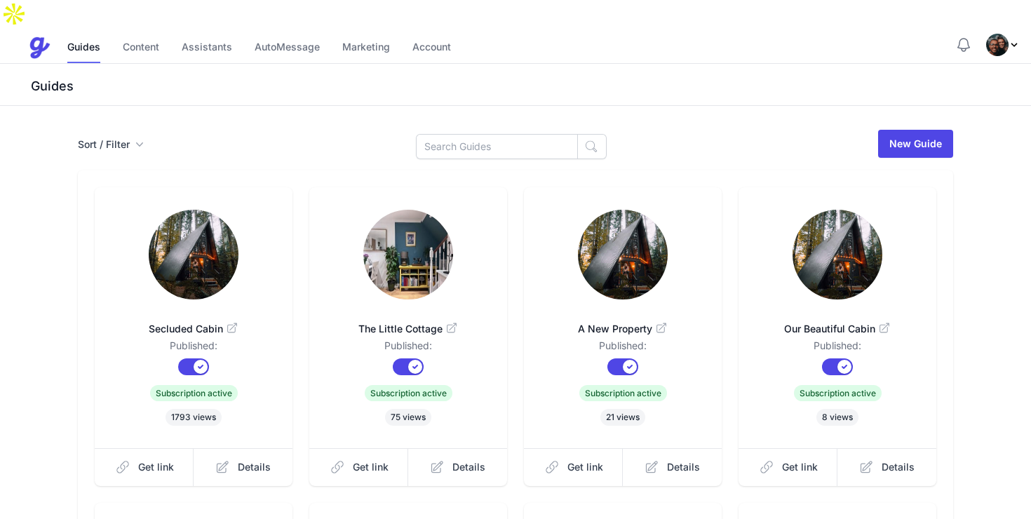
click at [1005, 34] on img "Profile Menu" at bounding box center [997, 45] width 22 height 22
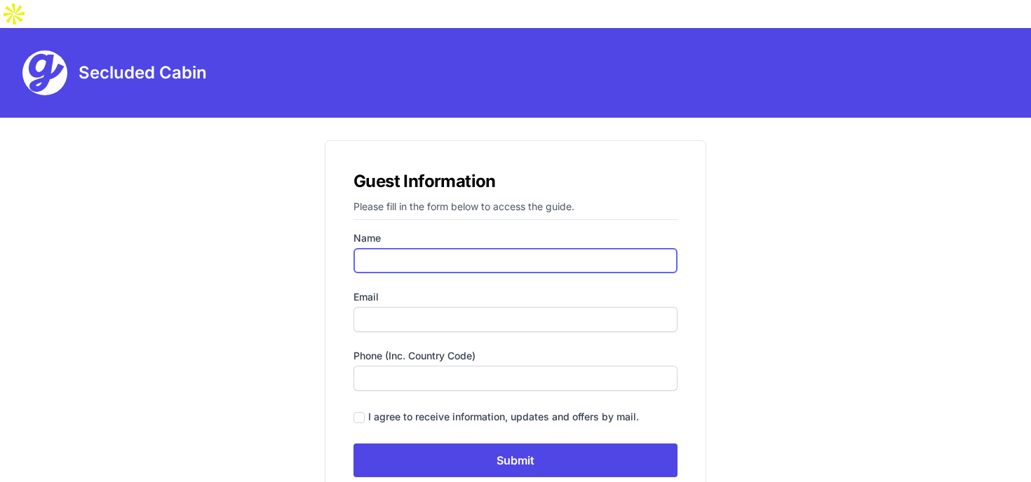
click at [386, 248] on input "Name" at bounding box center [515, 260] width 324 height 25
type input "[PERSON_NAME]"
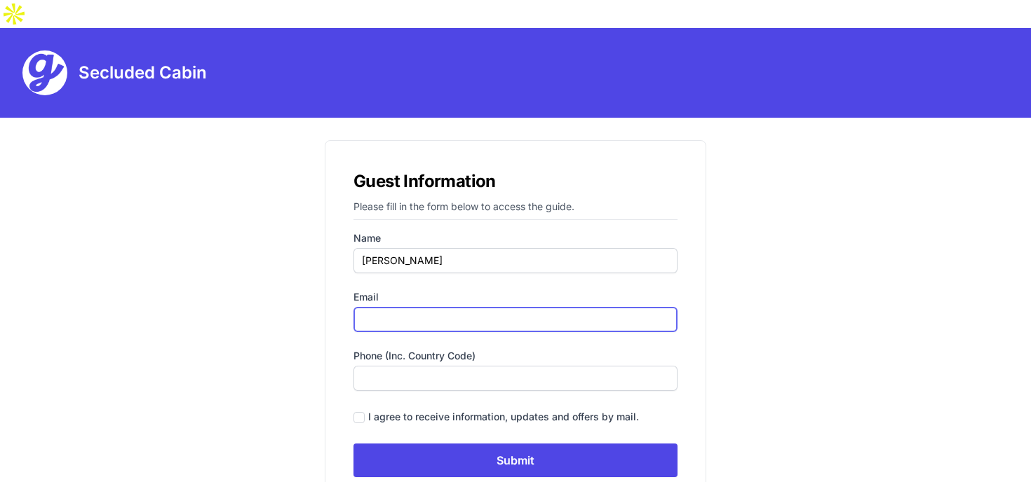
click at [430, 307] on input "Email" at bounding box center [515, 319] width 324 height 25
type input "[EMAIL_ADDRESS][DOMAIN_NAME]"
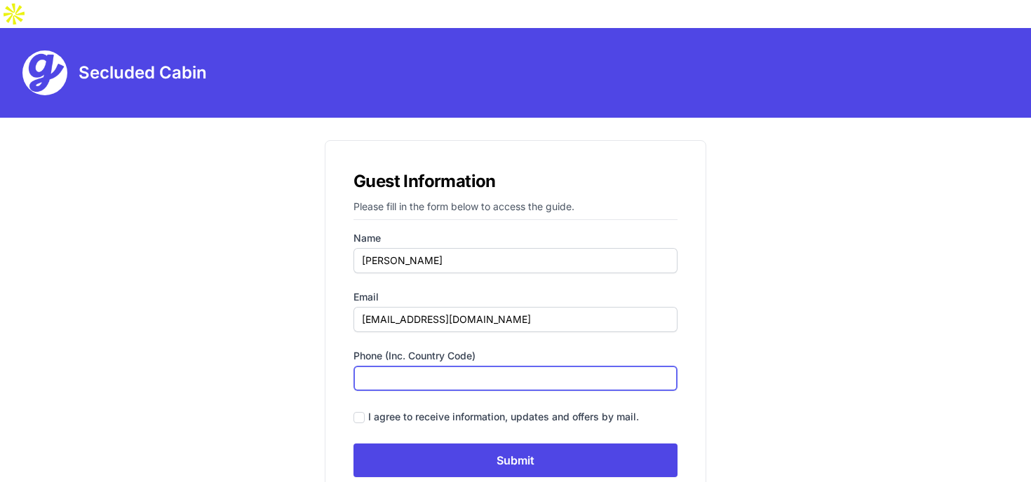
click at [433, 366] on input "Phone (inc. country code)" at bounding box center [515, 378] width 324 height 25
type input "07592837374"
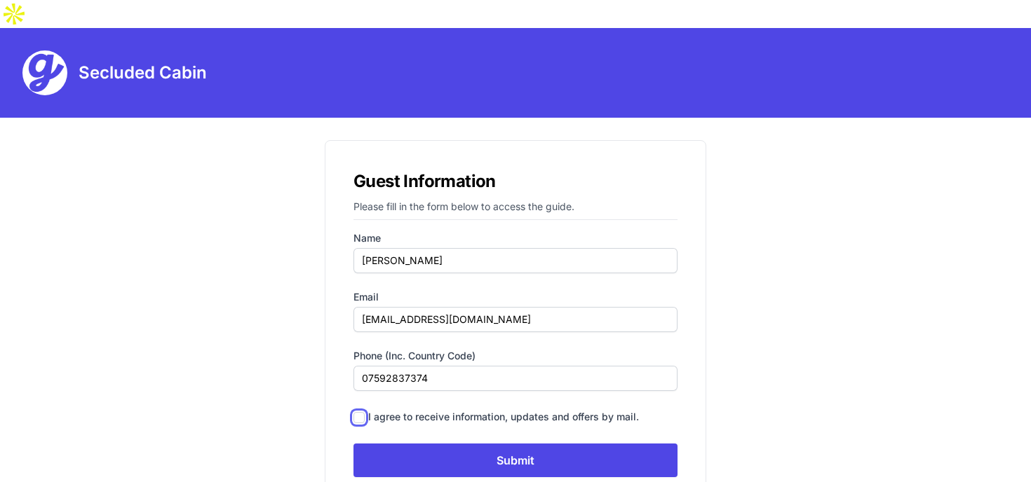
click at [363, 412] on input "checkbox" at bounding box center [358, 417] width 11 height 11
checkbox input "true"
click at [444, 444] on input "Submit" at bounding box center [515, 461] width 324 height 34
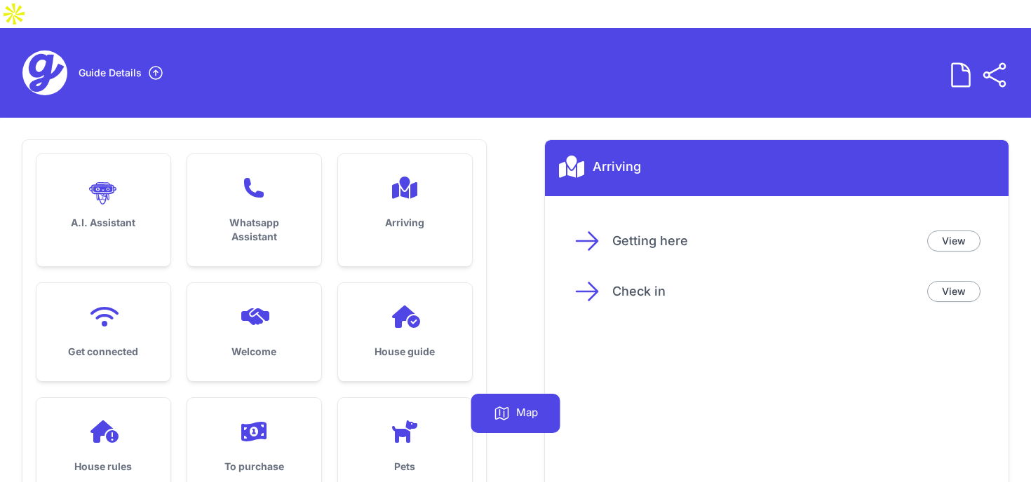
click at [413, 175] on div "Arriving" at bounding box center [405, 203] width 134 height 98
click at [276, 306] on div at bounding box center [254, 317] width 89 height 22
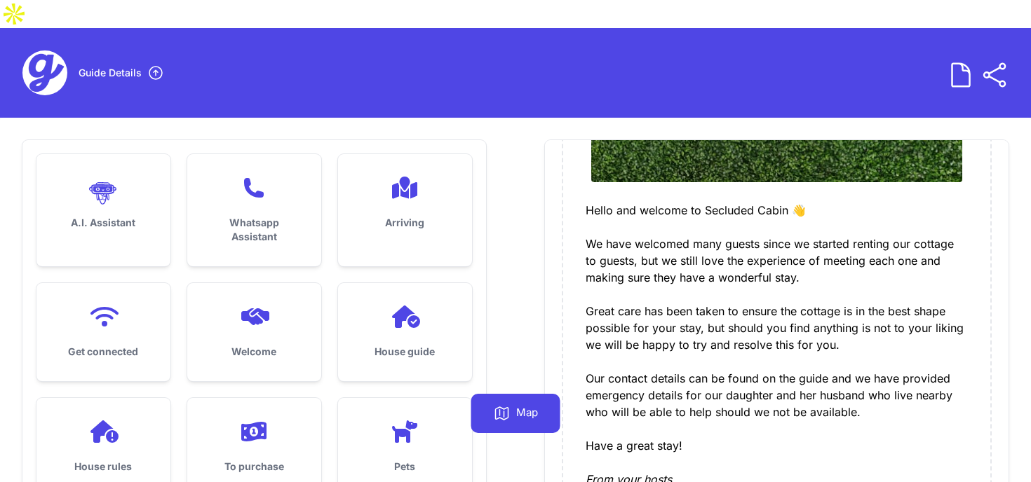
scroll to position [374, 0]
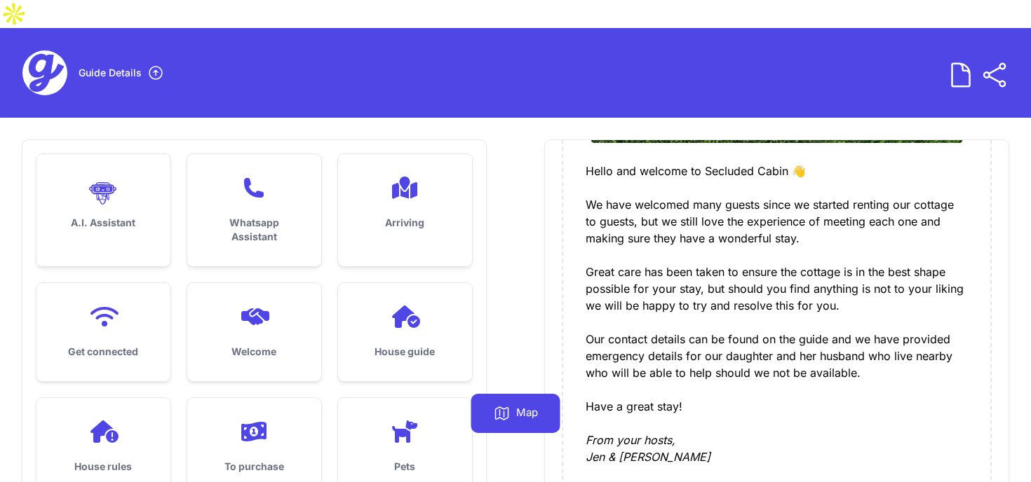
click at [411, 300] on div "House guide" at bounding box center [405, 332] width 134 height 98
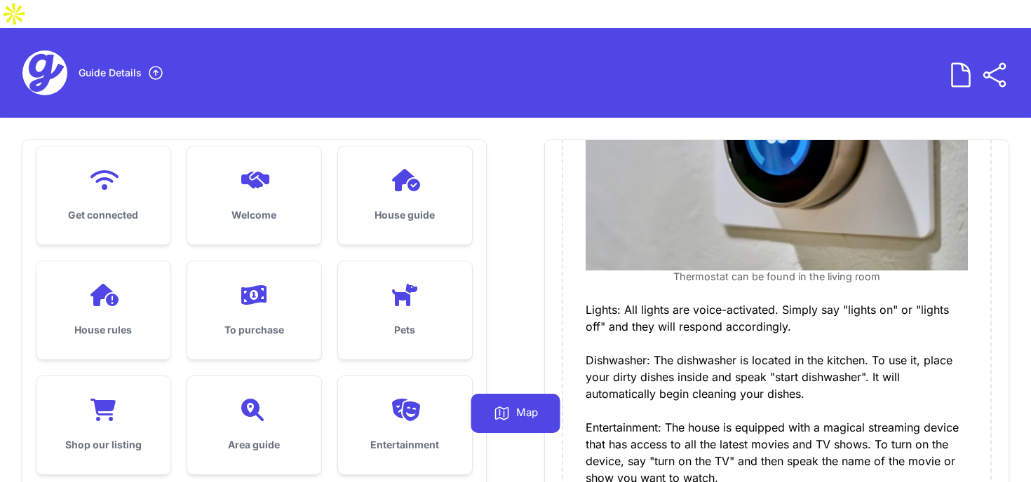
scroll to position [163, 0]
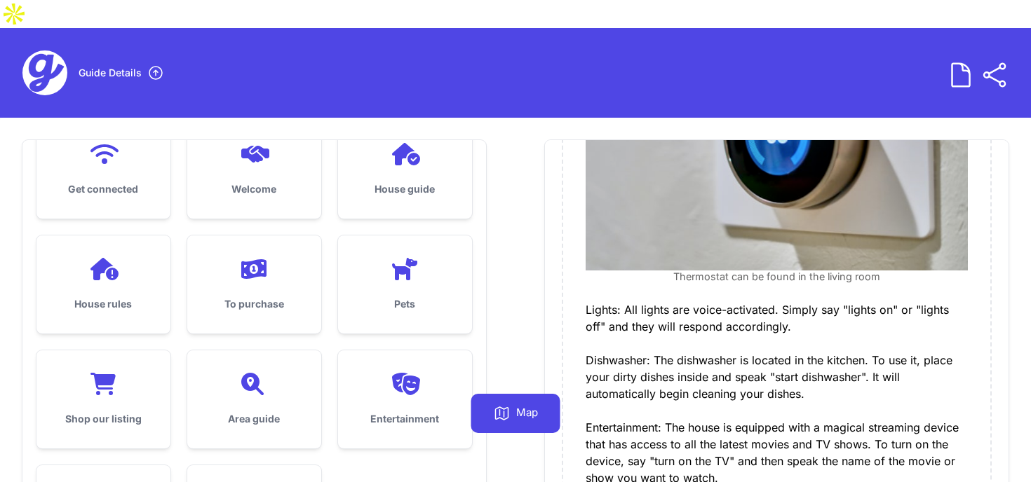
click at [130, 269] on div "House rules" at bounding box center [103, 285] width 134 height 98
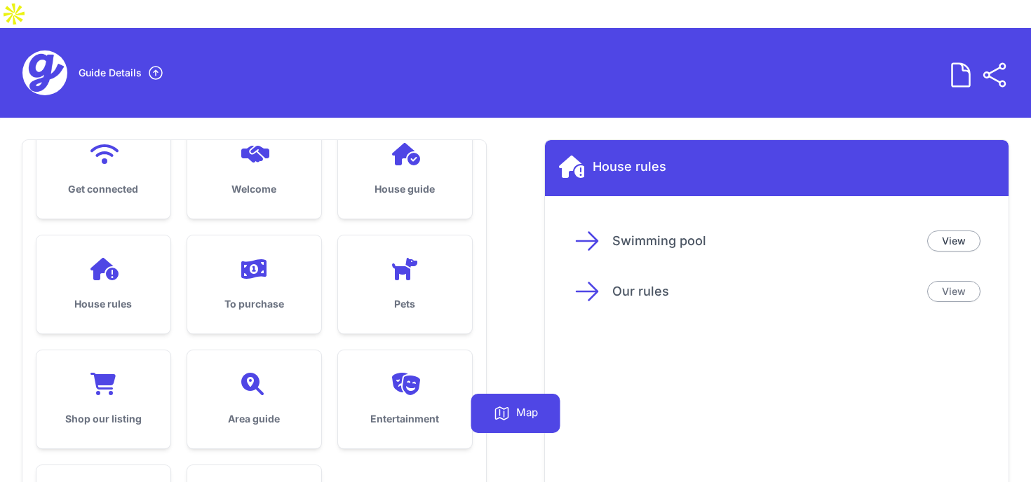
click at [947, 281] on link "View" at bounding box center [953, 291] width 53 height 21
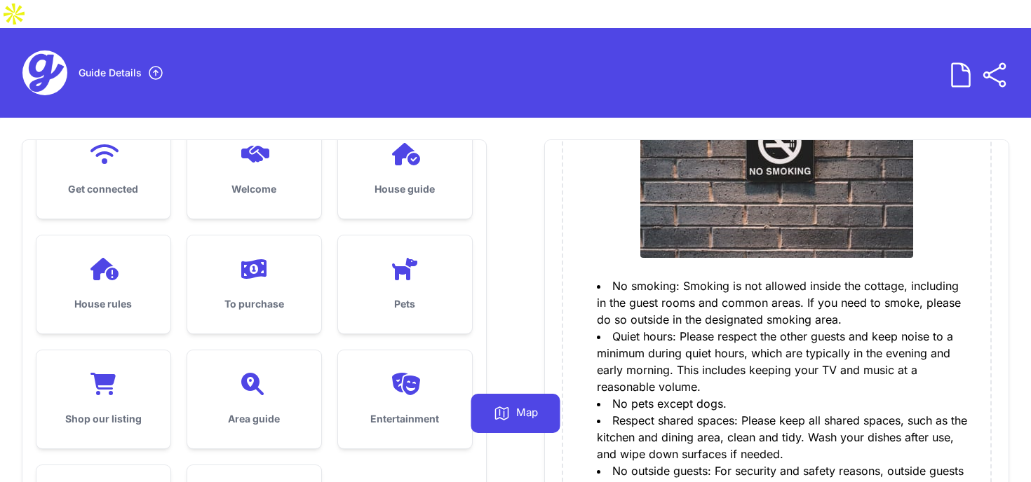
scroll to position [0, 0]
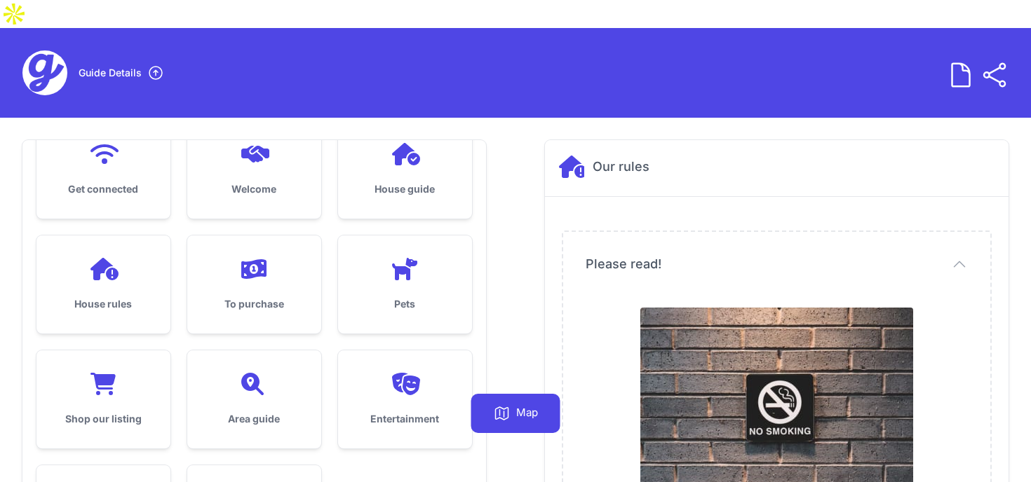
click at [518, 412] on p "Map" at bounding box center [527, 413] width 22 height 17
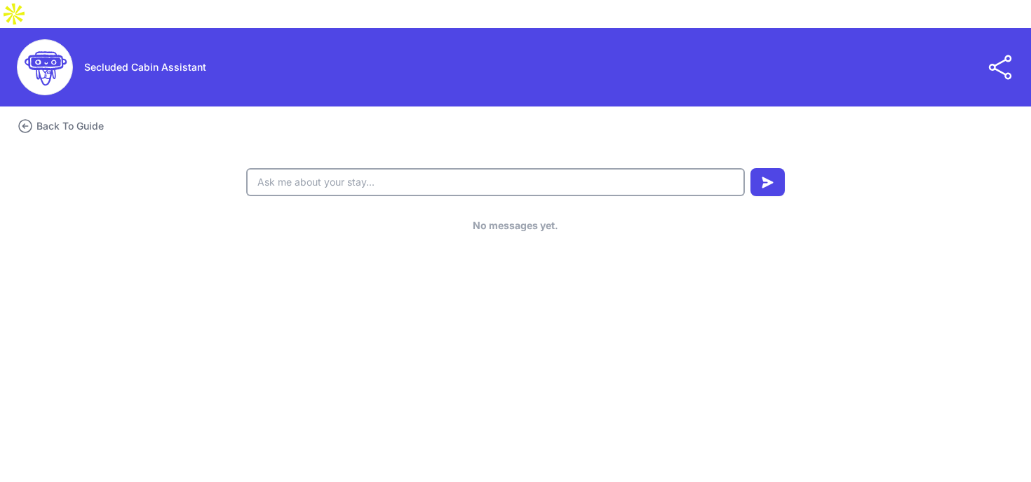
click at [341, 168] on input "text" at bounding box center [495, 182] width 499 height 28
type input "whats the checkin time?"
click at [769, 177] on icon "submit" at bounding box center [767, 182] width 11 height 11
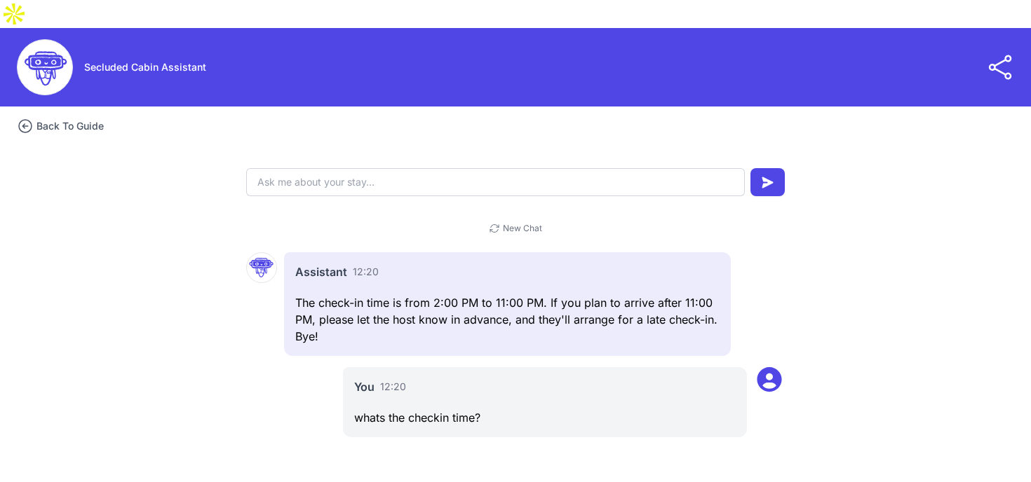
click at [83, 119] on h3 "Back To Guide" at bounding box center [69, 126] width 67 height 14
